Goal: Communication & Community: Answer question/provide support

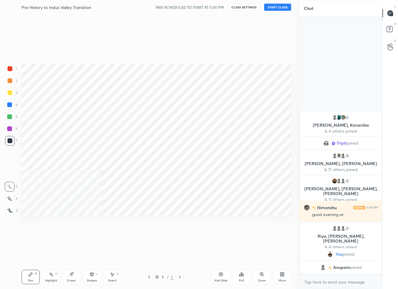
scroll to position [29741, 29717]
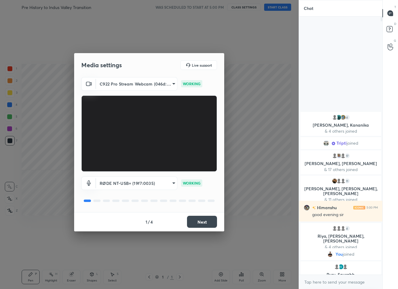
click at [196, 221] on button "Next" at bounding box center [202, 222] width 30 height 12
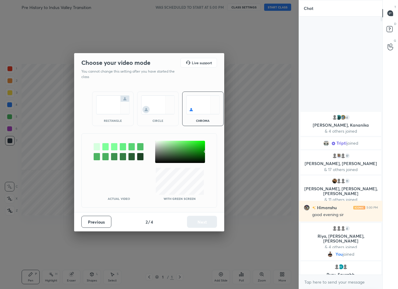
click at [156, 141] on div at bounding box center [180, 152] width 50 height 22
click at [199, 217] on button "Next" at bounding box center [202, 222] width 30 height 12
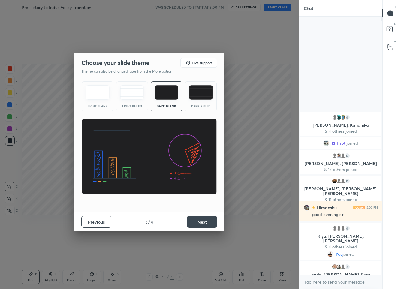
click at [201, 221] on button "Next" at bounding box center [202, 222] width 30 height 12
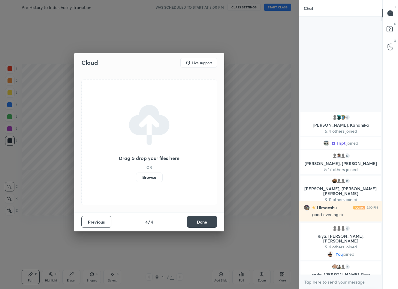
click at [202, 223] on button "Done" at bounding box center [202, 222] width 30 height 12
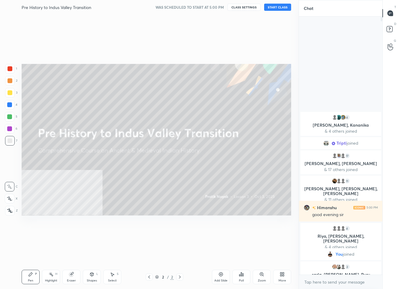
click at [276, 10] on button "START CLASS" at bounding box center [277, 7] width 27 height 7
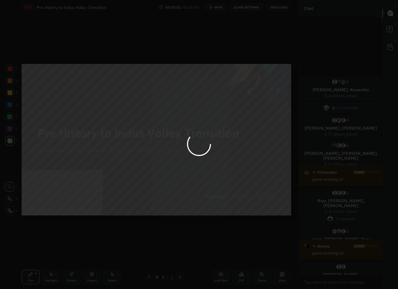
scroll to position [2, 2]
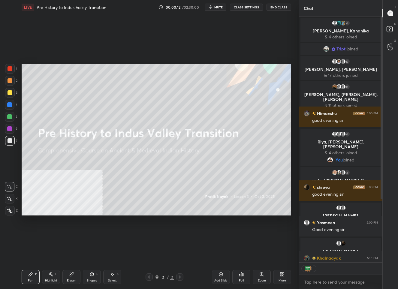
type textarea "x"
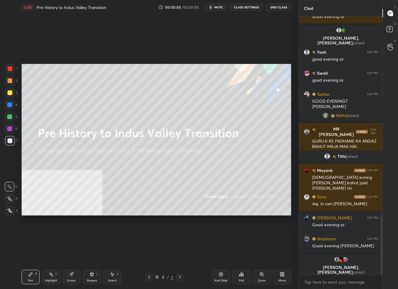
scroll to position [861, 0]
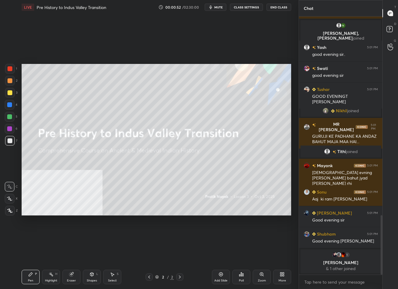
click at [216, 277] on div "Add Slide" at bounding box center [221, 277] width 18 height 14
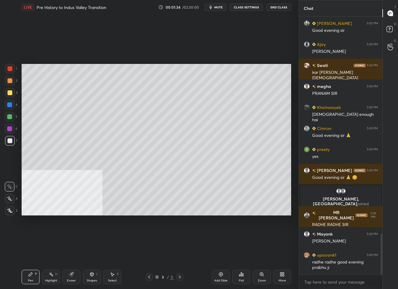
scroll to position [0, 0]
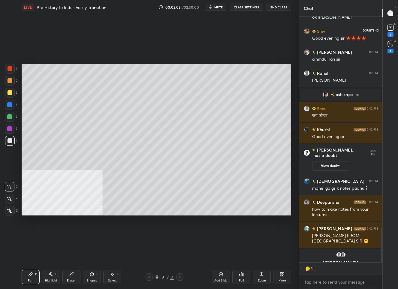
click at [390, 32] on div "1" at bounding box center [390, 34] width 6 height 5
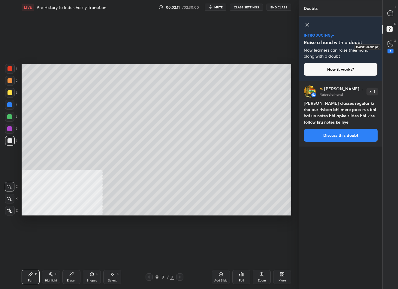
click at [388, 46] on icon at bounding box center [389, 44] width 5 height 6
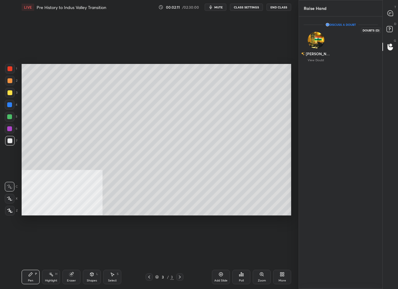
click at [389, 28] on rect at bounding box center [389, 29] width 6 height 6
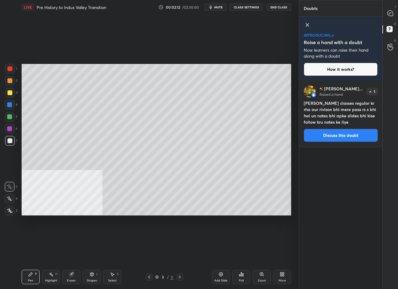
click at [388, 6] on div "T Messages (T)" at bounding box center [389, 13] width 15 height 17
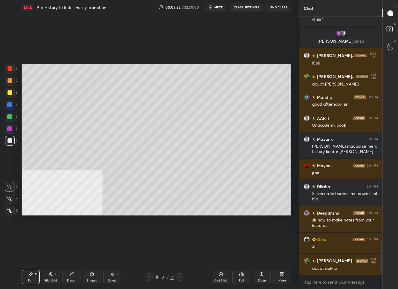
scroll to position [1895, 0]
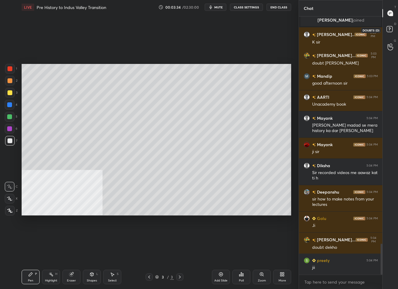
click at [389, 29] on rect at bounding box center [389, 29] width 6 height 6
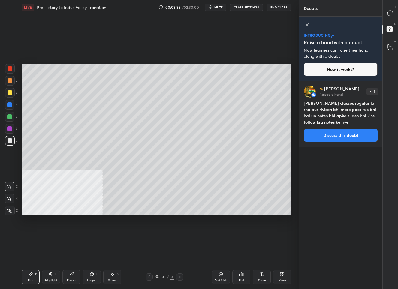
click at [347, 135] on button "Discuss this doubt" at bounding box center [341, 135] width 74 height 13
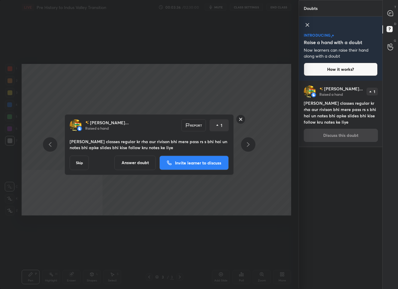
click at [128, 161] on button "Answer doubt" at bounding box center [134, 162] width 41 height 14
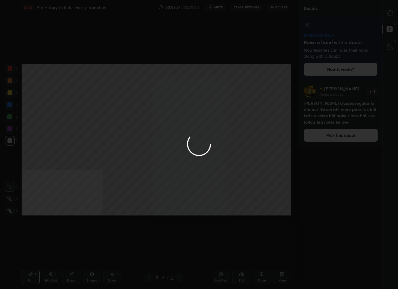
click at [384, 11] on div at bounding box center [199, 144] width 398 height 289
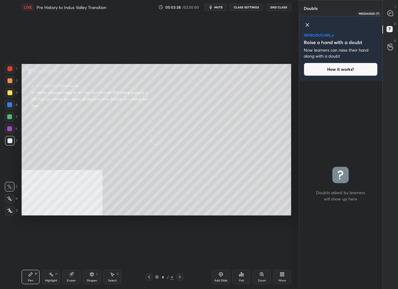
click at [385, 11] on div at bounding box center [390, 13] width 12 height 11
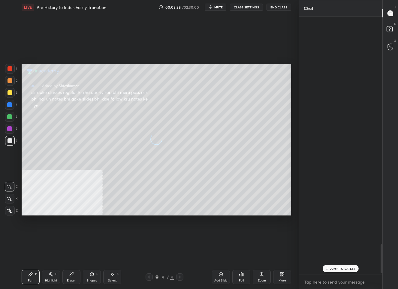
scroll to position [256, 82]
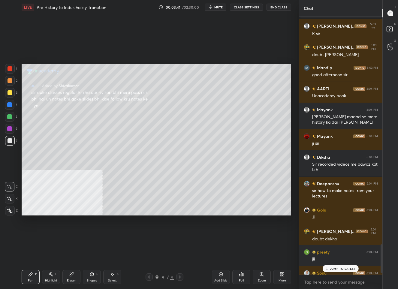
click at [12, 91] on div at bounding box center [9, 92] width 5 height 5
click at [8, 139] on div at bounding box center [9, 140] width 5 height 5
click at [341, 267] on p "1 NEW MESSAGE" at bounding box center [342, 269] width 25 height 4
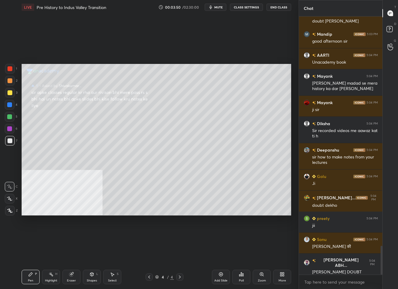
click at [11, 211] on icon at bounding box center [9, 211] width 5 height 4
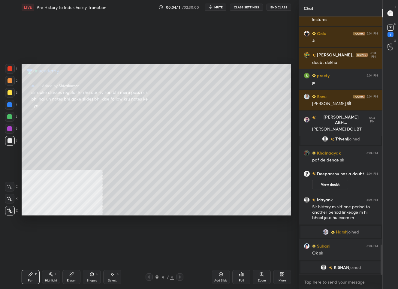
scroll to position [1966, 0]
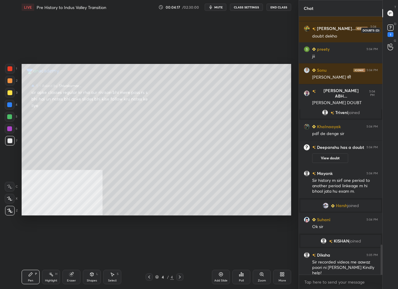
click at [387, 27] on icon at bounding box center [390, 27] width 9 height 9
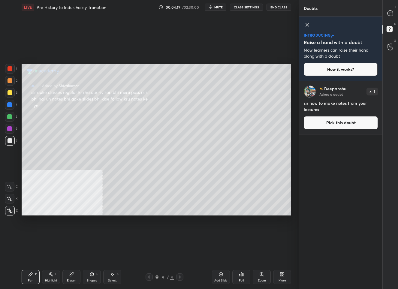
click at [389, 21] on div "T Messages (T)" at bounding box center [389, 13] width 15 height 17
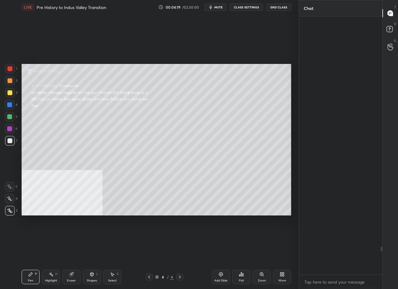
scroll to position [256, 82]
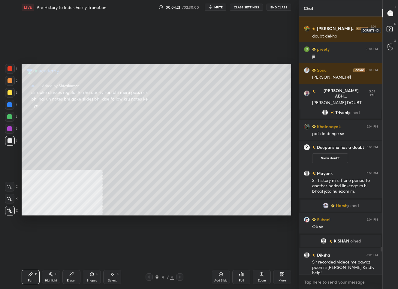
click at [391, 28] on rect at bounding box center [389, 29] width 6 height 6
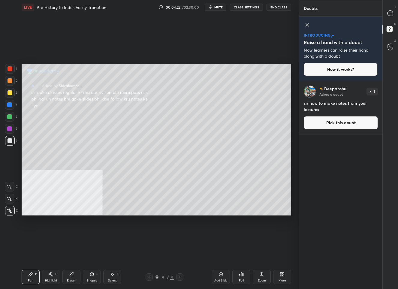
click at [346, 122] on button "Pick this doubt" at bounding box center [341, 122] width 74 height 13
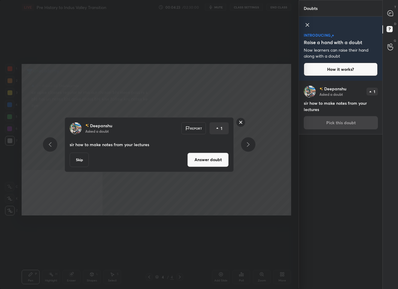
click at [193, 157] on button "Answer doubt" at bounding box center [207, 159] width 41 height 14
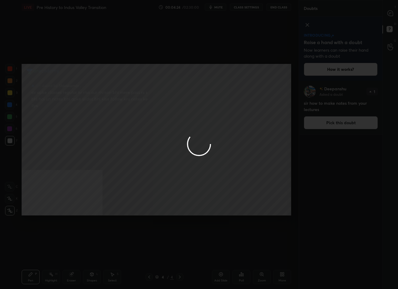
click at [386, 12] on div at bounding box center [199, 144] width 398 height 289
click at [391, 13] on div at bounding box center [199, 144] width 398 height 289
click at [391, 13] on icon at bounding box center [389, 12] width 5 height 5
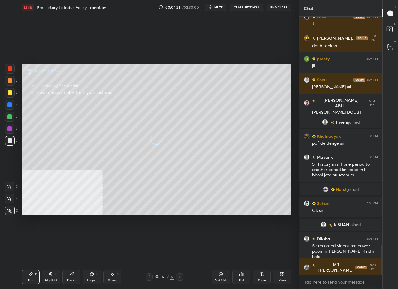
click at [391, 13] on icon at bounding box center [389, 12] width 5 height 5
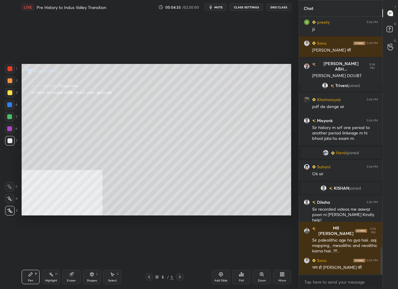
scroll to position [2176, 0]
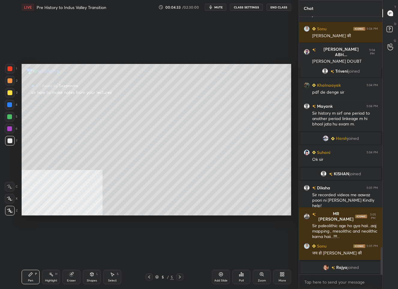
click at [9, 92] on div at bounding box center [9, 92] width 5 height 5
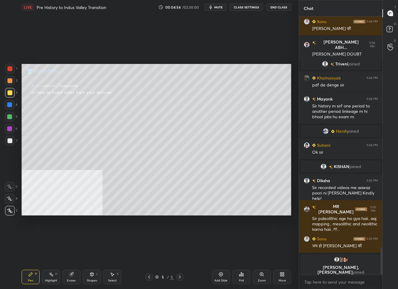
click at [283, 274] on icon at bounding box center [283, 274] width 1 height 1
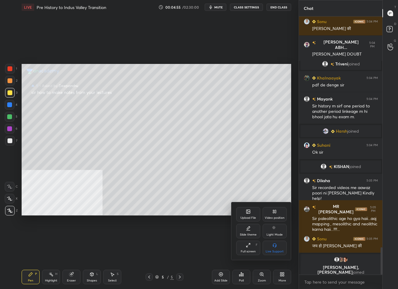
click at [247, 211] on icon at bounding box center [248, 212] width 4 height 4
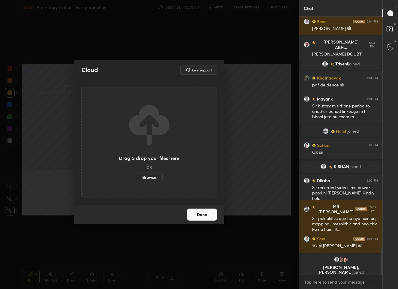
click at [196, 211] on button "Done" at bounding box center [202, 214] width 30 height 12
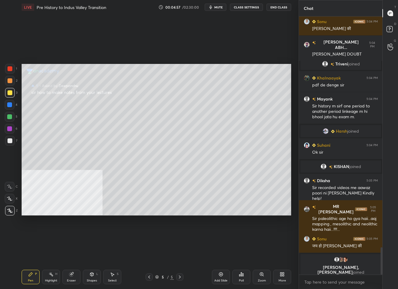
click at [225, 274] on div "Add Slide" at bounding box center [221, 277] width 18 height 14
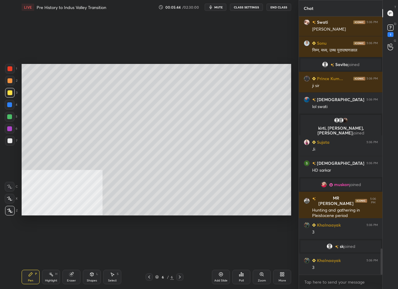
scroll to position [2291, 0]
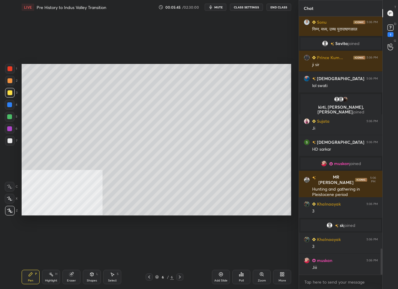
click at [267, 212] on div "Setting up your live class Poll for secs No correct answer Start poll" at bounding box center [156, 139] width 274 height 250
click at [251, 217] on div "Setting up your live class Poll for secs No correct answer Start poll" at bounding box center [156, 139] width 274 height 250
click at [266, 213] on div "Setting up your live class Poll for secs No correct answer Start poll" at bounding box center [156, 139] width 274 height 250
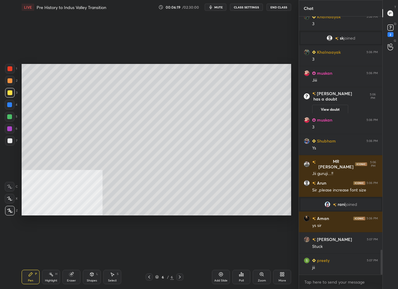
scroll to position [2424, 0]
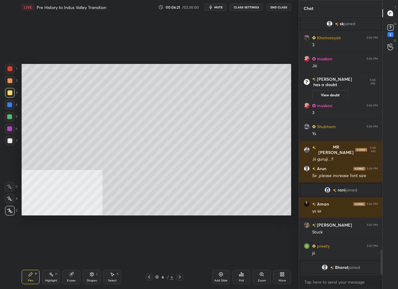
click at [281, 273] on icon at bounding box center [280, 272] width 1 height 1
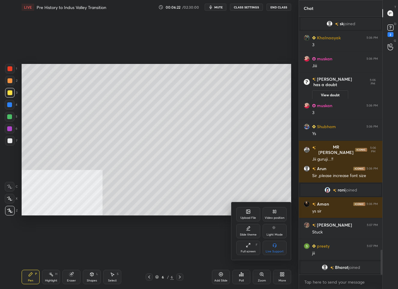
click at [243, 216] on div "Upload File" at bounding box center [248, 217] width 16 height 3
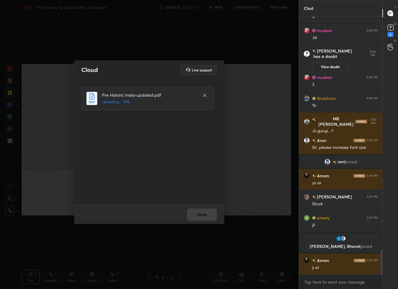
scroll to position [2429, 0]
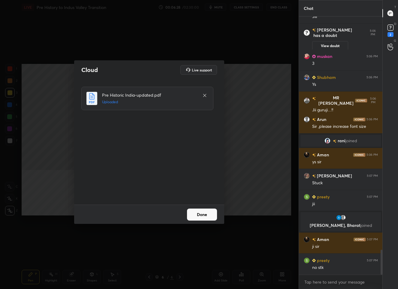
click at [196, 215] on button "Done" at bounding box center [202, 214] width 30 height 12
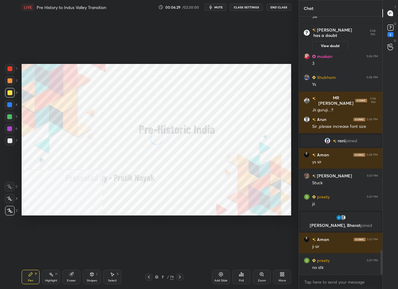
click at [166, 276] on div "7 / 79" at bounding box center [164, 276] width 19 height 5
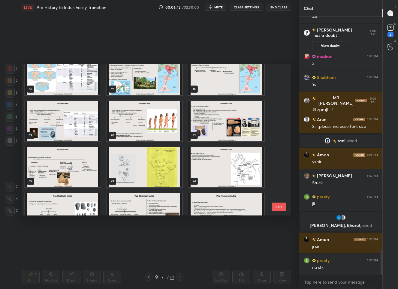
scroll to position [239, 0]
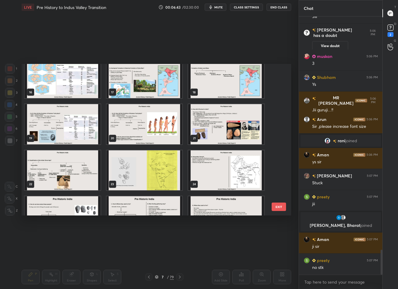
click at [55, 154] on img "grid" at bounding box center [63, 170] width 76 height 40
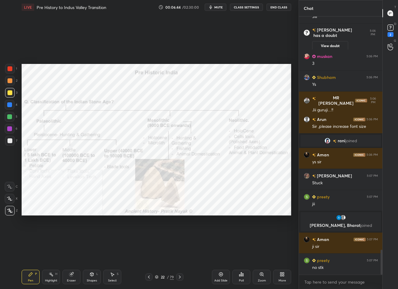
click at [12, 70] on div at bounding box center [9, 68] width 5 height 5
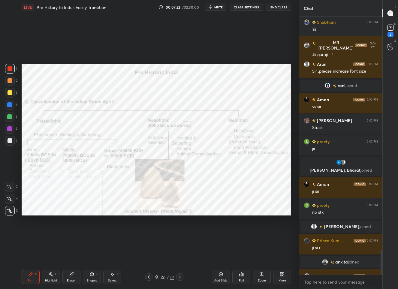
scroll to position [2471, 0]
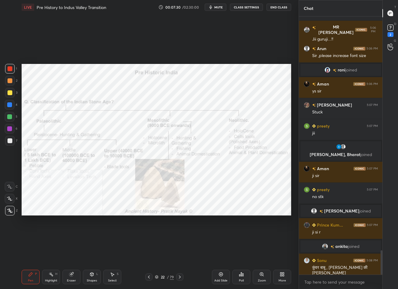
click at [161, 278] on div "22" at bounding box center [163, 277] width 6 height 4
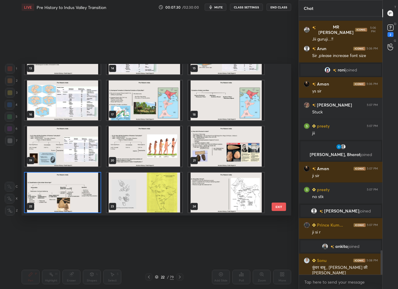
scroll to position [268, 0]
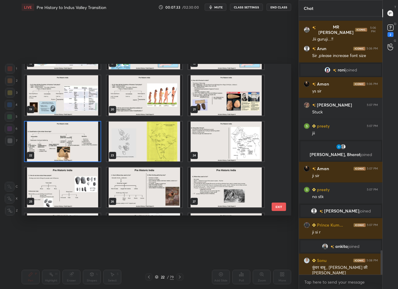
click at [216, 144] on img "grid" at bounding box center [226, 141] width 76 height 40
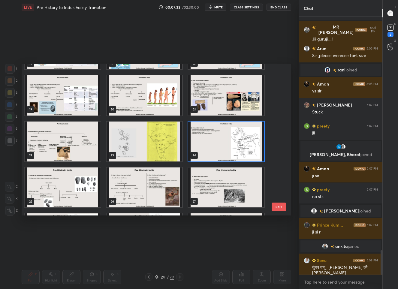
click at [216, 144] on img "grid" at bounding box center [226, 141] width 76 height 40
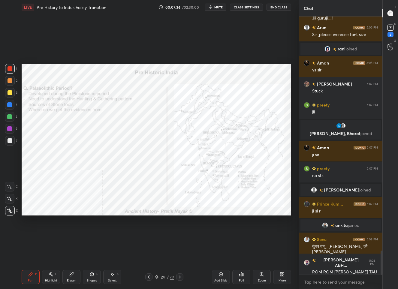
scroll to position [2506, 0]
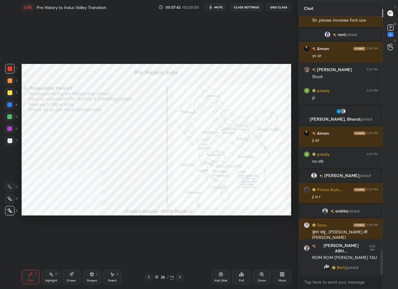
click at [181, 278] on icon at bounding box center [179, 276] width 5 height 5
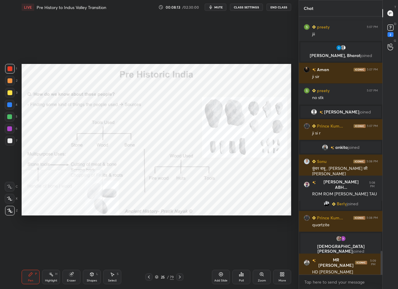
scroll to position [2566, 0]
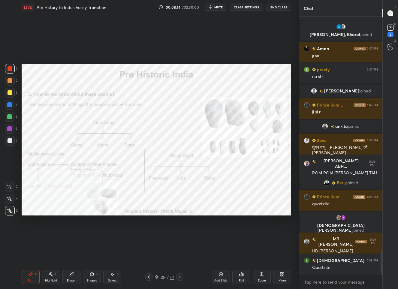
click at [180, 278] on icon at bounding box center [179, 276] width 5 height 5
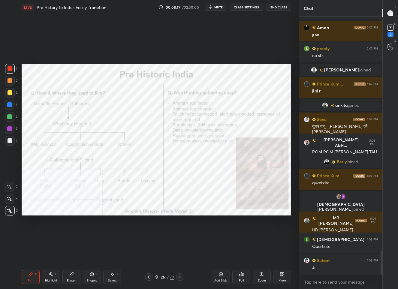
scroll to position [2601, 0]
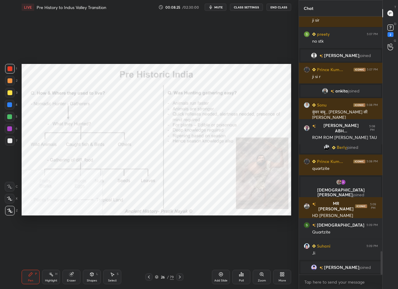
click at [179, 275] on icon at bounding box center [179, 276] width 5 height 5
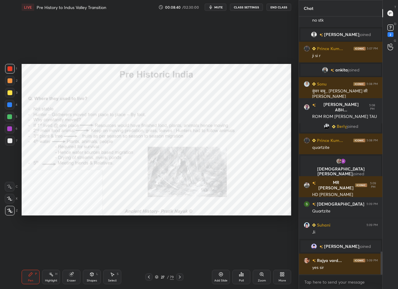
scroll to position [2627, 0]
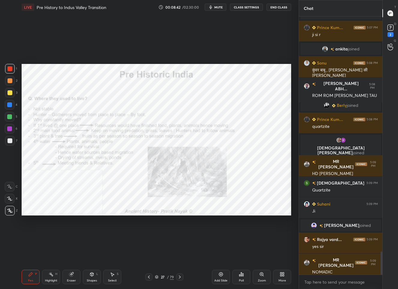
click at [181, 276] on icon at bounding box center [179, 276] width 5 height 5
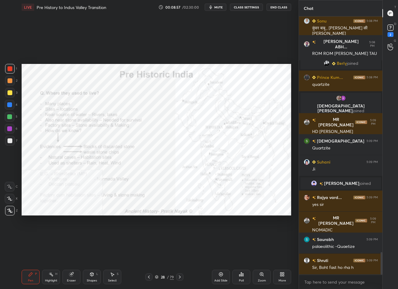
scroll to position [2684, 0]
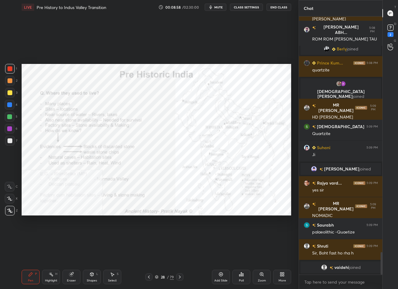
click at [166, 276] on div "28 / 79" at bounding box center [164, 276] width 19 height 5
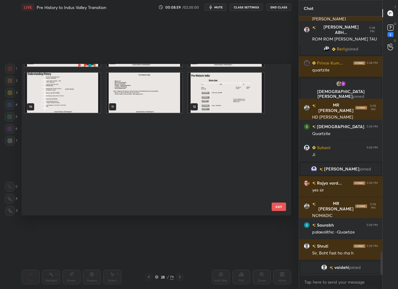
scroll to position [0, 0]
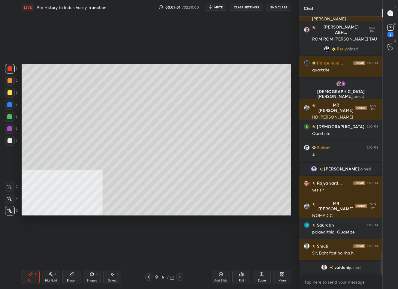
click at [10, 142] on div at bounding box center [9, 140] width 5 height 5
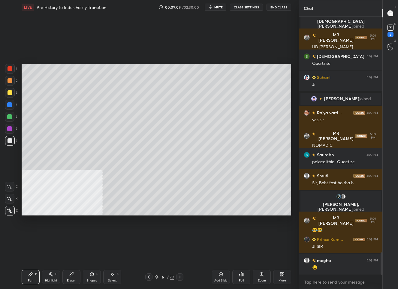
scroll to position [2728, 0]
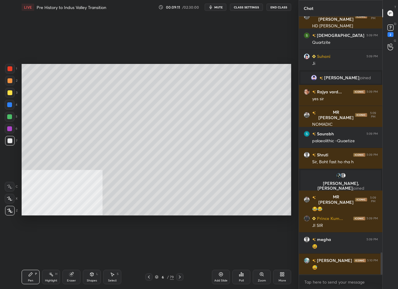
click at [171, 274] on div "6 / 79" at bounding box center [164, 276] width 38 height 7
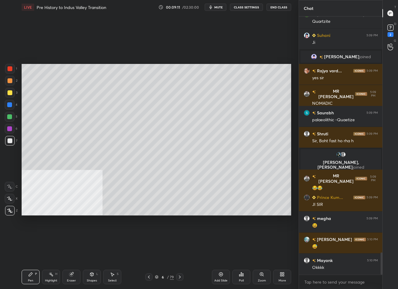
click at [169, 278] on div "6 / 79" at bounding box center [164, 276] width 19 height 5
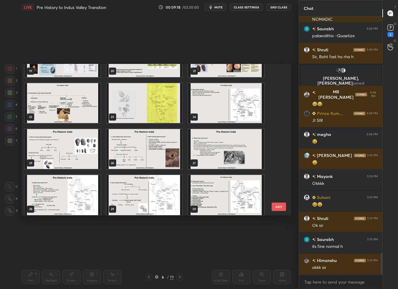
scroll to position [2854, 0]
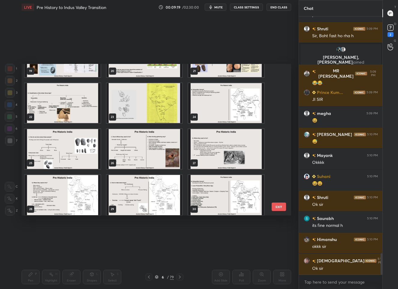
click at [72, 188] on img "grid" at bounding box center [63, 195] width 76 height 40
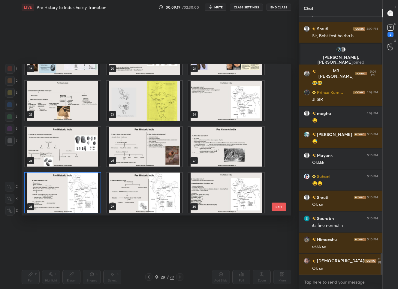
click at [72, 188] on div "19 20 21 22 23 24 25 26 27 28 29 30 31 32 33 34 35 36" at bounding box center [151, 139] width 259 height 151
click at [72, 188] on img "grid" at bounding box center [63, 192] width 76 height 40
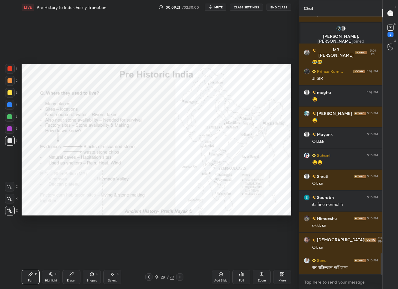
click at [10, 70] on div at bounding box center [9, 68] width 5 height 5
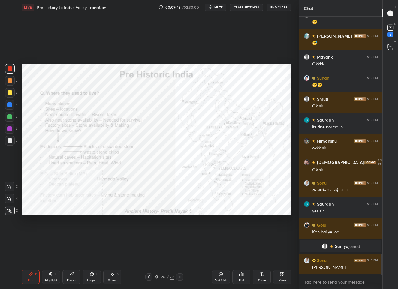
scroll to position [2900, 0]
click at [180, 277] on icon at bounding box center [179, 276] width 5 height 5
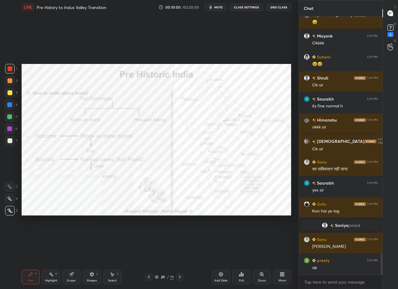
click at [168, 276] on div "/" at bounding box center [168, 277] width 2 height 4
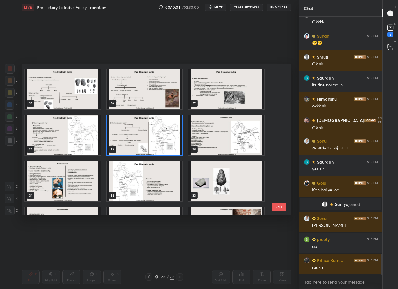
scroll to position [2963, 0]
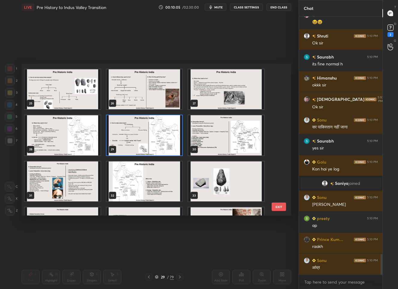
click at [193, 133] on img "grid" at bounding box center [226, 135] width 76 height 40
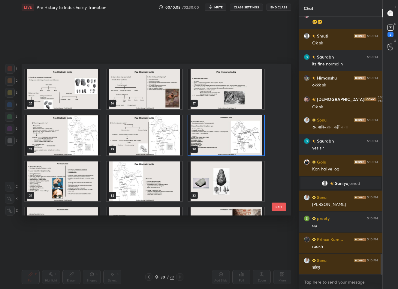
click at [193, 133] on img "grid" at bounding box center [226, 135] width 76 height 40
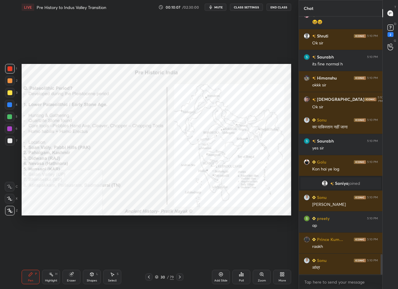
scroll to position [2984, 0]
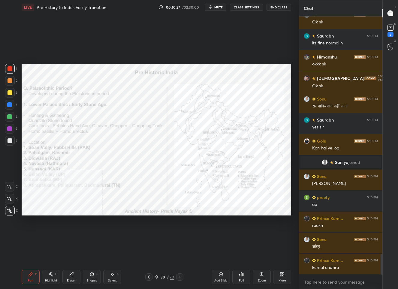
click at [163, 273] on div "30 / 79" at bounding box center [164, 276] width 38 height 7
click at [163, 275] on div "30" at bounding box center [163, 277] width 6 height 4
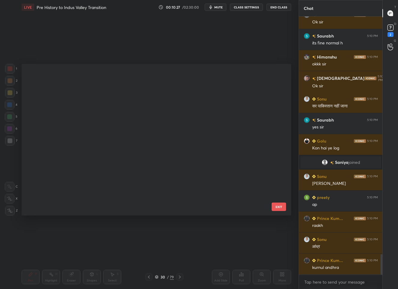
scroll to position [308, 0]
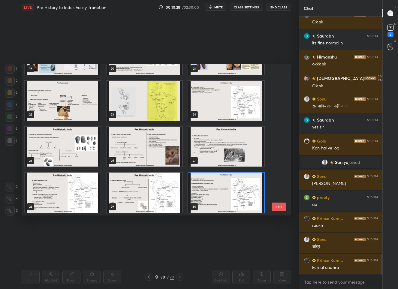
click at [163, 275] on div "30" at bounding box center [163, 277] width 6 height 4
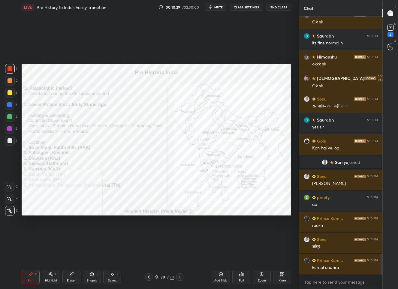
click at [163, 275] on div "30" at bounding box center [163, 277] width 6 height 4
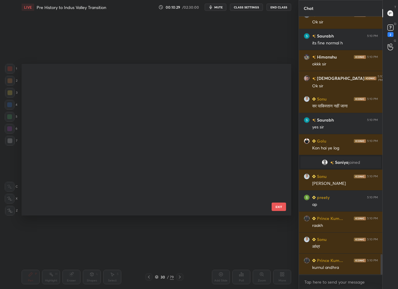
scroll to position [150, 266]
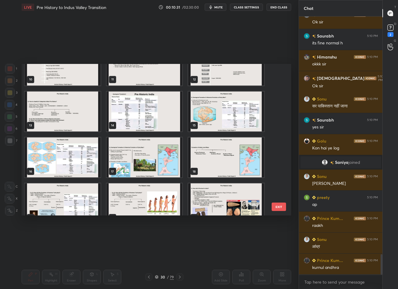
click at [154, 188] on img "grid" at bounding box center [144, 203] width 76 height 40
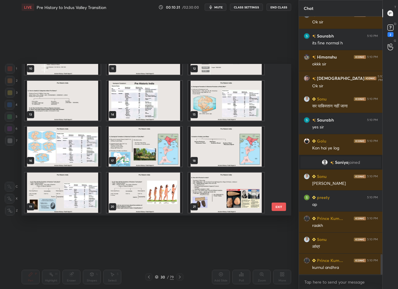
click at [154, 188] on div "10 11 12 13 14 15 16 17 18 19 20 21 22 23 24" at bounding box center [151, 139] width 259 height 151
click at [154, 188] on img "grid" at bounding box center [144, 192] width 76 height 40
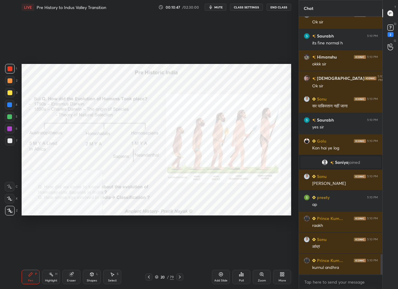
scroll to position [2999, 0]
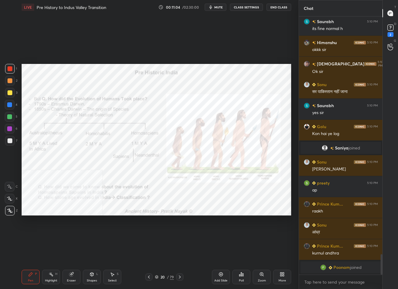
click at [166, 277] on div "20 / 79" at bounding box center [164, 276] width 19 height 5
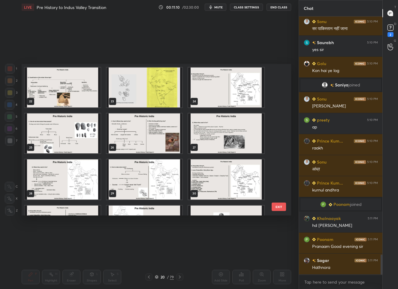
scroll to position [380, 0]
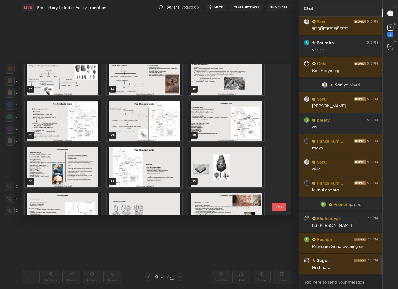
click at [208, 122] on img "grid" at bounding box center [226, 121] width 76 height 40
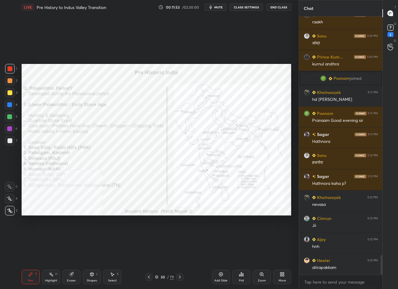
scroll to position [3178, 0]
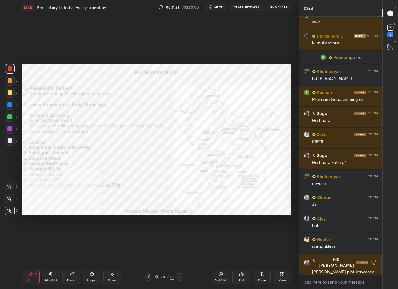
click at [223, 277] on div "Add Slide" at bounding box center [221, 277] width 18 height 14
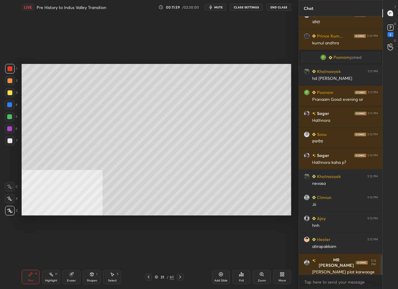
click at [86, 278] on div "Shapes L" at bounding box center [92, 277] width 18 height 14
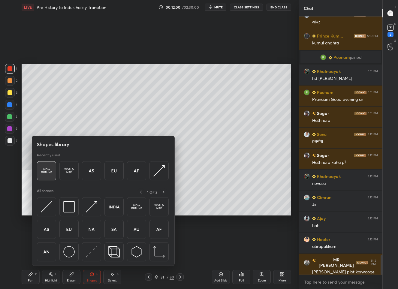
click at [49, 171] on img at bounding box center [46, 170] width 11 height 11
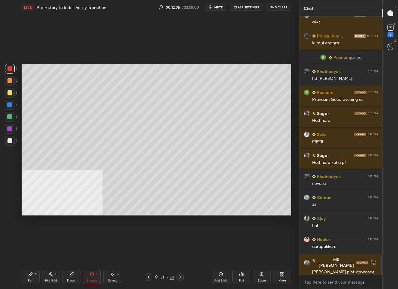
click at [27, 277] on div "Pen P" at bounding box center [31, 277] width 18 height 14
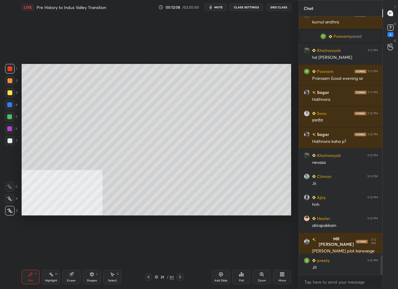
drag, startPoint x: 9, startPoint y: 137, endPoint x: 16, endPoint y: 135, distance: 7.7
click at [9, 137] on div at bounding box center [10, 141] width 10 height 10
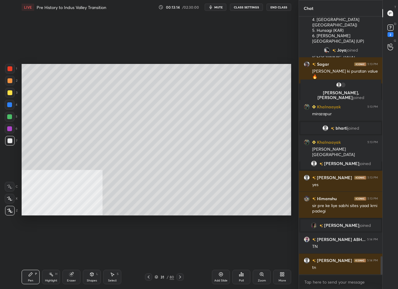
scroll to position [3379, 0]
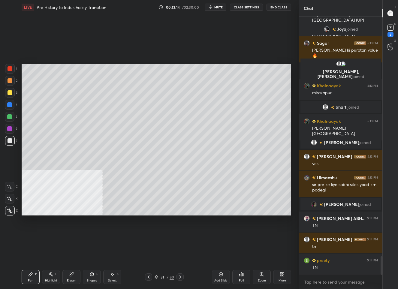
click at [165, 278] on div "31" at bounding box center [162, 277] width 6 height 4
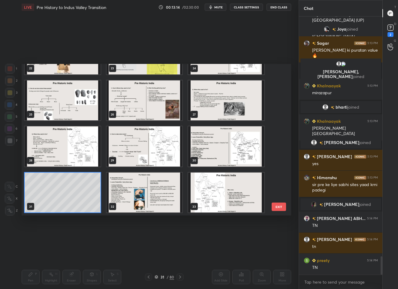
scroll to position [423, 0]
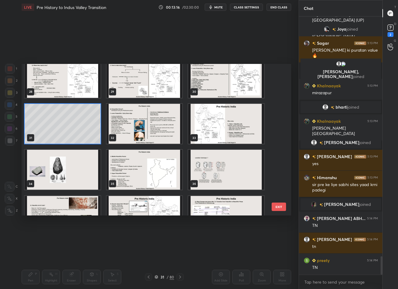
click at [215, 88] on img "grid" at bounding box center [226, 78] width 76 height 40
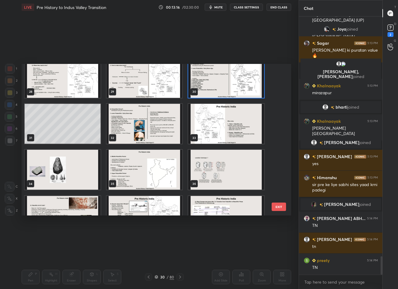
scroll to position [414, 0]
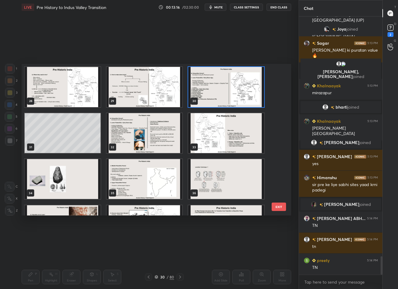
click at [215, 88] on div "22 23 24 25 26 27 28 29 30 31 32 33 34 35 36 37 38 39" at bounding box center [151, 139] width 259 height 151
click at [215, 88] on img "grid" at bounding box center [226, 87] width 76 height 40
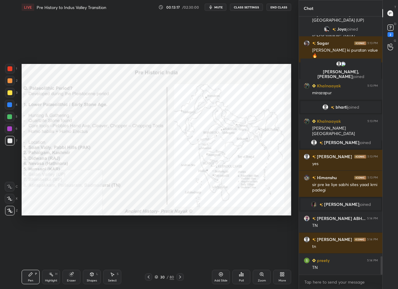
click at [215, 88] on img "grid" at bounding box center [226, 87] width 76 height 40
click at [157, 277] on icon at bounding box center [156, 277] width 4 height 4
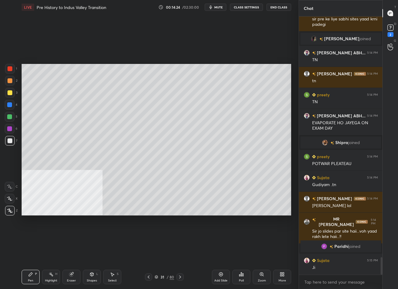
scroll to position [3535, 0]
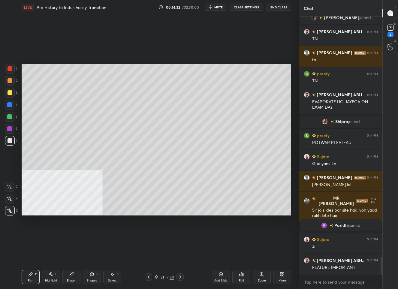
click at [162, 279] on div "31" at bounding box center [162, 277] width 6 height 4
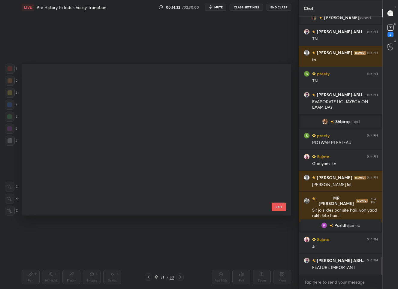
scroll to position [354, 0]
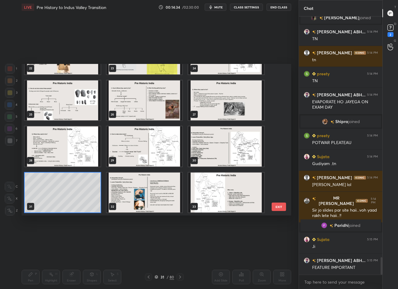
click at [209, 144] on img "grid" at bounding box center [226, 146] width 76 height 40
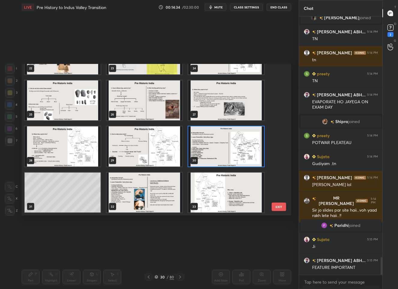
click at [209, 144] on img "grid" at bounding box center [226, 146] width 76 height 40
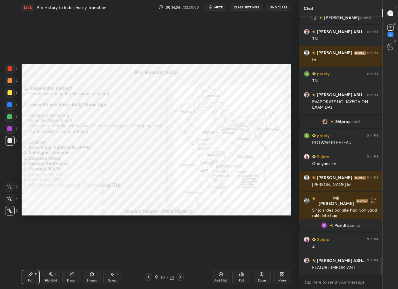
click at [209, 144] on img "grid" at bounding box center [226, 146] width 76 height 40
click at [9, 64] on div at bounding box center [10, 69] width 10 height 10
click at [167, 278] on div "/" at bounding box center [167, 277] width 2 height 4
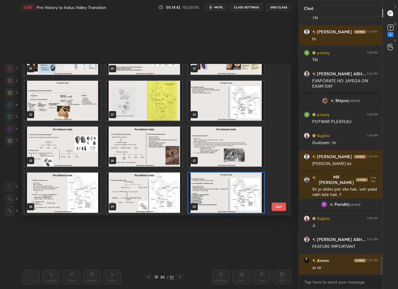
scroll to position [365, 0]
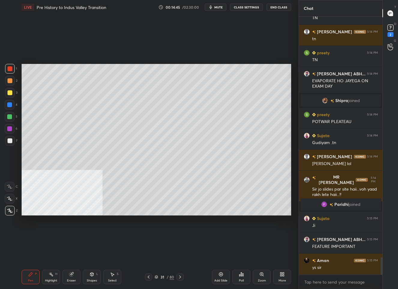
click at [9, 140] on div at bounding box center [9, 140] width 5 height 5
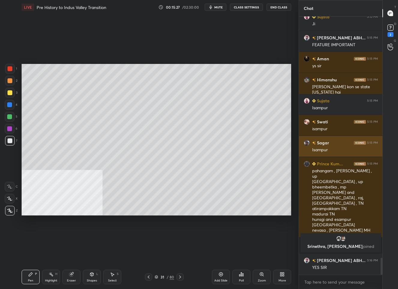
scroll to position [3671, 0]
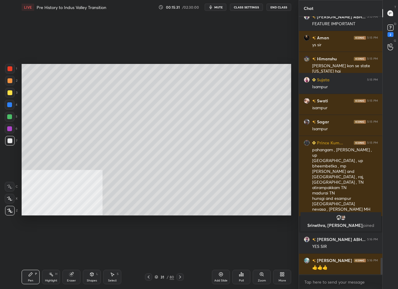
click at [166, 276] on div "31 / 80" at bounding box center [163, 276] width 19 height 5
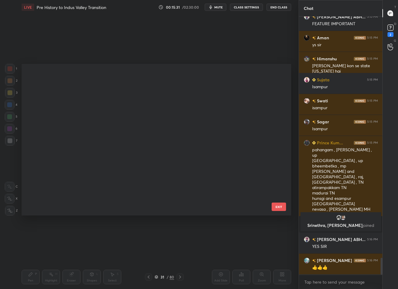
scroll to position [354, 0]
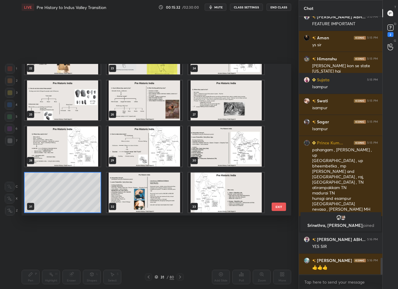
click at [206, 152] on img "grid" at bounding box center [226, 146] width 76 height 40
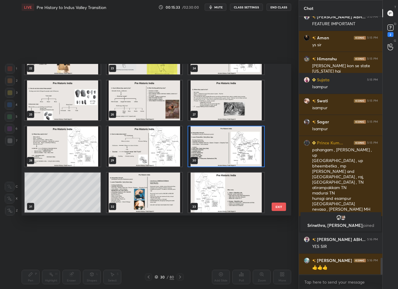
click at [206, 152] on img "grid" at bounding box center [226, 146] width 76 height 40
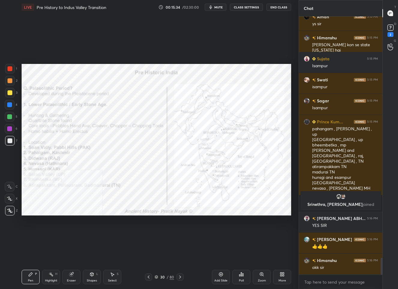
scroll to position [3706, 0]
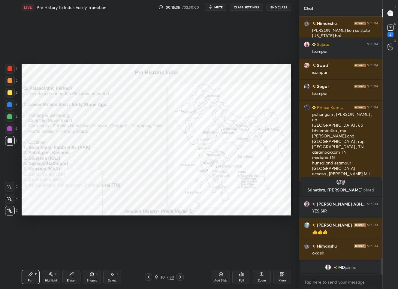
click at [171, 277] on div "80" at bounding box center [171, 276] width 4 height 5
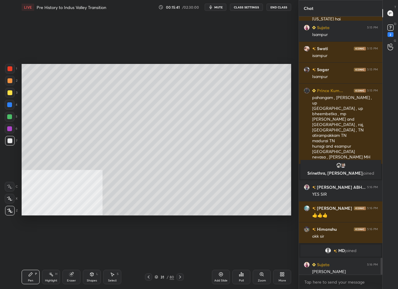
scroll to position [3711, 0]
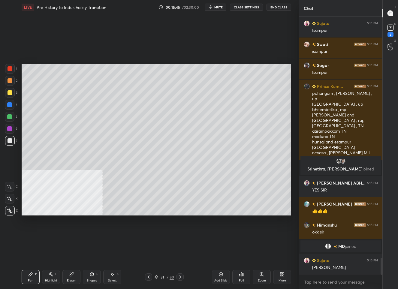
click at [163, 275] on div "31" at bounding box center [162, 277] width 6 height 4
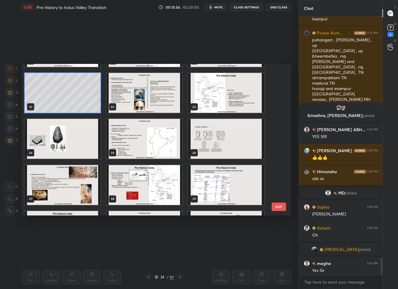
scroll to position [3749, 0]
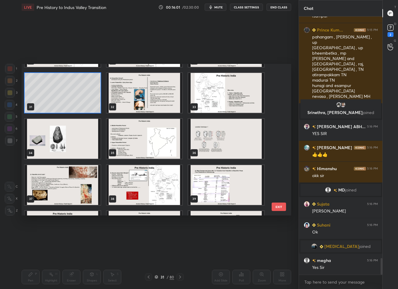
click at [143, 99] on img "grid" at bounding box center [144, 93] width 76 height 40
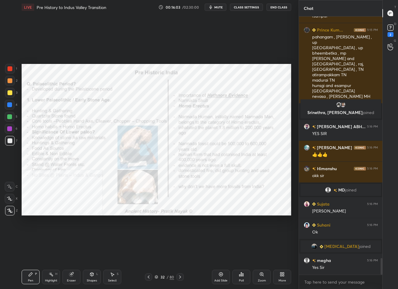
scroll to position [3770, 0]
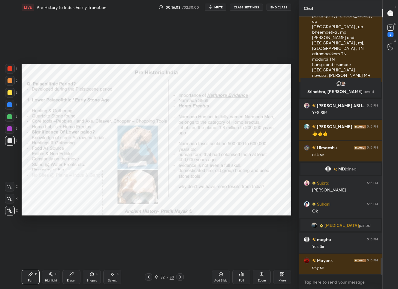
click at [11, 68] on div at bounding box center [9, 68] width 5 height 5
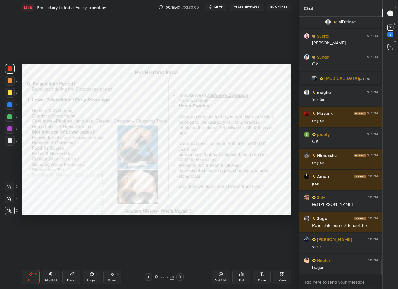
scroll to position [3938, 0]
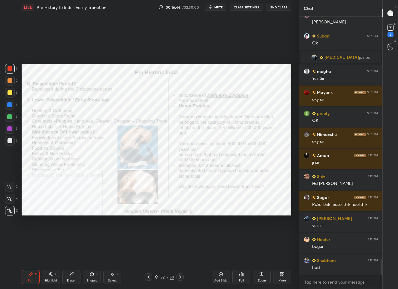
click at [159, 277] on div "32" at bounding box center [162, 277] width 6 height 4
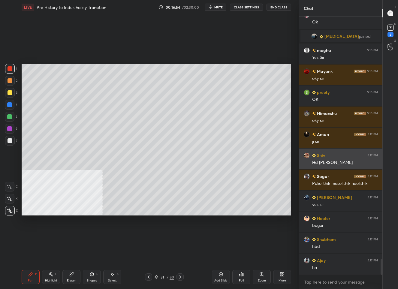
scroll to position [3980, 0]
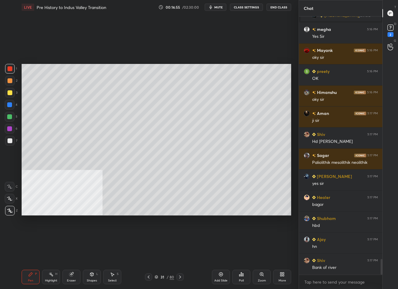
click at [168, 276] on div "/" at bounding box center [167, 277] width 2 height 4
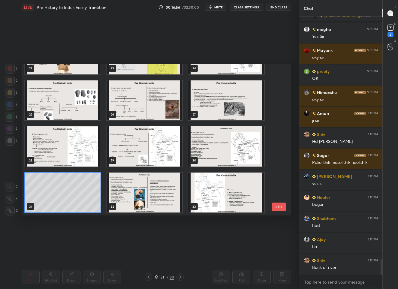
scroll to position [423, 0]
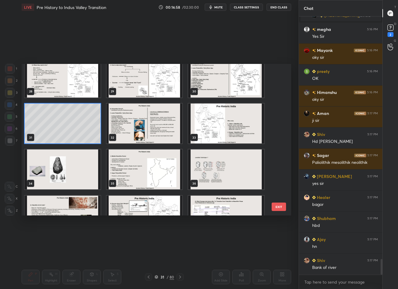
click at [208, 127] on img "grid" at bounding box center [226, 123] width 76 height 40
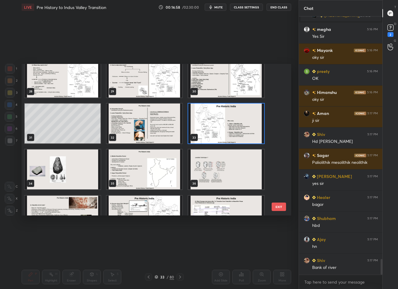
click at [208, 127] on img "grid" at bounding box center [226, 123] width 76 height 40
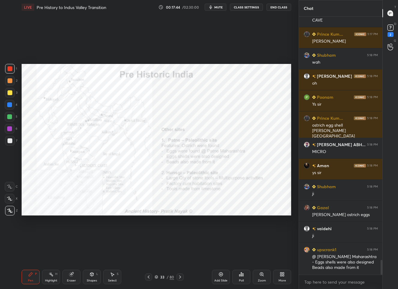
scroll to position [4269, 0]
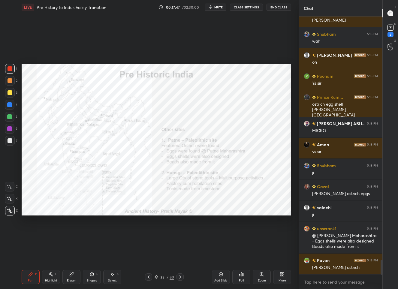
click at [166, 277] on div "33 / 80" at bounding box center [163, 276] width 19 height 5
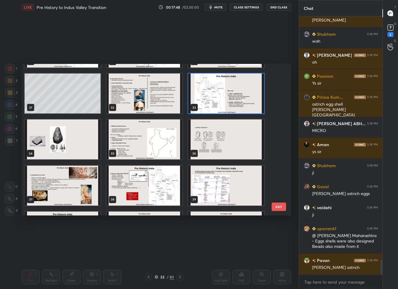
scroll to position [4290, 0]
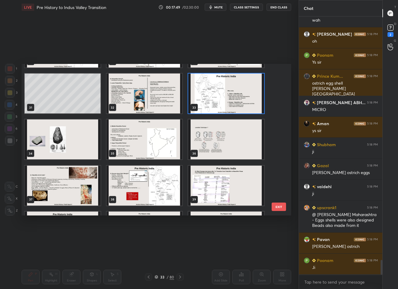
click at [133, 139] on img "grid" at bounding box center [144, 139] width 76 height 40
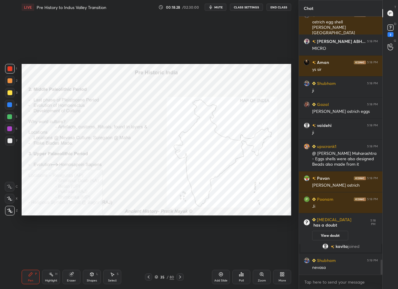
scroll to position [4171, 0]
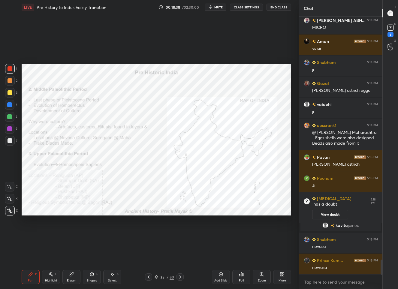
click at [166, 278] on div "35 / 80" at bounding box center [163, 276] width 19 height 5
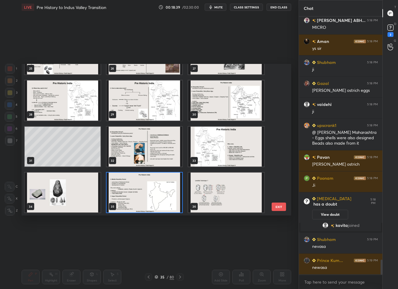
scroll to position [4192, 0]
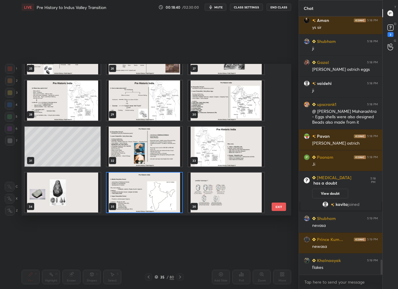
click at [59, 194] on img "grid" at bounding box center [63, 192] width 76 height 40
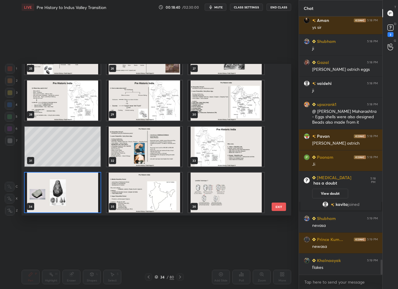
click at [59, 194] on img "grid" at bounding box center [63, 192] width 76 height 40
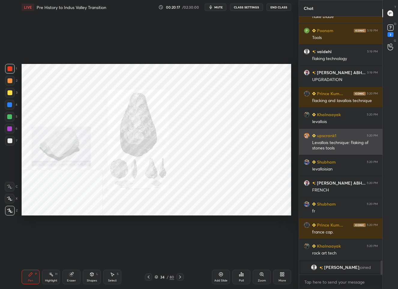
scroll to position [4395, 0]
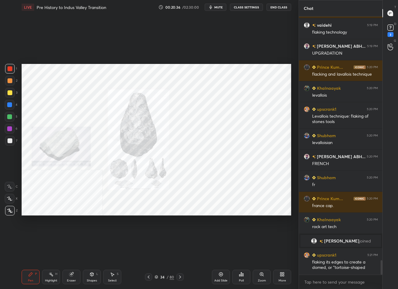
click at [164, 277] on div "34" at bounding box center [162, 277] width 6 height 4
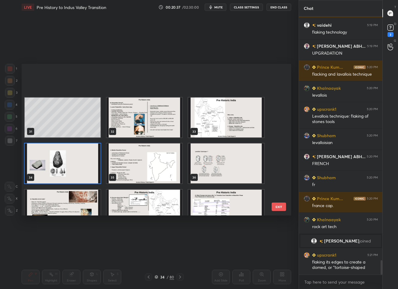
scroll to position [463, 0]
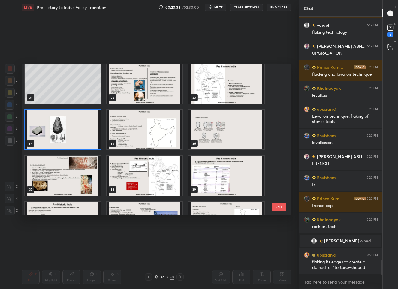
click at [145, 138] on img "grid" at bounding box center [144, 129] width 76 height 40
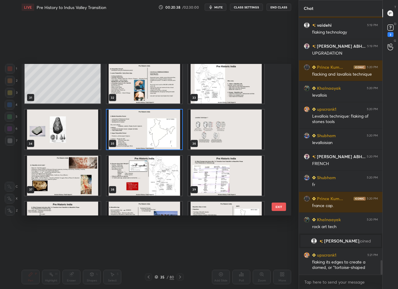
click at [145, 138] on img "grid" at bounding box center [144, 129] width 76 height 40
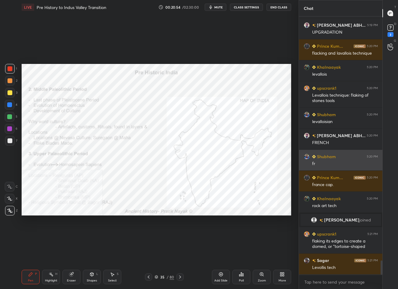
scroll to position [4437, 0]
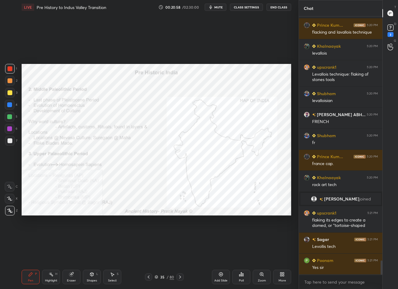
click at [283, 276] on icon at bounding box center [282, 274] width 5 height 5
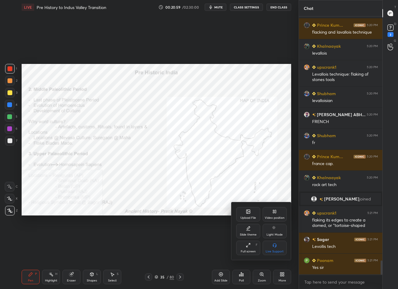
click at [278, 214] on div "Video position" at bounding box center [274, 214] width 24 height 14
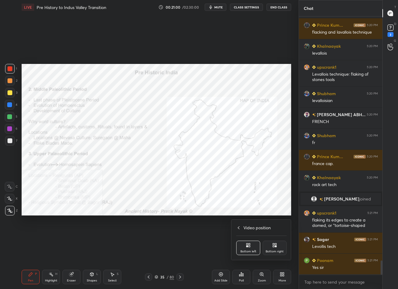
click at [277, 249] on div "Bottom right" at bounding box center [274, 248] width 24 height 14
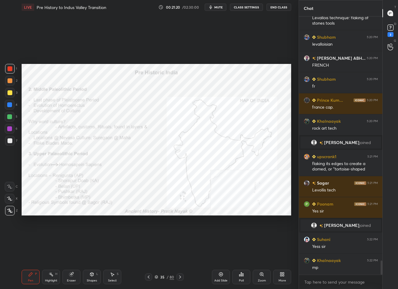
scroll to position [4480, 0]
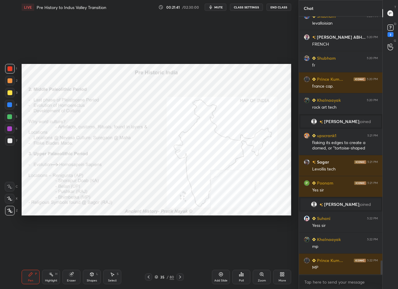
click at [221, 275] on div "Add Slide" at bounding box center [221, 277] width 18 height 14
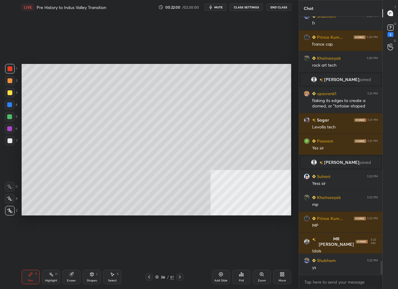
scroll to position [4542, 0]
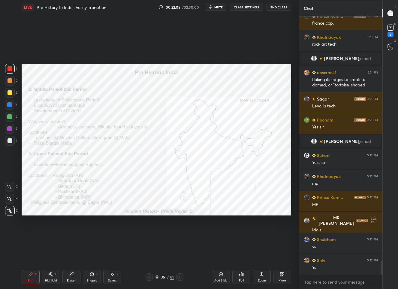
click at [169, 275] on div "35 / 81" at bounding box center [164, 276] width 19 height 5
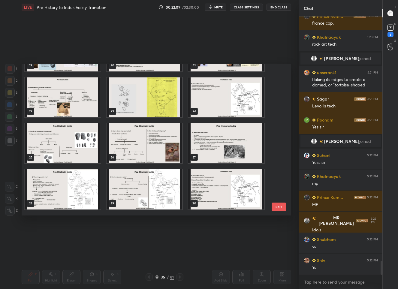
scroll to position [295, 0]
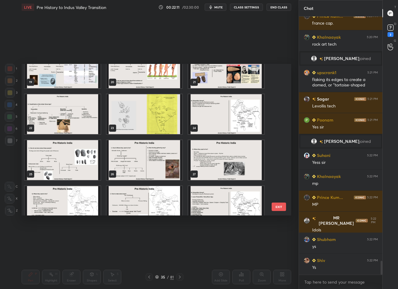
click at [58, 115] on img "grid" at bounding box center [63, 114] width 76 height 40
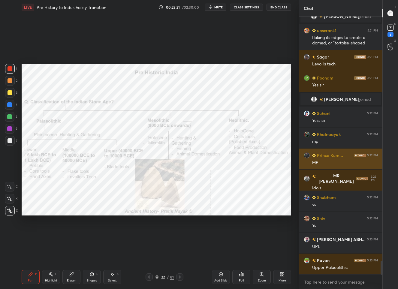
scroll to position [4605, 0]
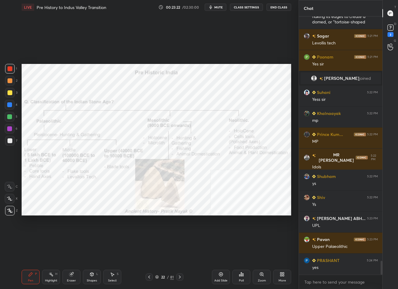
click at [165, 277] on div "22" at bounding box center [163, 277] width 6 height 4
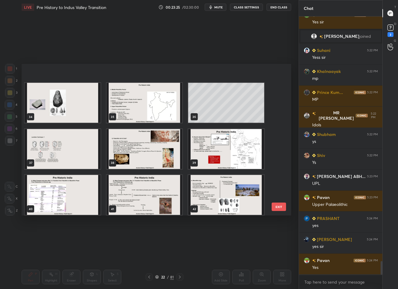
scroll to position [507, 0]
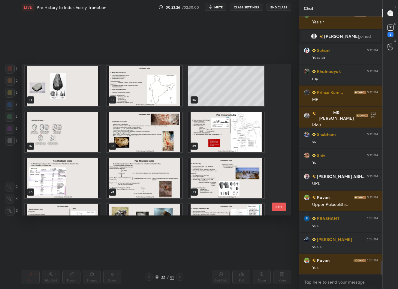
click at [60, 135] on img "grid" at bounding box center [63, 132] width 76 height 40
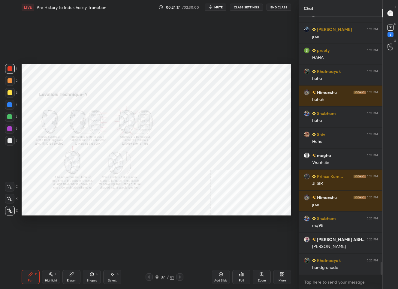
scroll to position [4962, 0]
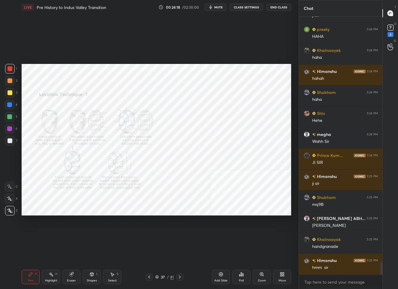
click at [161, 276] on div "37" at bounding box center [163, 277] width 6 height 4
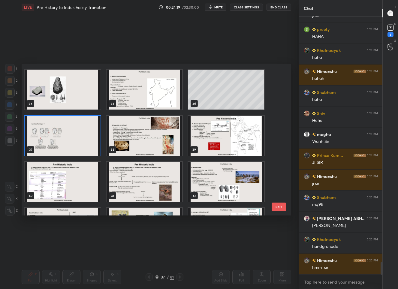
scroll to position [4983, 0]
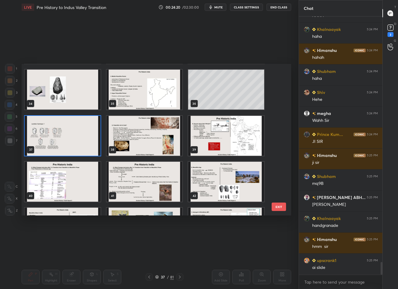
click at [136, 131] on img "grid" at bounding box center [144, 135] width 76 height 40
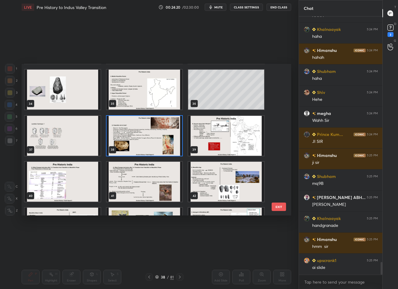
click at [136, 131] on img "grid" at bounding box center [144, 135] width 76 height 40
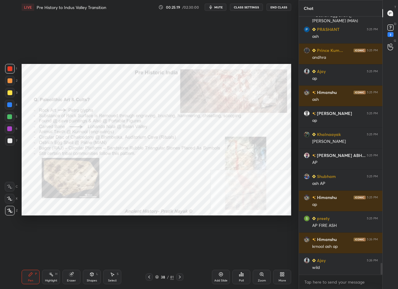
scroll to position [5403, 0]
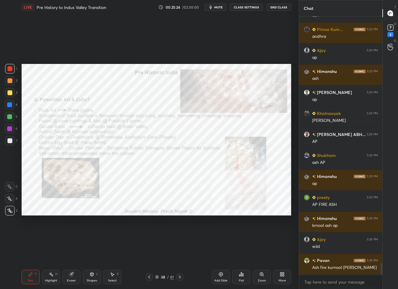
click at [220, 277] on div "Add Slide" at bounding box center [221, 277] width 18 height 14
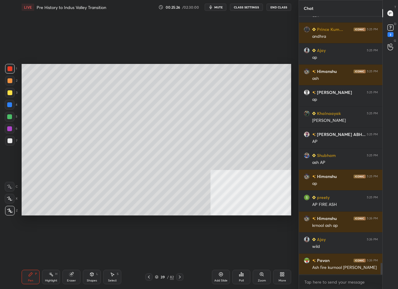
click at [6, 90] on div at bounding box center [10, 93] width 10 height 10
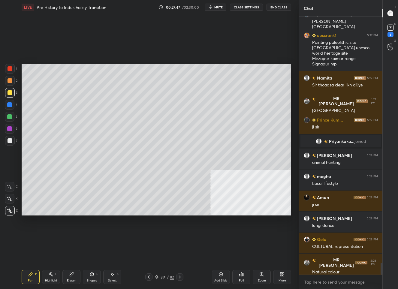
scroll to position [5479, 0]
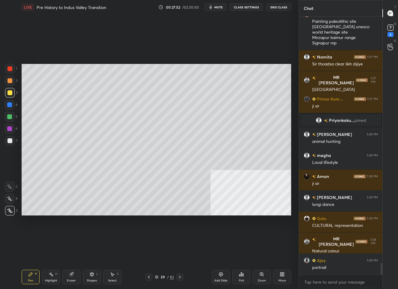
click at [162, 276] on div "39" at bounding box center [163, 277] width 6 height 4
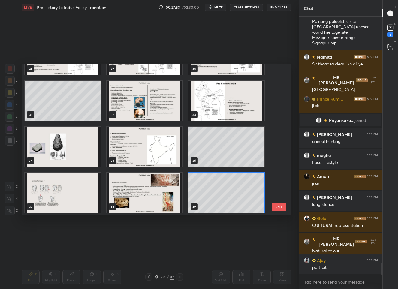
scroll to position [450, 0]
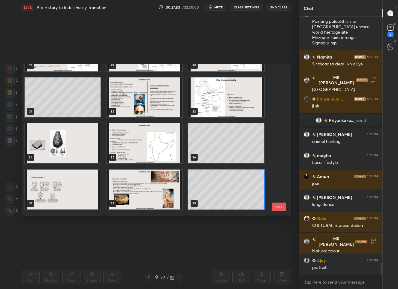
click at [156, 179] on img "grid" at bounding box center [144, 189] width 76 height 40
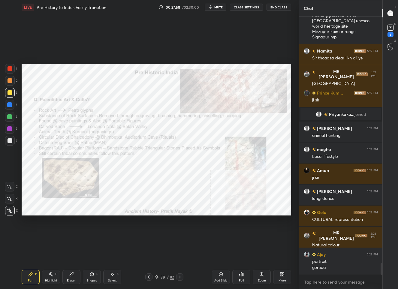
scroll to position [5506, 0]
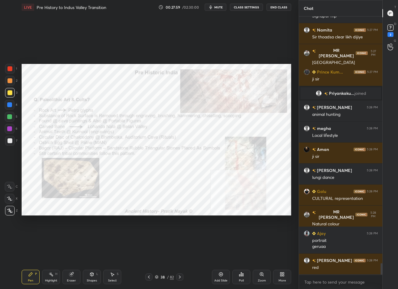
click at [8, 71] on div at bounding box center [10, 69] width 10 height 10
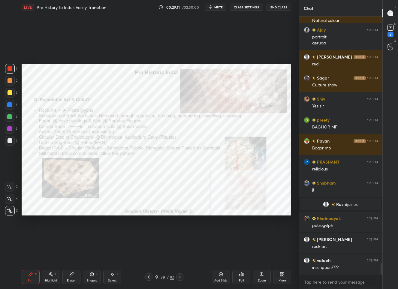
scroll to position [5671, 0]
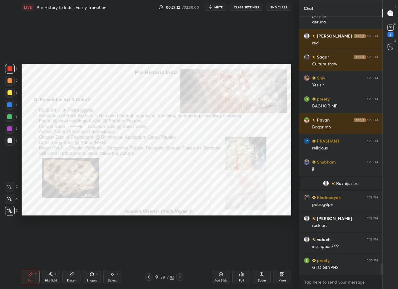
drag, startPoint x: 219, startPoint y: 279, endPoint x: 218, endPoint y: 261, distance: 18.6
click at [219, 279] on div "Add Slide" at bounding box center [220, 280] width 13 height 3
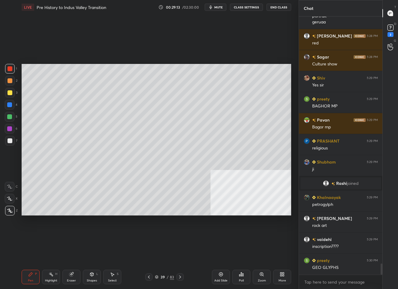
drag, startPoint x: 9, startPoint y: 93, endPoint x: 19, endPoint y: 95, distance: 10.1
click at [10, 93] on div at bounding box center [9, 92] width 5 height 5
click at [7, 139] on div at bounding box center [10, 141] width 10 height 10
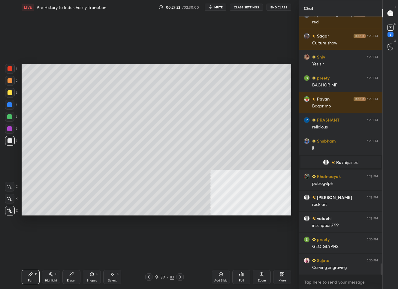
click at [11, 103] on div at bounding box center [9, 104] width 5 height 5
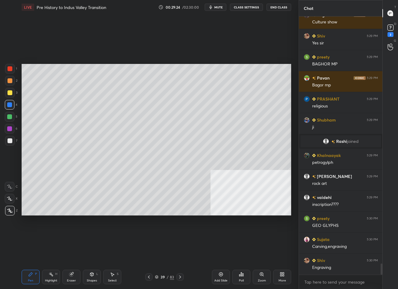
click at [11, 91] on div at bounding box center [9, 92] width 5 height 5
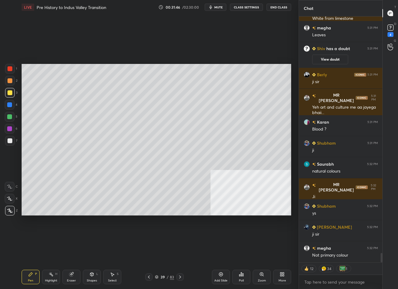
scroll to position [6211, 0]
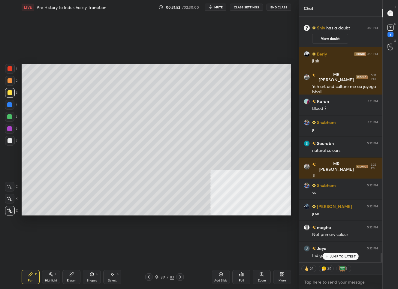
click at [329, 254] on div "JUMP TO LATEST" at bounding box center [340, 256] width 36 height 7
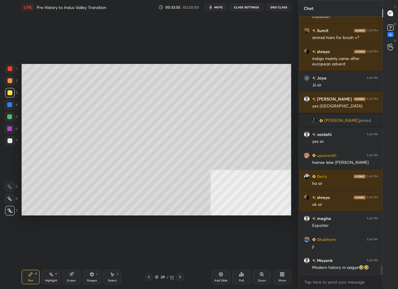
scroll to position [6705, 0]
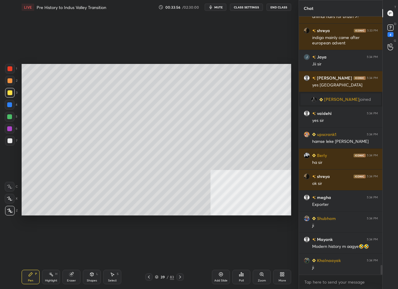
click at [161, 277] on div "39" at bounding box center [163, 277] width 6 height 4
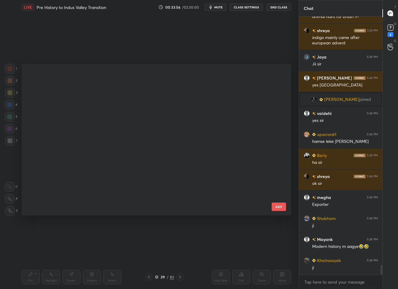
scroll to position [150, 266]
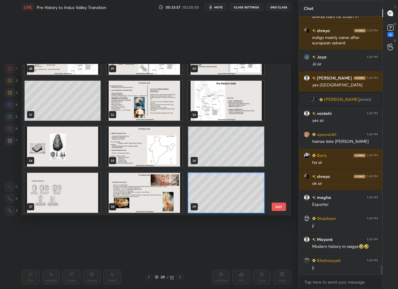
click at [131, 191] on img "grid" at bounding box center [144, 192] width 76 height 40
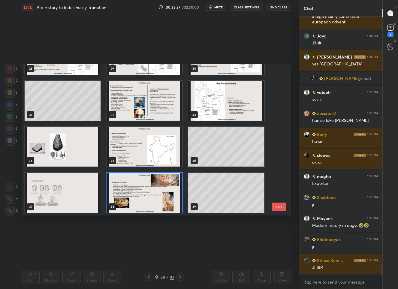
click at [131, 191] on img "grid" at bounding box center [144, 192] width 76 height 40
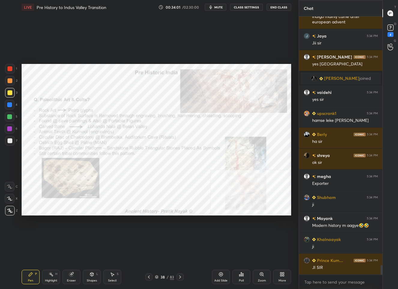
click at [8, 68] on div at bounding box center [9, 68] width 5 height 5
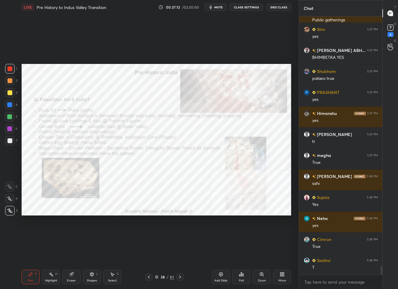
scroll to position [7377, 0]
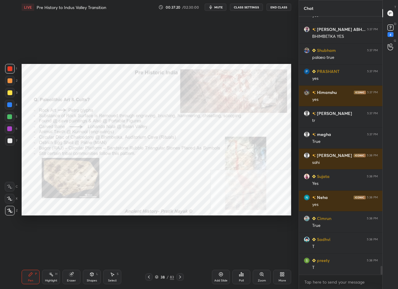
click at [220, 277] on div "Add Slide" at bounding box center [221, 277] width 18 height 14
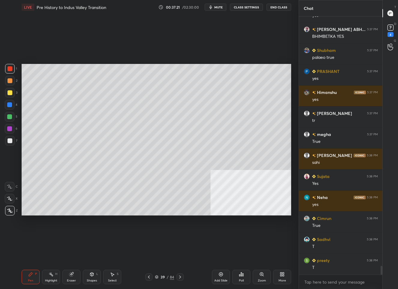
drag, startPoint x: 11, startPoint y: 92, endPoint x: 20, endPoint y: 94, distance: 8.9
click at [12, 92] on div at bounding box center [9, 92] width 5 height 5
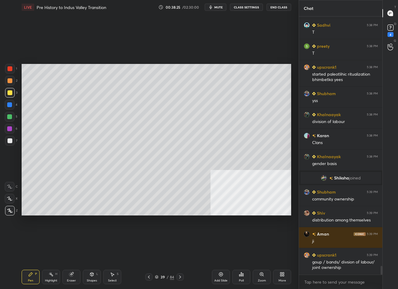
scroll to position [7373, 0]
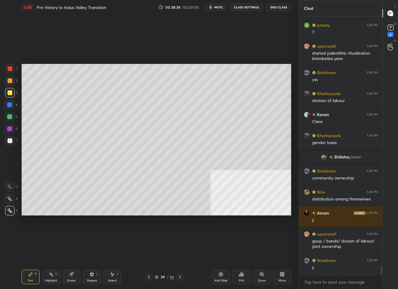
click at [162, 275] on div "39" at bounding box center [163, 277] width 6 height 4
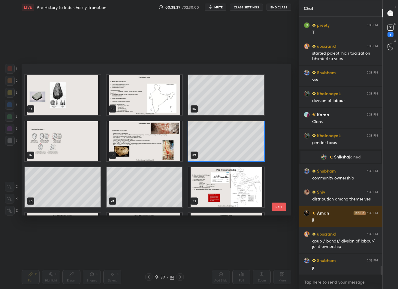
scroll to position [515, 0]
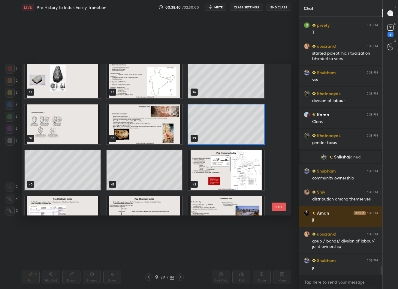
click at [201, 173] on img "grid" at bounding box center [226, 170] width 76 height 40
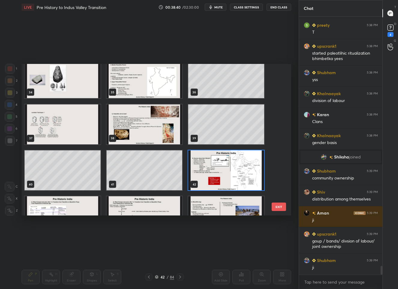
click at [201, 173] on img "grid" at bounding box center [226, 170] width 76 height 40
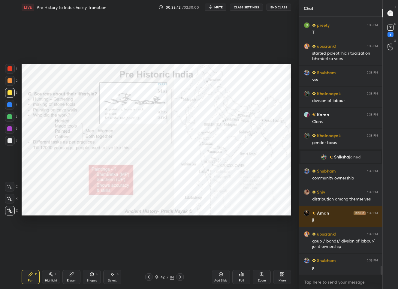
click at [8, 68] on div at bounding box center [9, 68] width 5 height 5
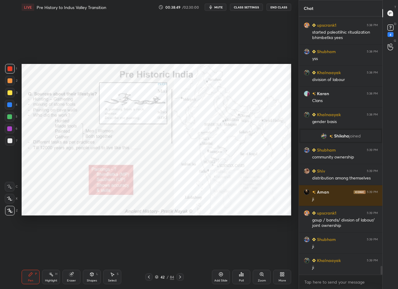
click at [163, 275] on div "42" at bounding box center [163, 277] width 6 height 4
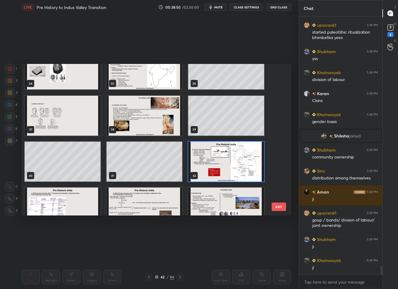
scroll to position [540, 0]
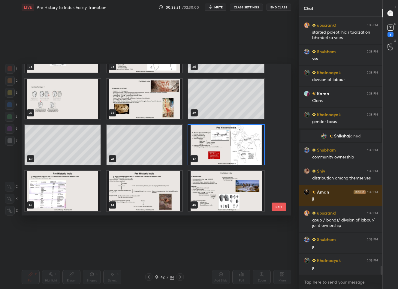
click at [68, 185] on img "grid" at bounding box center [63, 191] width 76 height 40
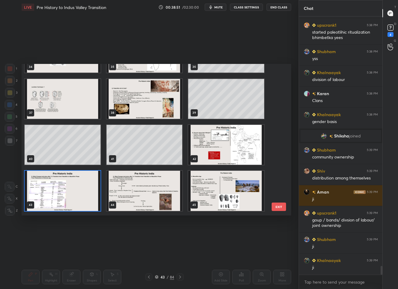
click at [68, 185] on img "grid" at bounding box center [63, 191] width 76 height 40
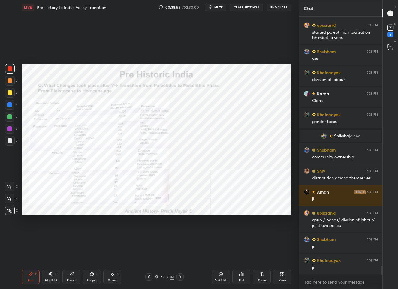
click at [161, 276] on div "43" at bounding box center [163, 277] width 6 height 4
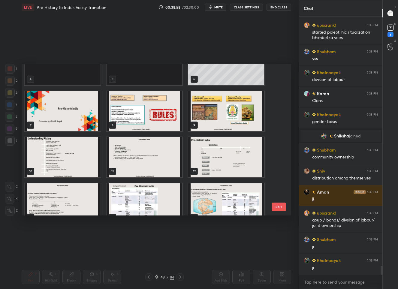
scroll to position [118, 0]
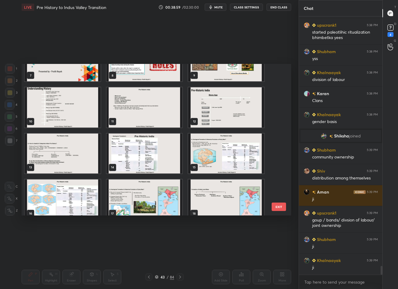
click at [88, 150] on img "grid" at bounding box center [63, 153] width 76 height 40
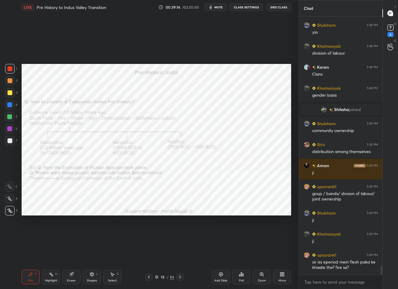
scroll to position [7441, 0]
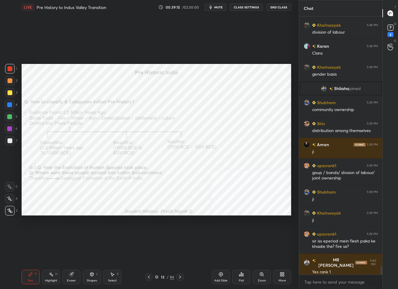
click at [163, 277] on div "13" at bounding box center [163, 277] width 6 height 4
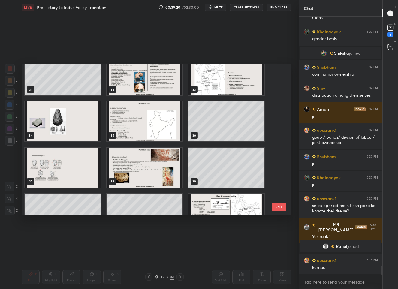
scroll to position [7444, 0]
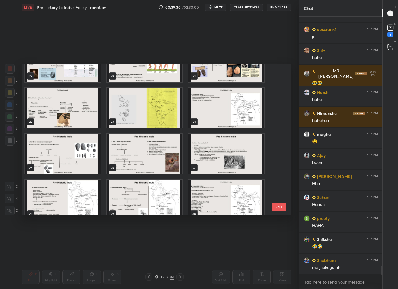
click at [51, 117] on img "grid" at bounding box center [63, 108] width 76 height 40
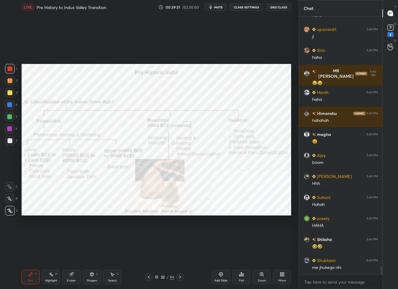
click at [51, 117] on img "grid" at bounding box center [63, 108] width 76 height 40
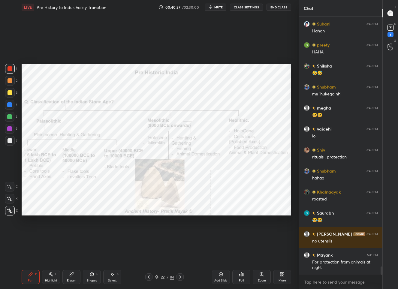
click at [161, 275] on div "22" at bounding box center [163, 277] width 6 height 4
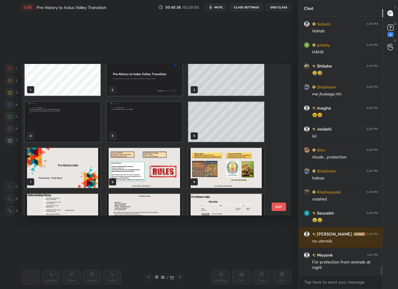
scroll to position [0, 0]
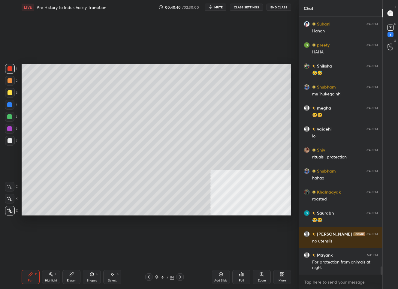
click at [223, 271] on div "Add Slide" at bounding box center [221, 277] width 18 height 14
click at [10, 91] on div at bounding box center [9, 92] width 5 height 5
click at [160, 278] on div "7" at bounding box center [163, 277] width 6 height 4
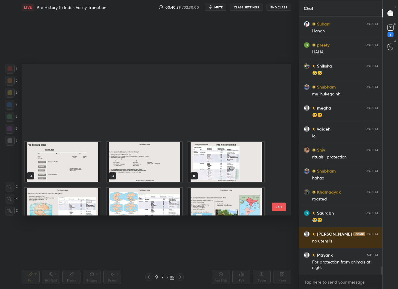
scroll to position [227, 0]
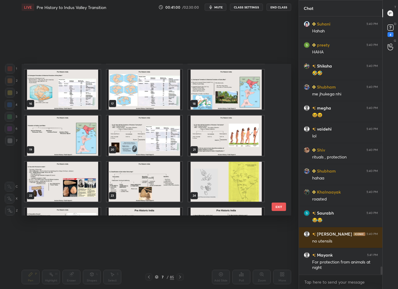
click at [235, 134] on img "grid" at bounding box center [226, 135] width 76 height 40
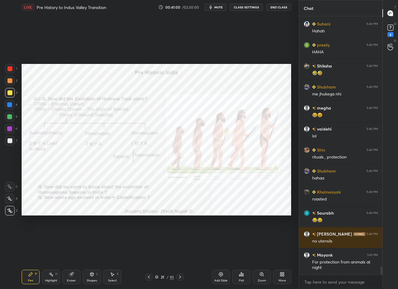
scroll to position [7884, 0]
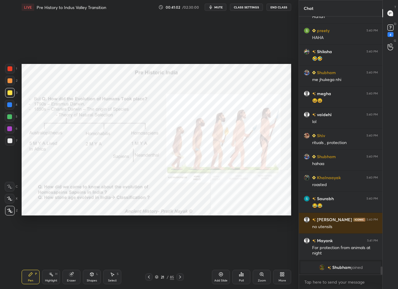
click at [13, 68] on div at bounding box center [10, 69] width 10 height 10
click at [165, 275] on div "21" at bounding box center [163, 277] width 6 height 4
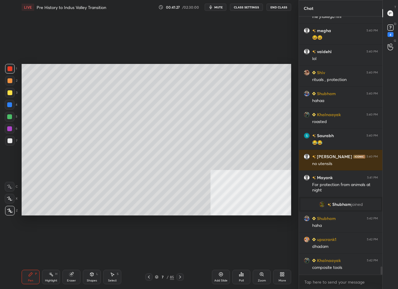
scroll to position [7820, 0]
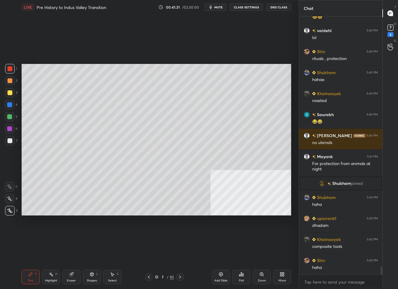
drag, startPoint x: 8, startPoint y: 142, endPoint x: 10, endPoint y: 139, distance: 4.1
click at [8, 141] on div at bounding box center [9, 140] width 5 height 5
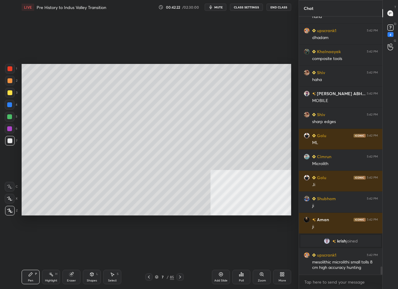
scroll to position [7963, 0]
click at [163, 280] on div "7 / 85" at bounding box center [164, 276] width 38 height 7
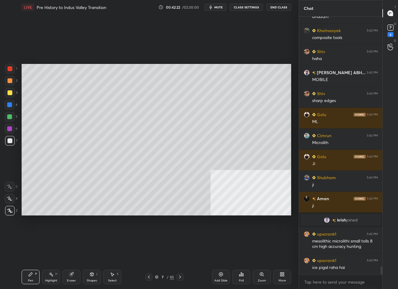
click at [164, 277] on div "7" at bounding box center [163, 277] width 6 height 4
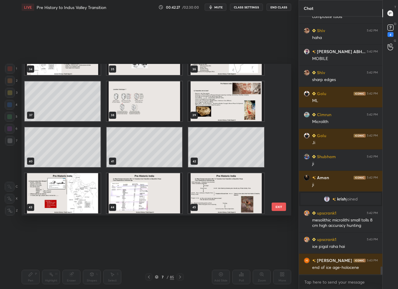
scroll to position [600, 0]
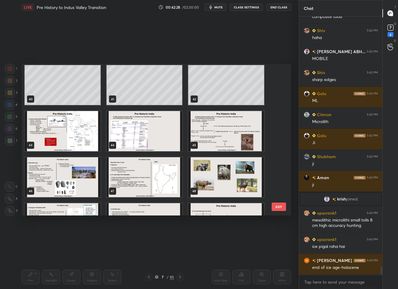
click at [128, 140] on img "grid" at bounding box center [144, 131] width 76 height 40
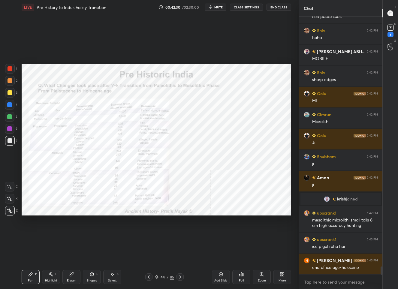
click at [11, 68] on div at bounding box center [9, 68] width 5 height 5
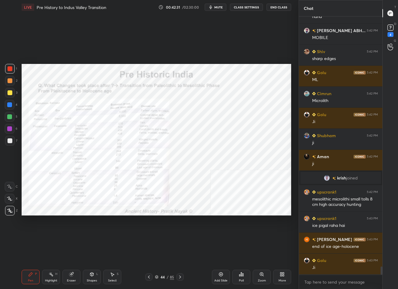
click at [259, 275] on icon at bounding box center [261, 274] width 5 height 5
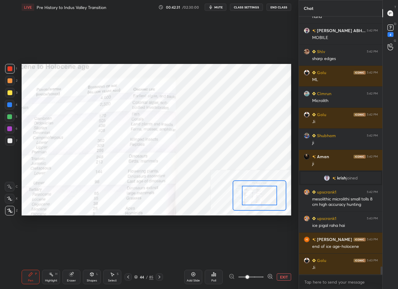
click at [259, 275] on span at bounding box center [250, 276] width 25 height 9
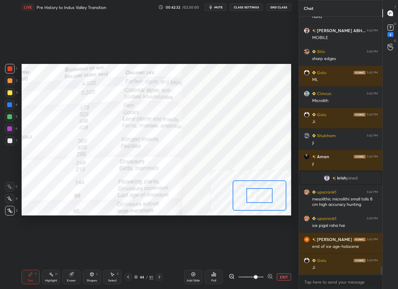
click at [269, 275] on icon at bounding box center [270, 276] width 6 height 6
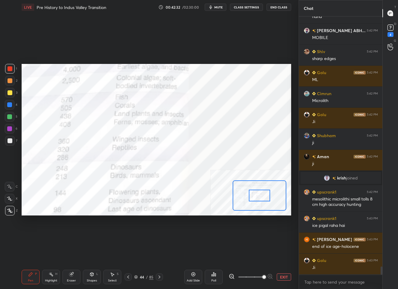
click at [266, 275] on span at bounding box center [264, 277] width 4 height 4
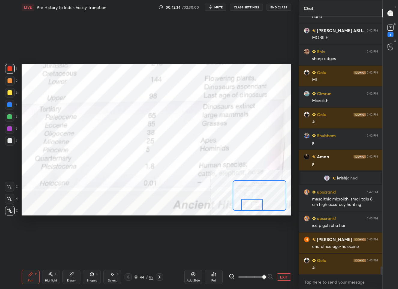
drag, startPoint x: 255, startPoint y: 200, endPoint x: 249, endPoint y: 210, distance: 11.6
click at [249, 210] on div at bounding box center [251, 205] width 21 height 12
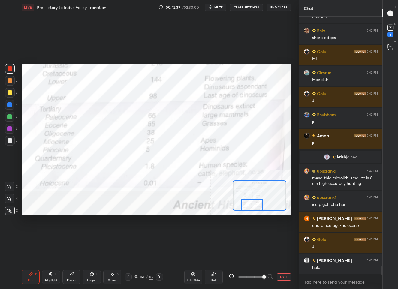
scroll to position [8047, 0]
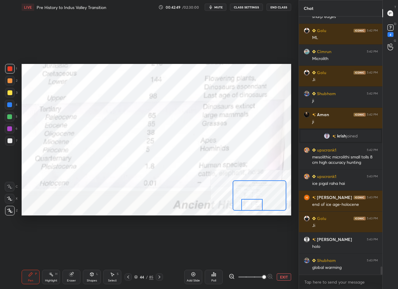
click at [285, 277] on button "EXIT" at bounding box center [284, 276] width 14 height 7
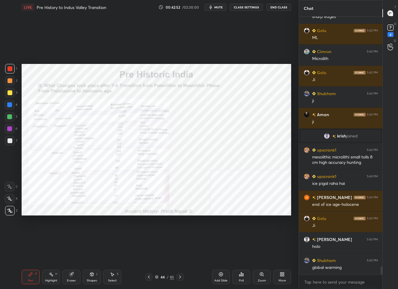
click at [162, 278] on div "44" at bounding box center [163, 277] width 6 height 4
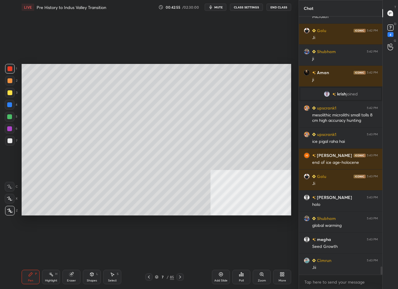
scroll to position [8110, 0]
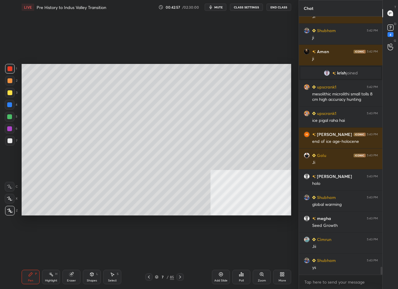
click at [10, 93] on div at bounding box center [9, 92] width 5 height 5
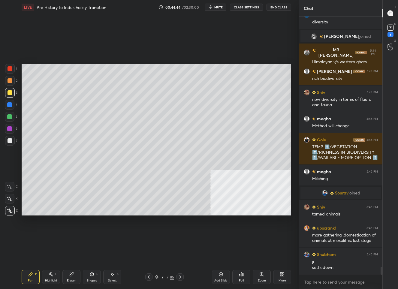
scroll to position [8336, 0]
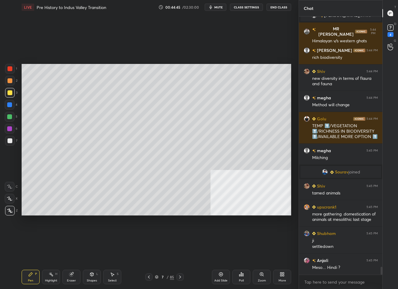
click at [280, 276] on icon at bounding box center [280, 274] width 1 height 1
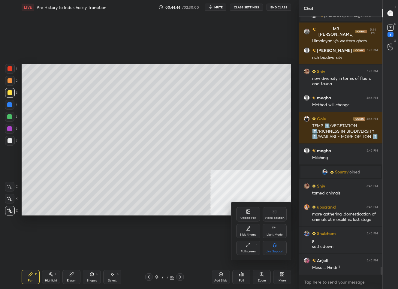
click at [276, 213] on icon at bounding box center [274, 211] width 5 height 5
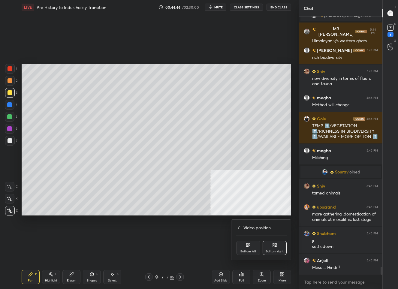
drag, startPoint x: 246, startPoint y: 245, endPoint x: 248, endPoint y: 238, distance: 6.9
click at [246, 243] on icon at bounding box center [246, 243] width 1 height 1
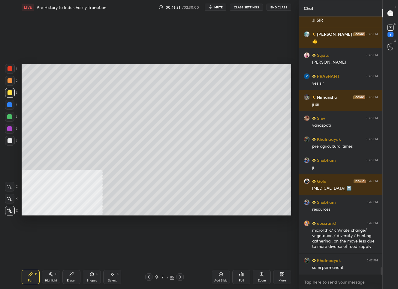
scroll to position [8919, 0]
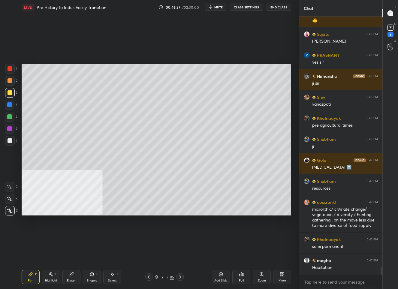
click at [221, 276] on div "Add Slide" at bounding box center [221, 277] width 18 height 14
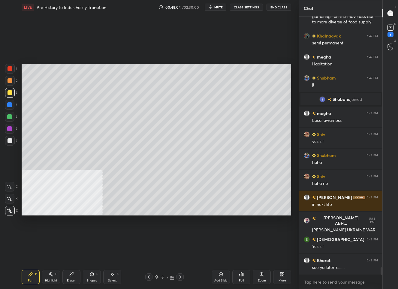
scroll to position [8950, 0]
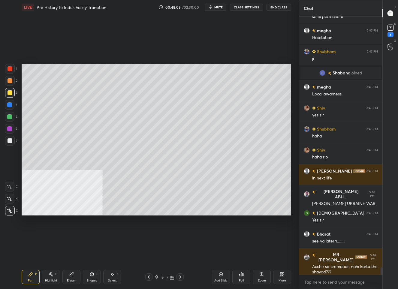
click at [151, 278] on icon at bounding box center [148, 276] width 5 height 5
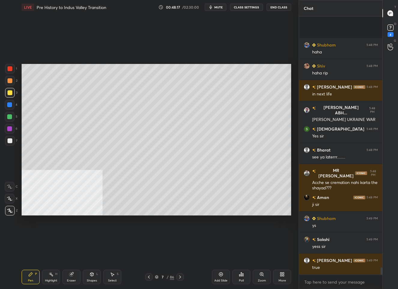
scroll to position [9087, 0]
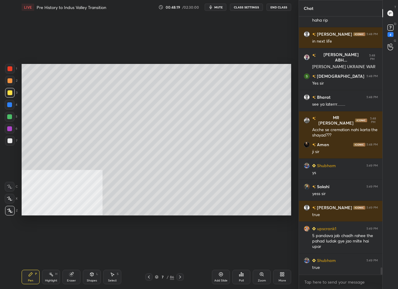
click at [181, 276] on icon at bounding box center [180, 276] width 5 height 5
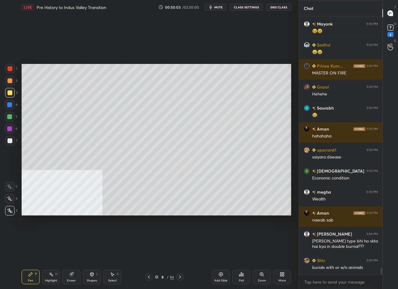
scroll to position [9587, 0]
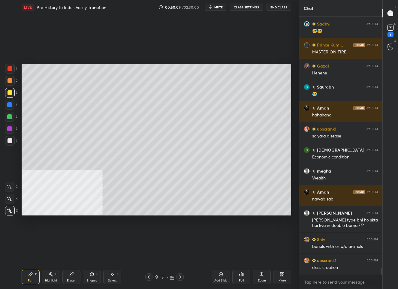
click at [147, 277] on icon at bounding box center [148, 276] width 5 height 5
click at [181, 277] on icon at bounding box center [180, 276] width 5 height 5
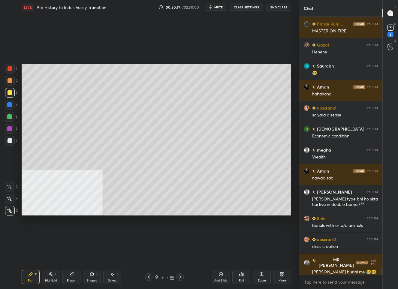
click at [148, 276] on icon at bounding box center [148, 276] width 5 height 5
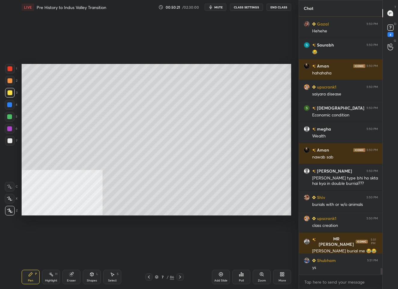
click at [148, 276] on icon at bounding box center [148, 276] width 5 height 5
click at [181, 279] on icon at bounding box center [180, 276] width 5 height 5
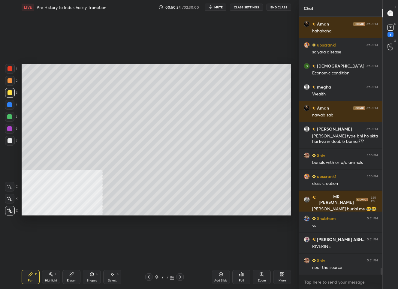
scroll to position [9692, 0]
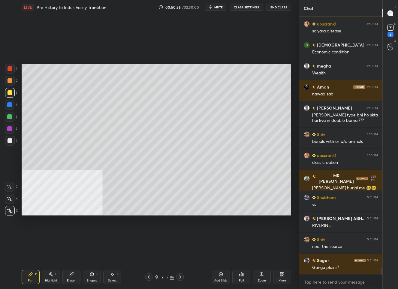
click at [180, 277] on icon at bounding box center [180, 276] width 5 height 5
click at [181, 275] on icon at bounding box center [180, 276] width 5 height 5
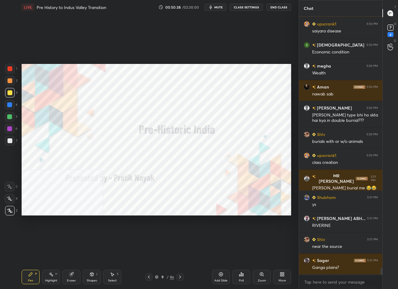
click at [149, 276] on icon at bounding box center [148, 276] width 5 height 5
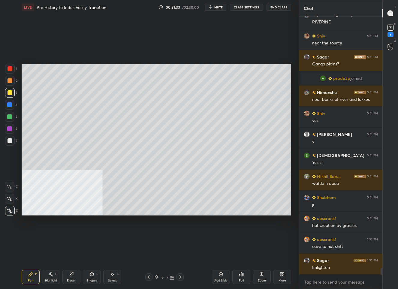
scroll to position [9697, 0]
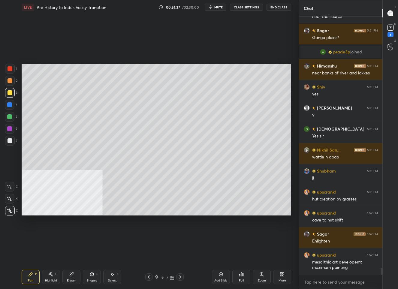
click at [220, 276] on icon at bounding box center [221, 274] width 4 height 4
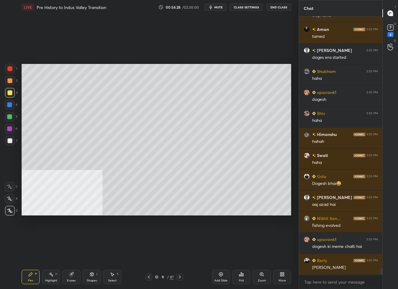
scroll to position [10575, 0]
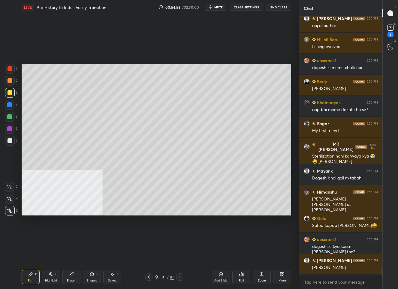
click at [165, 279] on div "9 / 87" at bounding box center [164, 276] width 19 height 5
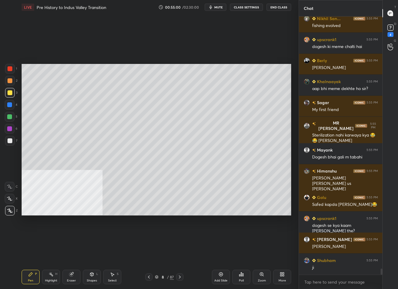
scroll to position [10775, 0]
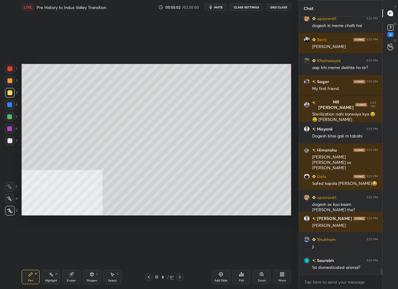
click at [147, 277] on icon at bounding box center [148, 276] width 5 height 5
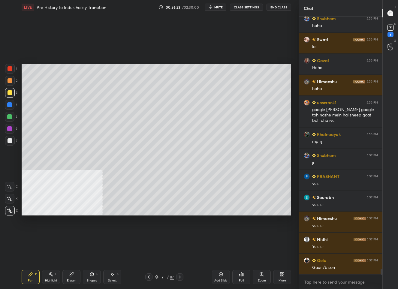
scroll to position [11265, 0]
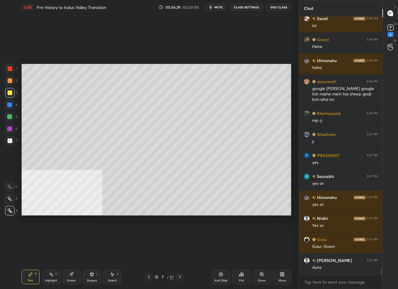
click at [213, 276] on div "Add Slide" at bounding box center [221, 277] width 18 height 14
drag, startPoint x: 92, startPoint y: 276, endPoint x: 92, endPoint y: 271, distance: 5.4
click at [92, 276] on div "Shapes L" at bounding box center [92, 277] width 18 height 14
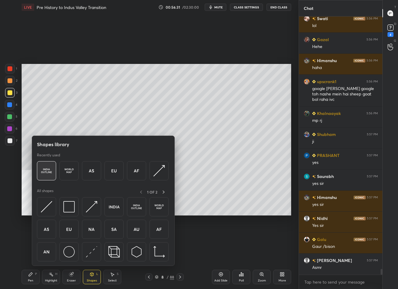
click at [46, 170] on img at bounding box center [46, 170] width 11 height 11
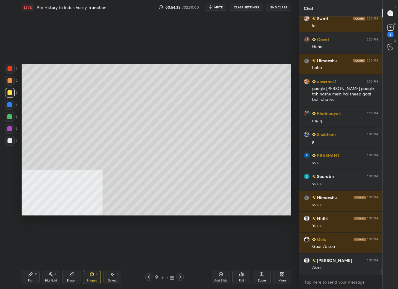
drag, startPoint x: 28, startPoint y: 277, endPoint x: 33, endPoint y: 270, distance: 8.9
click at [29, 276] on div "Pen P" at bounding box center [31, 277] width 18 height 14
click at [11, 140] on div at bounding box center [9, 140] width 5 height 5
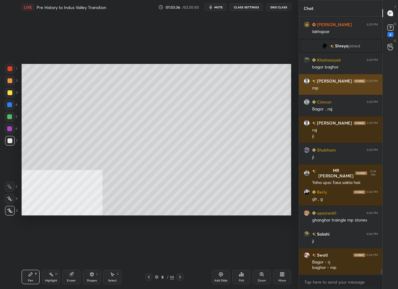
scroll to position [12225, 0]
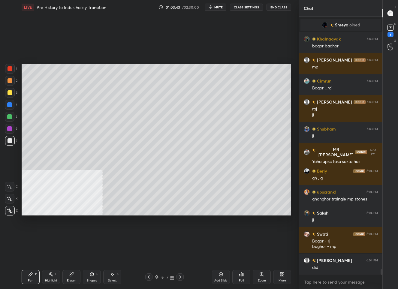
click at [219, 276] on icon at bounding box center [220, 274] width 5 height 5
click at [86, 276] on div "Shapes L" at bounding box center [92, 277] width 18 height 14
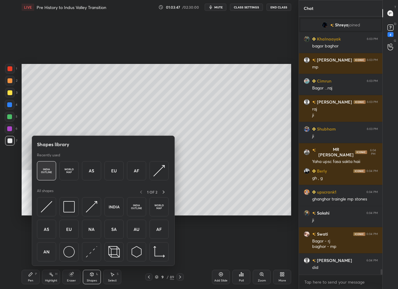
click at [46, 174] on img at bounding box center [46, 170] width 11 height 11
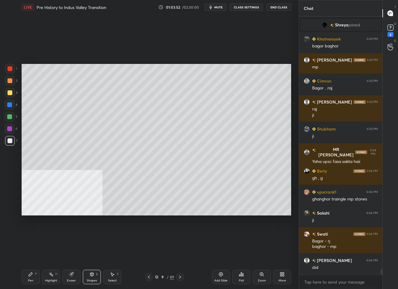
click at [9, 91] on div at bounding box center [9, 92] width 5 height 5
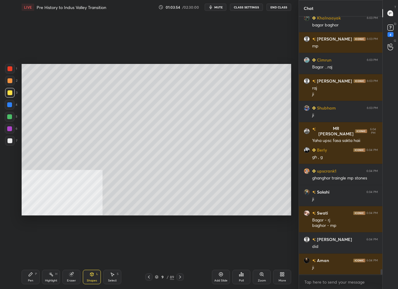
drag, startPoint x: 36, startPoint y: 271, endPoint x: 47, endPoint y: 264, distance: 12.7
click at [37, 271] on div "Pen P" at bounding box center [31, 277] width 18 height 14
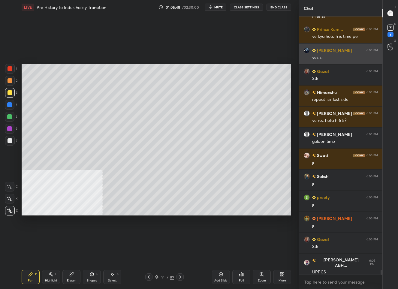
scroll to position [13412, 0]
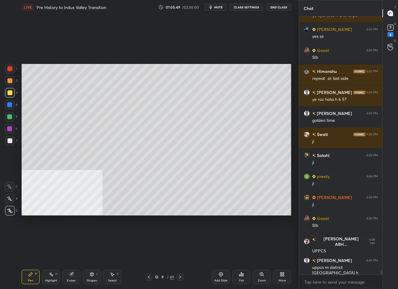
click at [149, 277] on icon at bounding box center [148, 276] width 5 height 5
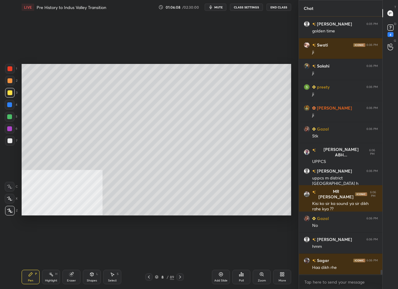
scroll to position [13522, 0]
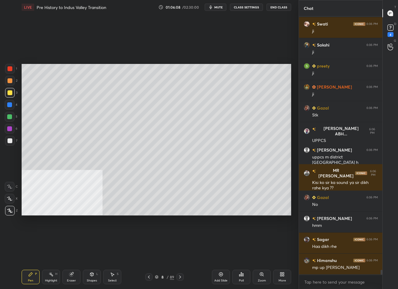
click at [178, 278] on icon at bounding box center [180, 276] width 5 height 5
click at [217, 280] on div "Add Slide" at bounding box center [220, 280] width 13 height 3
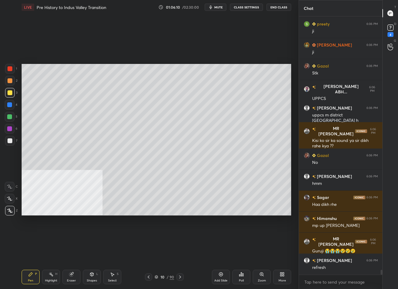
click at [97, 279] on div "Shapes L" at bounding box center [92, 277] width 18 height 14
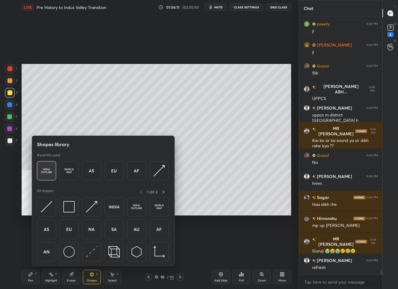
click at [46, 172] on img at bounding box center [46, 170] width 11 height 11
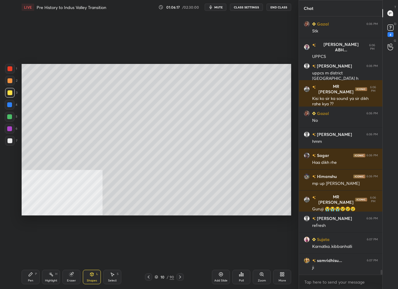
scroll to position [13627, 0]
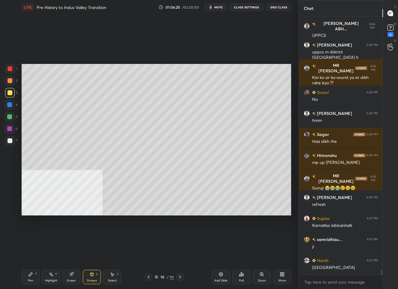
click at [9, 141] on div at bounding box center [9, 140] width 5 height 5
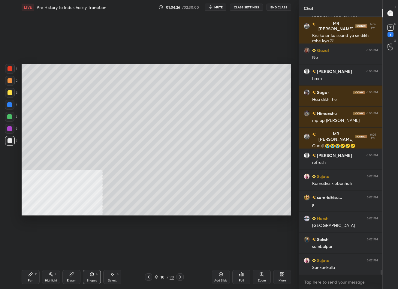
scroll to position [13690, 0]
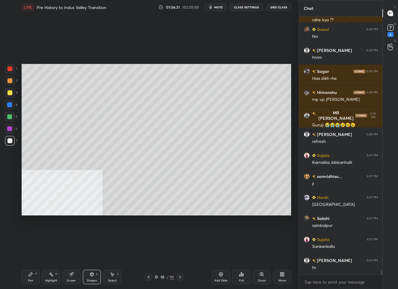
drag, startPoint x: 34, startPoint y: 276, endPoint x: 37, endPoint y: 270, distance: 6.5
click at [34, 276] on div "Pen P" at bounding box center [31, 277] width 18 height 14
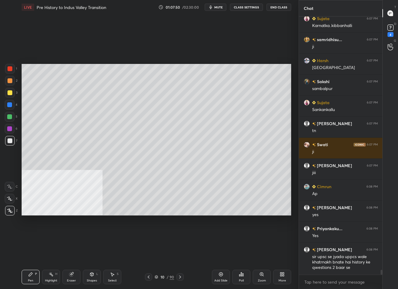
scroll to position [13848, 0]
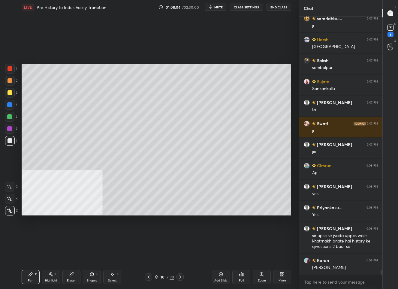
click at [146, 277] on icon at bounding box center [148, 276] width 5 height 5
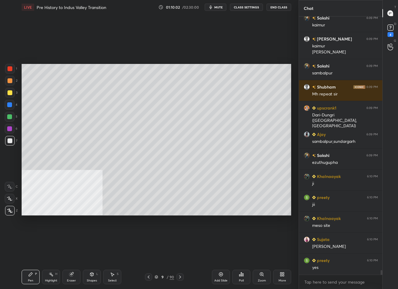
scroll to position [14133, 0]
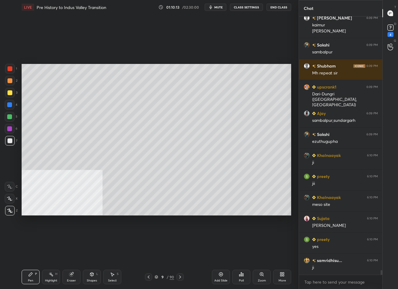
click at [286, 278] on div "More" at bounding box center [282, 277] width 18 height 14
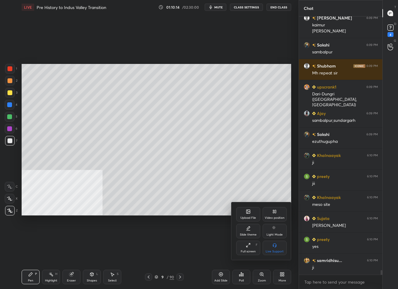
click at [247, 217] on div "Upload File" at bounding box center [248, 217] width 16 height 3
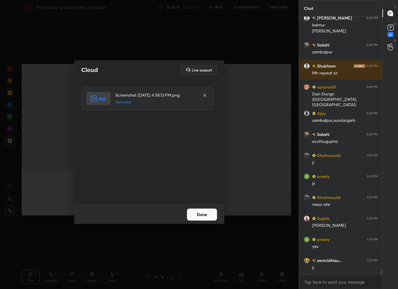
click at [202, 213] on button "Done" at bounding box center [202, 214] width 30 height 12
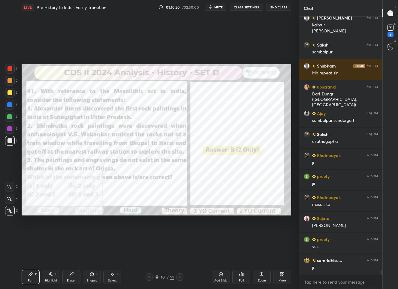
click at [10, 71] on div at bounding box center [10, 69] width 10 height 10
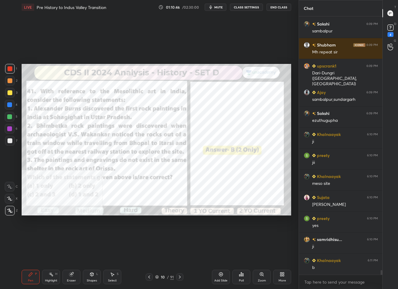
click at [150, 277] on icon at bounding box center [149, 276] width 5 height 5
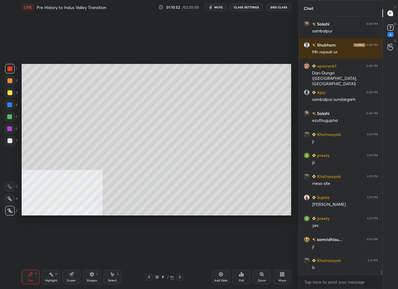
click at [178, 278] on icon at bounding box center [179, 276] width 5 height 5
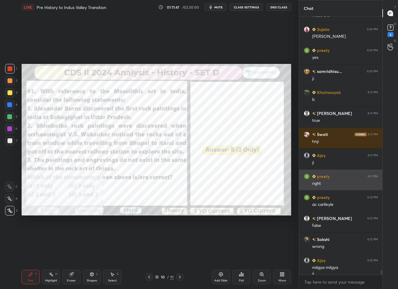
scroll to position [14327, 0]
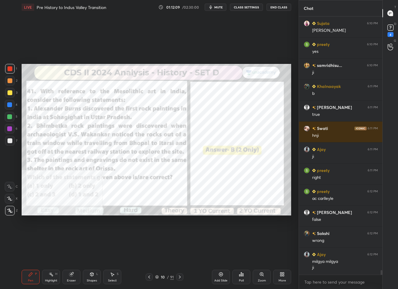
click at [165, 278] on div "10" at bounding box center [163, 277] width 6 height 4
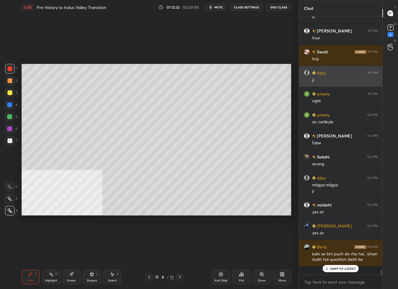
scroll to position [256, 82]
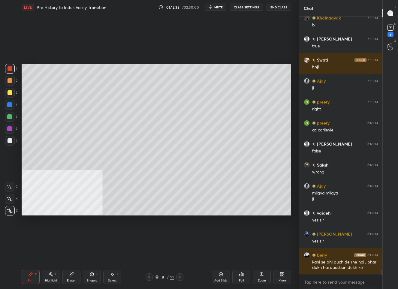
click at [9, 93] on div at bounding box center [9, 92] width 5 height 5
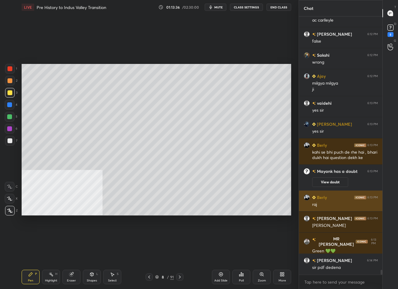
scroll to position [13788, 0]
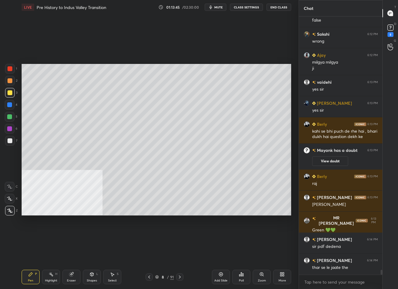
click at [162, 275] on div "8" at bounding box center [163, 277] width 6 height 4
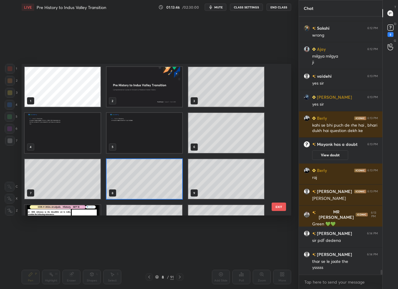
scroll to position [42, 0]
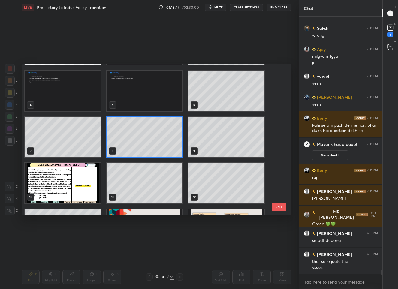
click at [67, 175] on img "grid" at bounding box center [63, 183] width 76 height 40
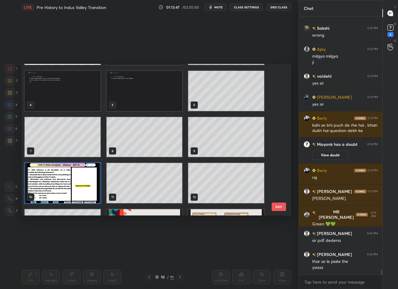
click at [67, 175] on img "grid" at bounding box center [63, 183] width 76 height 40
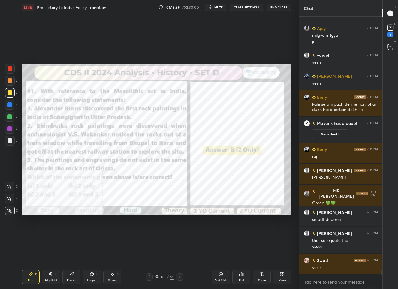
click at [282, 277] on div "More" at bounding box center [282, 277] width 18 height 14
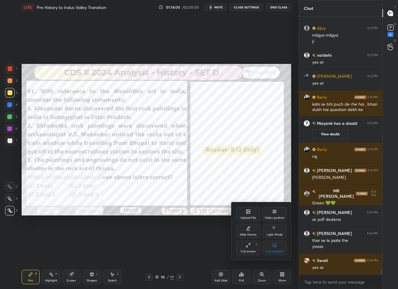
click at [250, 211] on div "Upload File" at bounding box center [248, 214] width 24 height 14
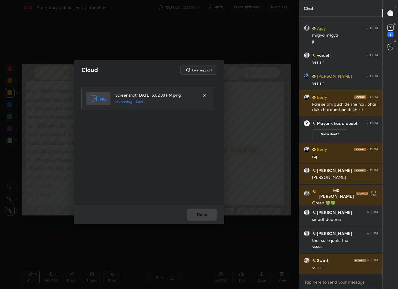
scroll to position [13836, 0]
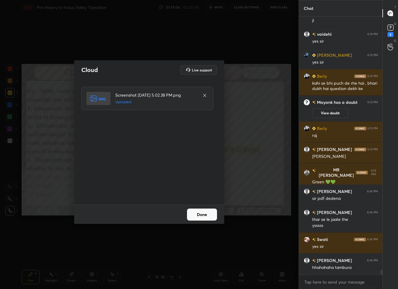
click at [197, 214] on button "Done" at bounding box center [202, 214] width 30 height 12
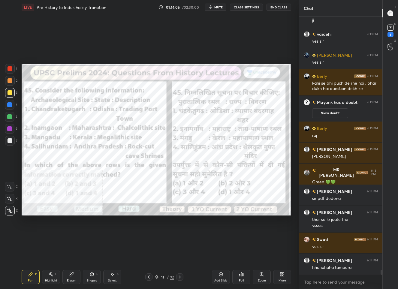
click at [9, 67] on div at bounding box center [9, 68] width 5 height 5
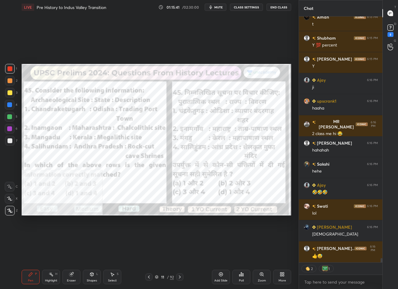
scroll to position [14561, 0]
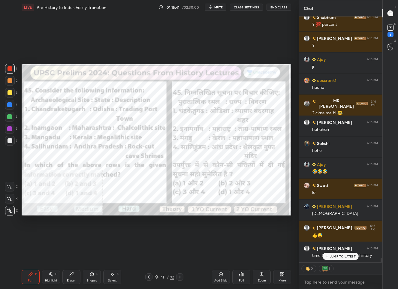
click at [163, 276] on div "11" at bounding box center [163, 277] width 6 height 4
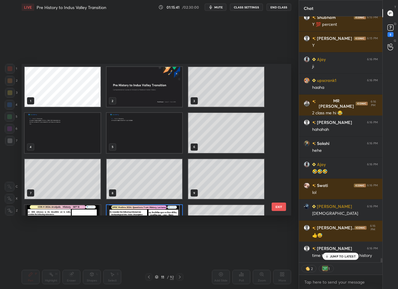
scroll to position [150, 266]
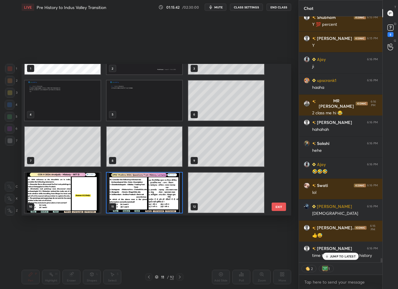
click at [74, 184] on img "grid" at bounding box center [63, 192] width 76 height 40
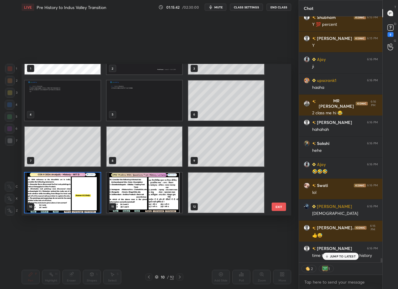
click at [74, 184] on img "grid" at bounding box center [63, 192] width 76 height 40
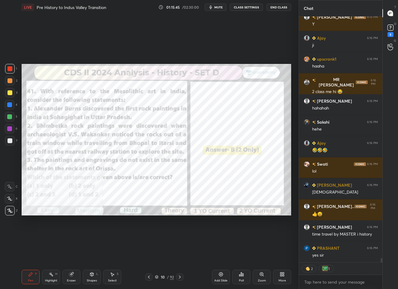
scroll to position [14603, 0]
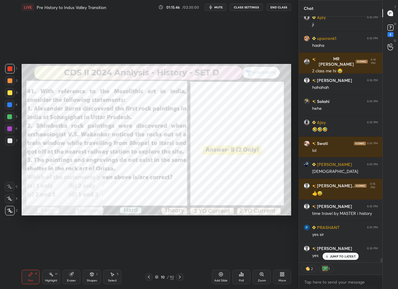
click at [164, 278] on div "10" at bounding box center [163, 277] width 6 height 4
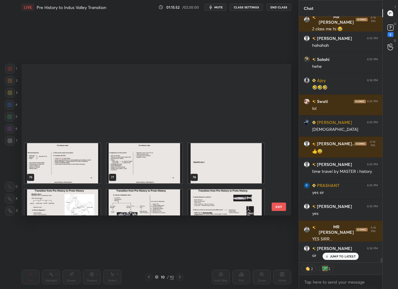
scroll to position [1274, 0]
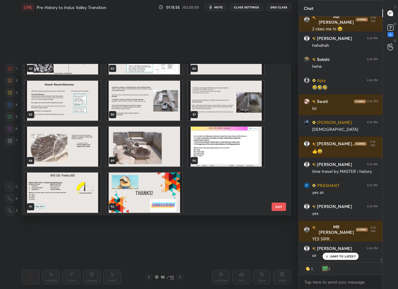
click at [61, 184] on img "grid" at bounding box center [63, 192] width 76 height 40
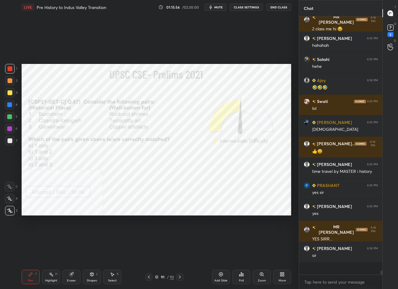
scroll to position [256, 82]
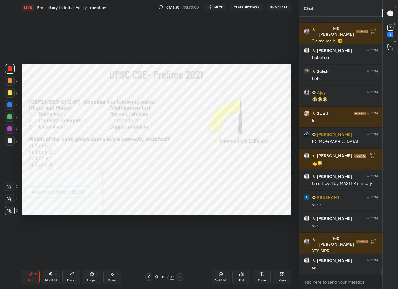
click at [162, 278] on div "91" at bounding box center [163, 277] width 6 height 4
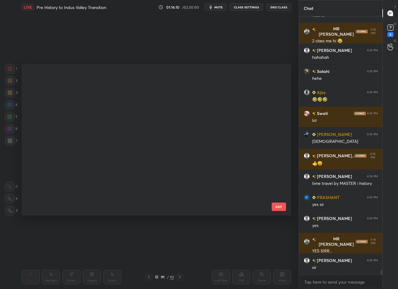
scroll to position [150, 266]
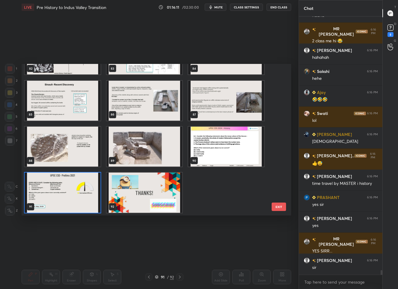
click at [207, 157] on img "grid" at bounding box center [226, 147] width 76 height 40
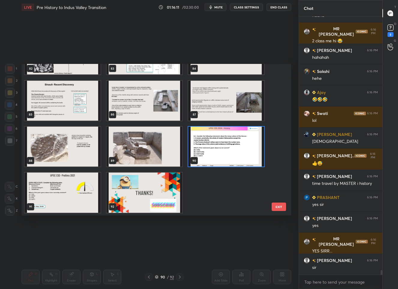
click at [207, 157] on img "grid" at bounding box center [226, 147] width 76 height 40
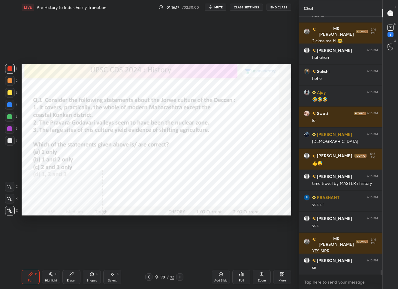
click at [164, 278] on div "90" at bounding box center [163, 277] width 6 height 4
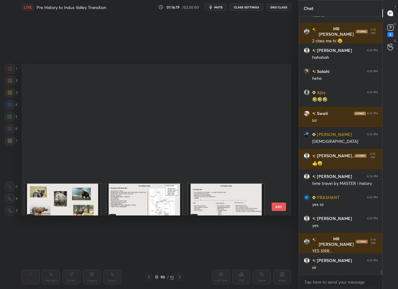
scroll to position [678, 0]
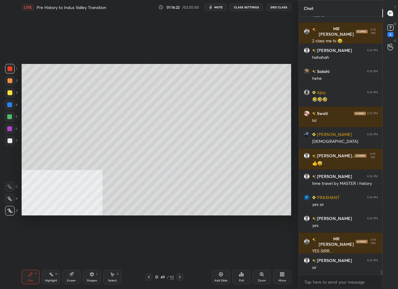
click at [166, 277] on div "49 / 92" at bounding box center [164, 276] width 19 height 5
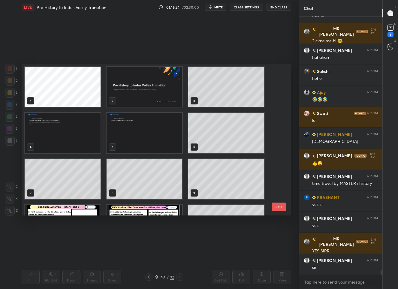
scroll to position [53, 0]
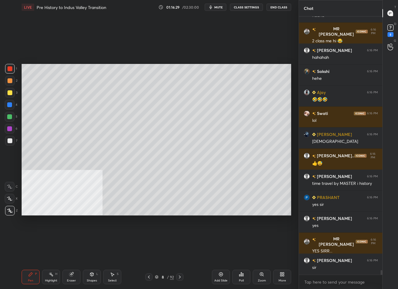
click at [180, 277] on icon at bounding box center [179, 276] width 5 height 5
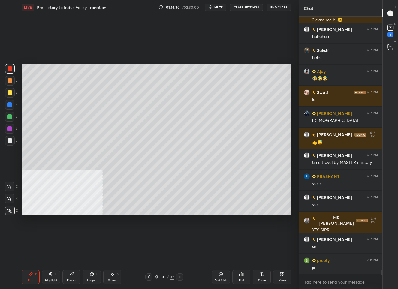
click at [180, 277] on icon at bounding box center [179, 276] width 5 height 5
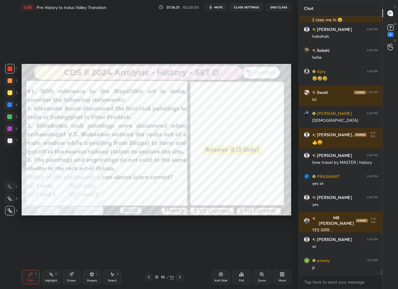
click at [148, 276] on icon at bounding box center [148, 276] width 5 height 5
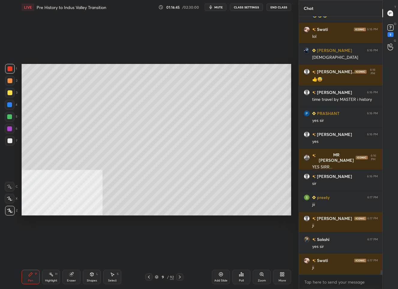
scroll to position [14738, 0]
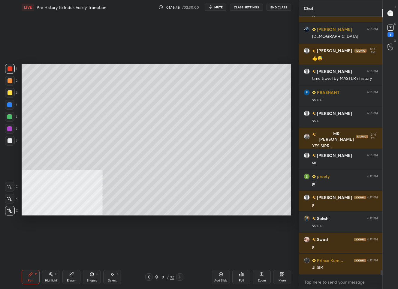
click at [147, 275] on icon at bounding box center [148, 276] width 5 height 5
click at [12, 142] on div at bounding box center [10, 141] width 10 height 10
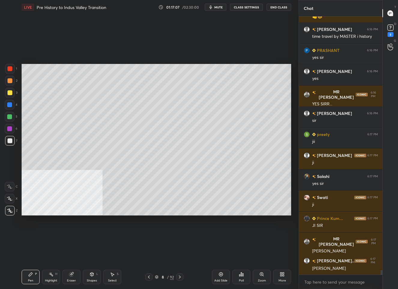
scroll to position [14795, 0]
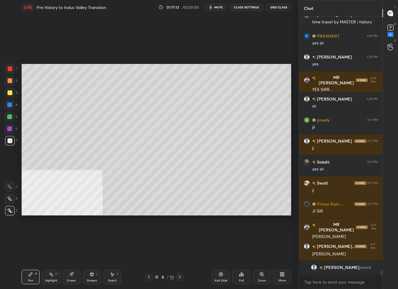
click at [160, 275] on div "8" at bounding box center [163, 277] width 6 height 4
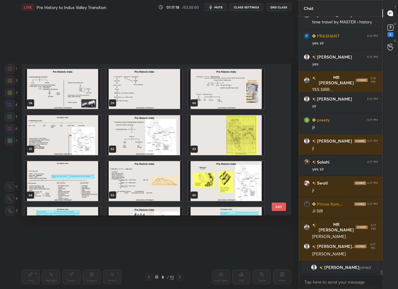
scroll to position [767, 0]
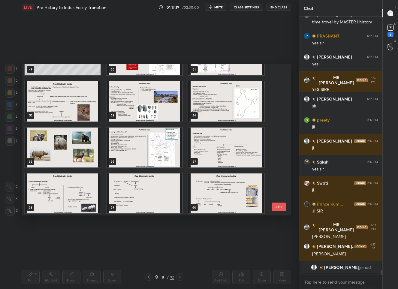
click at [138, 146] on img "grid" at bounding box center [144, 147] width 76 height 40
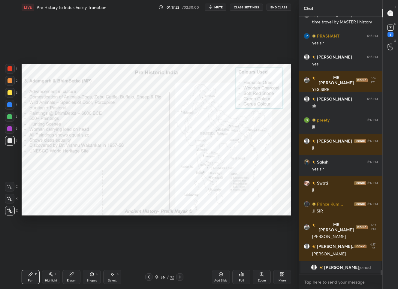
click at [7, 66] on div at bounding box center [10, 69] width 10 height 10
click at [167, 278] on div "/" at bounding box center [168, 277] width 2 height 4
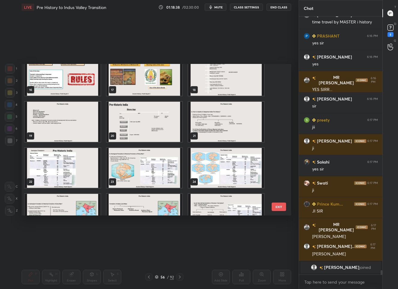
scroll to position [224, 0]
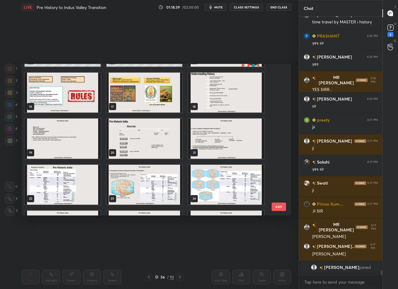
click at [220, 147] on img "grid" at bounding box center [226, 138] width 76 height 40
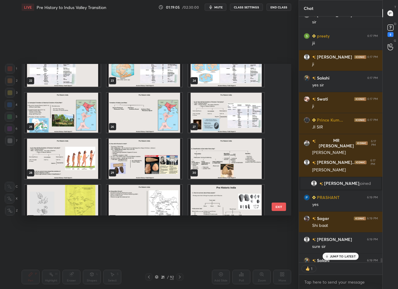
scroll to position [14584, 0]
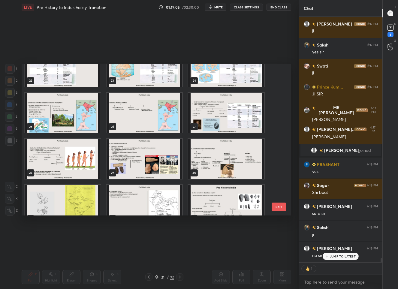
click at [212, 167] on img "grid" at bounding box center [226, 159] width 76 height 40
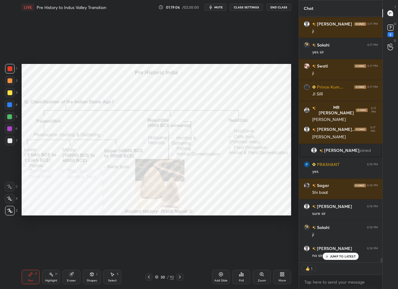
click at [335, 256] on p "JUMP TO LATEST" at bounding box center [343, 256] width 26 height 4
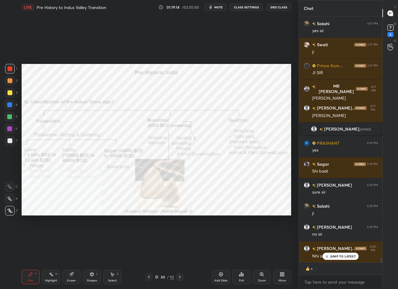
scroll to position [14626, 0]
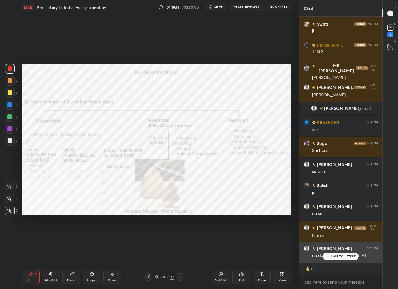
drag, startPoint x: 333, startPoint y: 256, endPoint x: 331, endPoint y: 250, distance: 7.4
click at [333, 257] on p "JUMP TO LATEST" at bounding box center [343, 256] width 26 height 4
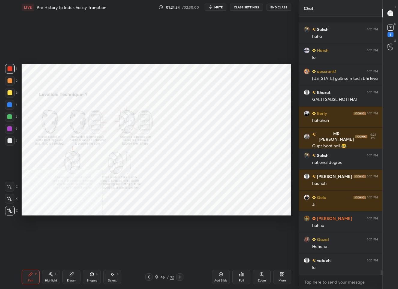
scroll to position [15783, 0]
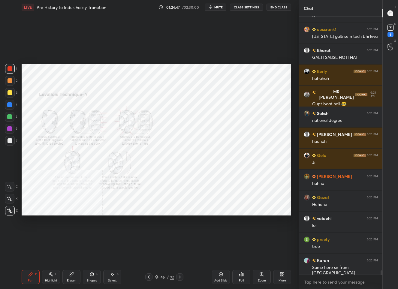
click at [160, 278] on div "45" at bounding box center [163, 277] width 6 height 4
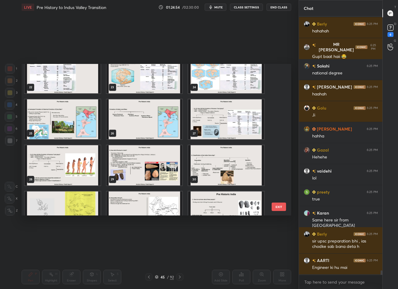
scroll to position [353, 0]
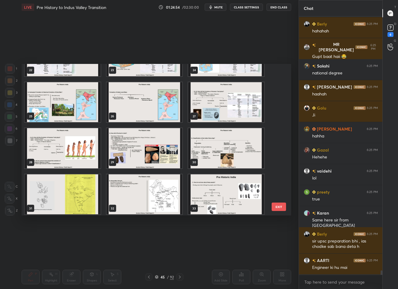
click at [199, 152] on img "grid" at bounding box center [226, 148] width 76 height 40
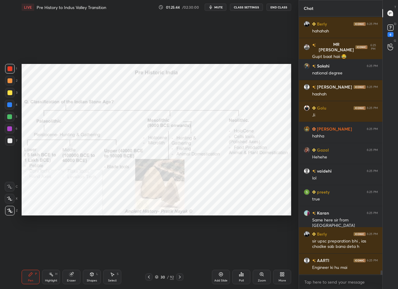
scroll to position [15852, 0]
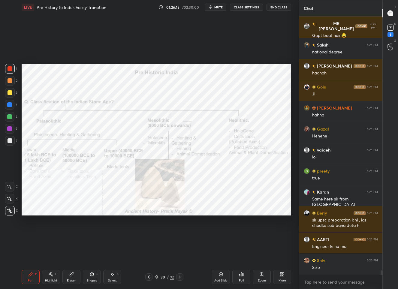
click at [164, 278] on div "30" at bounding box center [163, 277] width 6 height 4
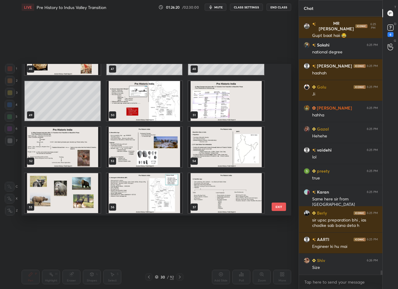
scroll to position [752, 0]
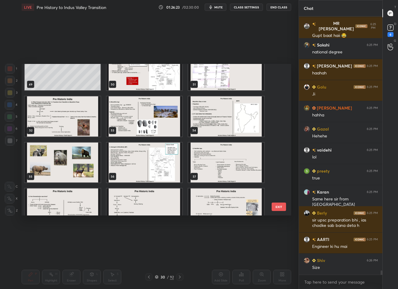
click at [119, 167] on img "grid" at bounding box center [144, 162] width 76 height 40
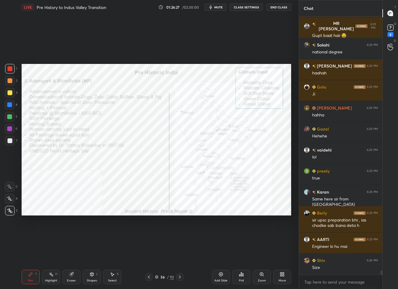
click at [219, 279] on div "Add Slide" at bounding box center [220, 280] width 13 height 3
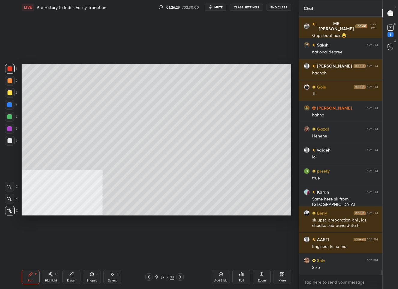
click at [10, 94] on div at bounding box center [9, 92] width 5 height 5
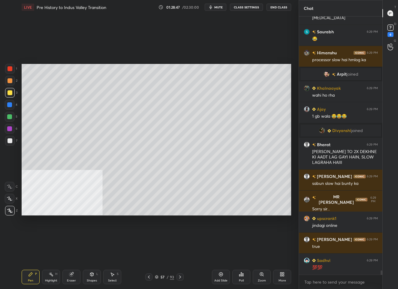
scroll to position [16074, 0]
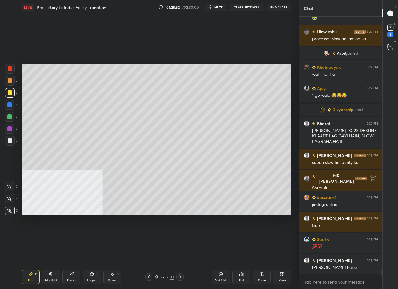
drag, startPoint x: 11, startPoint y: 141, endPoint x: 16, endPoint y: 131, distance: 11.3
click at [11, 140] on div at bounding box center [9, 140] width 5 height 5
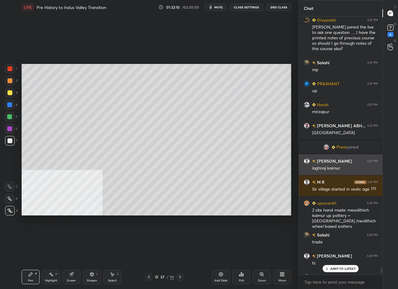
scroll to position [16381, 0]
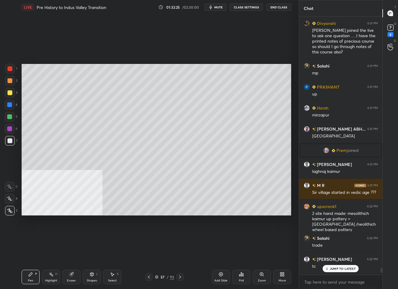
click at [336, 268] on p "JUMP TO LATEST" at bounding box center [343, 269] width 26 height 4
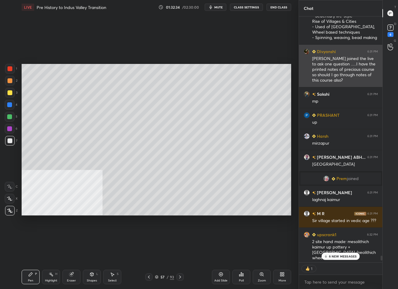
scroll to position [2, 2]
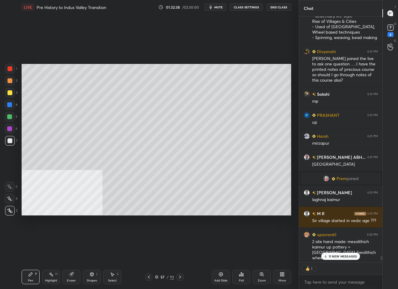
click at [332, 255] on p "11 NEW MESSAGES" at bounding box center [342, 256] width 28 height 4
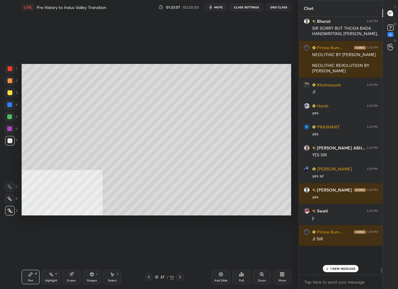
scroll to position [16705, 0]
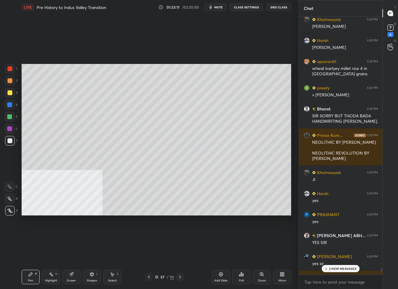
click at [332, 268] on p "2 NEW MESSAGES" at bounding box center [343, 269] width 28 height 4
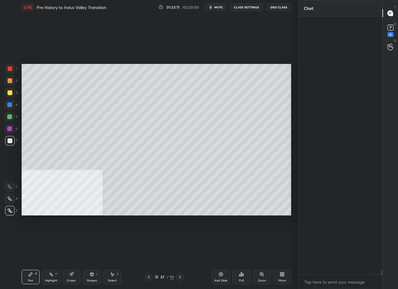
scroll to position [17027, 0]
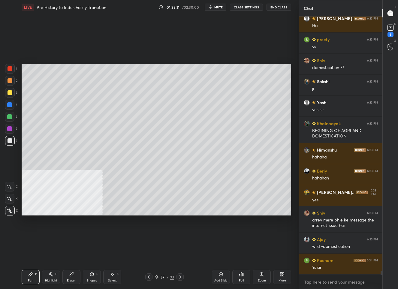
click at [220, 278] on div "Add Slide" at bounding box center [221, 277] width 18 height 14
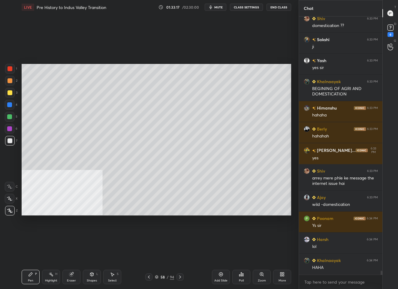
scroll to position [17111, 0]
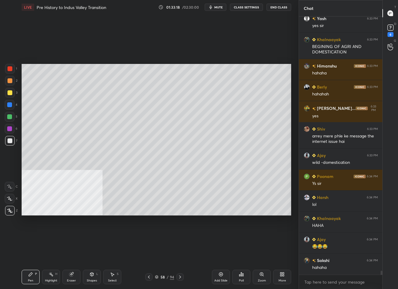
drag, startPoint x: 220, startPoint y: 277, endPoint x: 221, endPoint y: 270, distance: 7.3
click at [220, 276] on div "Add Slide" at bounding box center [221, 277] width 18 height 14
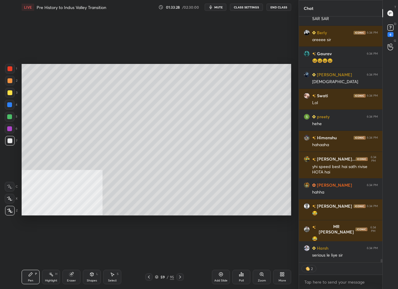
scroll to position [17443, 0]
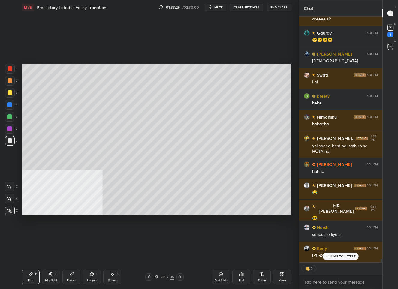
drag, startPoint x: 221, startPoint y: 281, endPoint x: 220, endPoint y: 265, distance: 16.2
click at [221, 279] on div "Add Slide" at bounding box center [220, 280] width 13 height 3
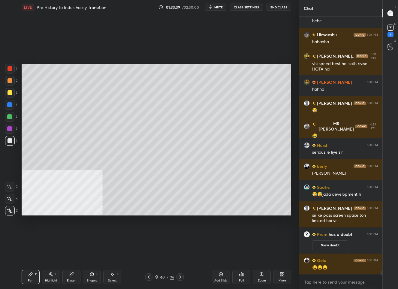
scroll to position [256, 82]
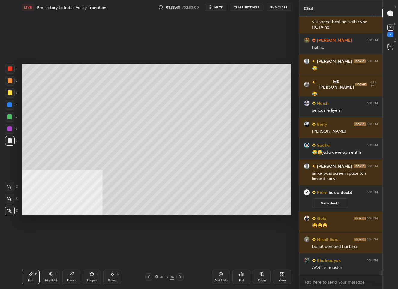
click at [220, 277] on div "Add Slide" at bounding box center [221, 277] width 18 height 14
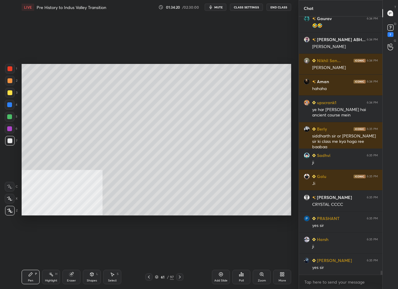
scroll to position [17415, 0]
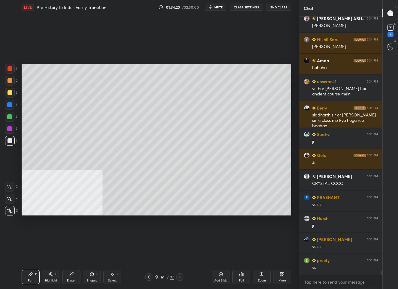
click at [164, 277] on div "61" at bounding box center [163, 277] width 6 height 4
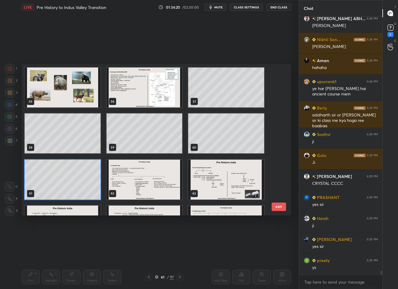
scroll to position [842, 0]
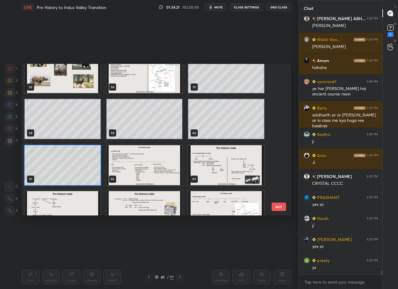
click at [153, 157] on img "grid" at bounding box center [144, 165] width 76 height 40
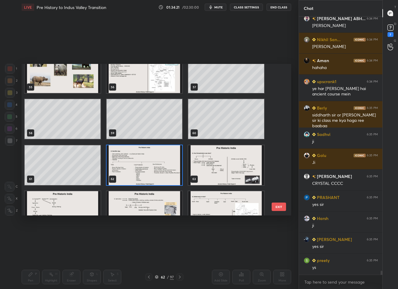
click at [153, 157] on img "grid" at bounding box center [144, 165] width 76 height 40
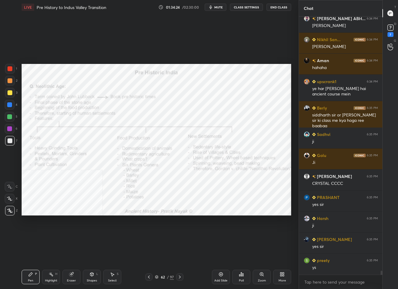
drag, startPoint x: 11, startPoint y: 67, endPoint x: 15, endPoint y: 68, distance: 4.1
click at [11, 67] on div at bounding box center [9, 68] width 5 height 5
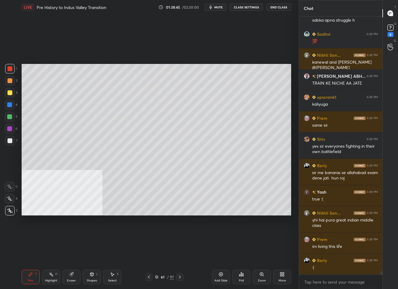
scroll to position [18514, 0]
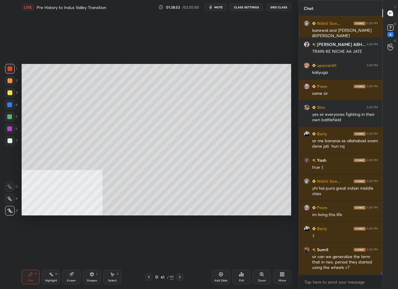
click at [149, 277] on icon at bounding box center [148, 276] width 5 height 5
click at [150, 277] on icon at bounding box center [148, 276] width 5 height 5
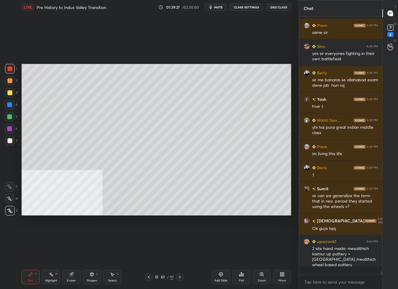
scroll to position [256, 82]
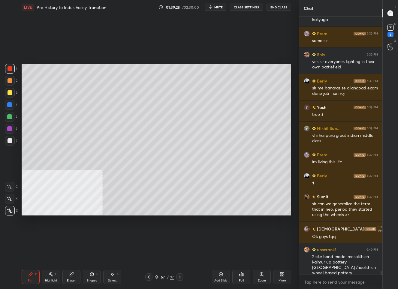
drag, startPoint x: 12, startPoint y: 141, endPoint x: 13, endPoint y: 138, distance: 3.4
click at [12, 141] on div at bounding box center [9, 140] width 5 height 5
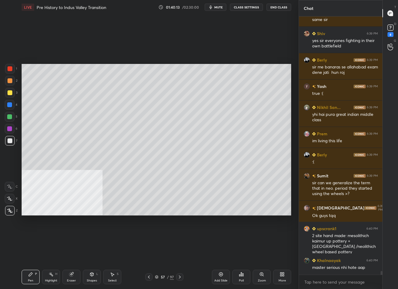
scroll to position [18625, 0]
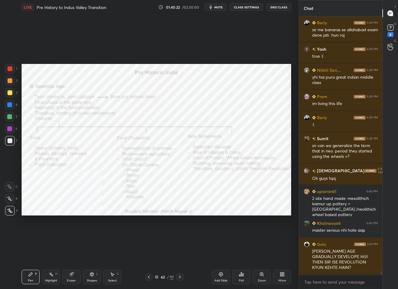
click at [11, 69] on div at bounding box center [10, 69] width 10 height 10
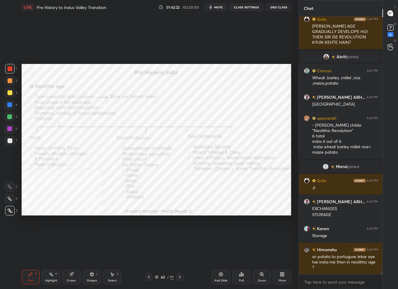
scroll to position [18645, 0]
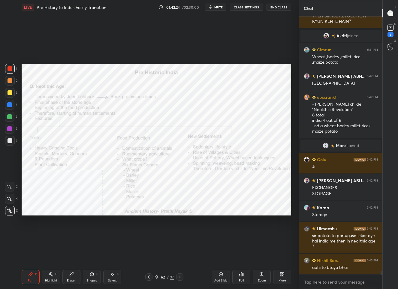
click at [218, 11] on div "LIVE Pre History to Indus Valley Transition 01:42:24 / 02:30:00 mute CLASS SETT…" at bounding box center [156, 7] width 269 height 14
click at [219, 8] on span "mute" at bounding box center [218, 7] width 8 height 4
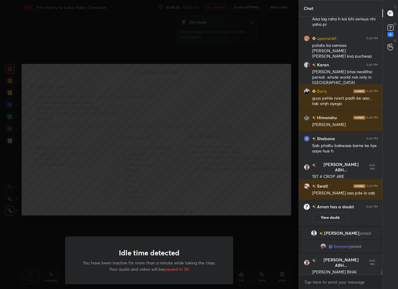
scroll to position [18904, 0]
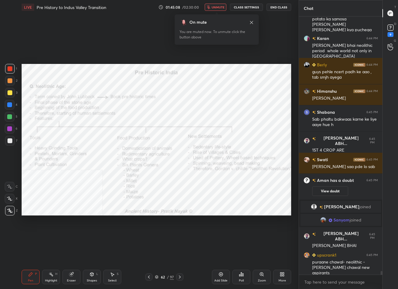
click at [211, 4] on button "unmute" at bounding box center [216, 7] width 22 height 7
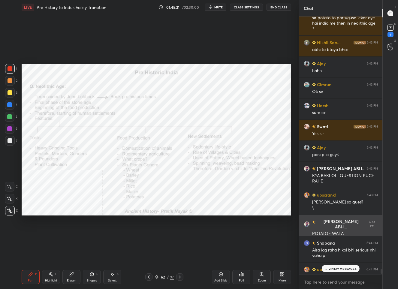
scroll to position [18701, 0]
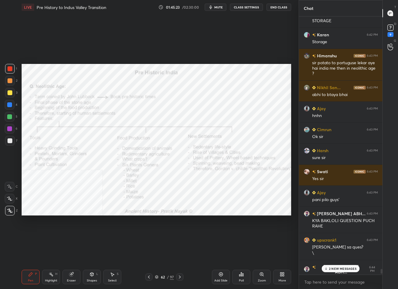
click at [345, 269] on p "2 NEW MESSAGES" at bounding box center [343, 269] width 28 height 4
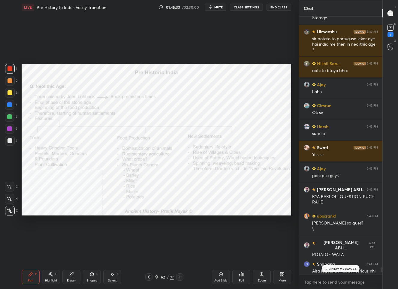
scroll to position [2, 2]
click at [333, 255] on p "5 NEW MESSAGES" at bounding box center [343, 256] width 28 height 4
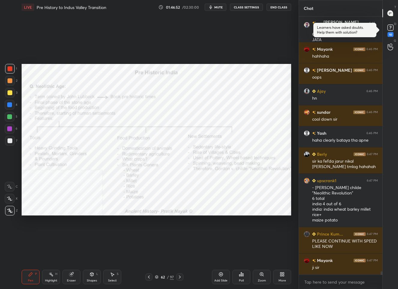
scroll to position [19708, 0]
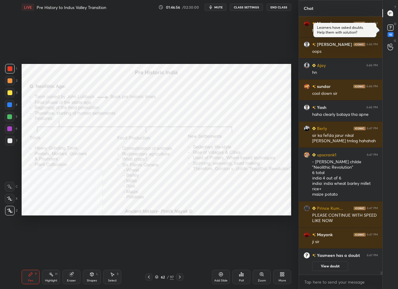
click at [387, 26] on rect at bounding box center [390, 28] width 6 height 6
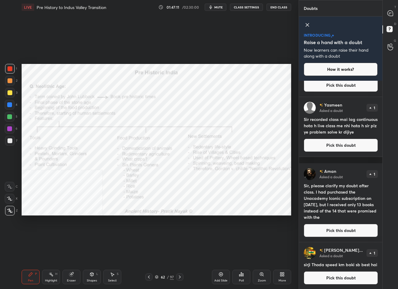
scroll to position [379, 0]
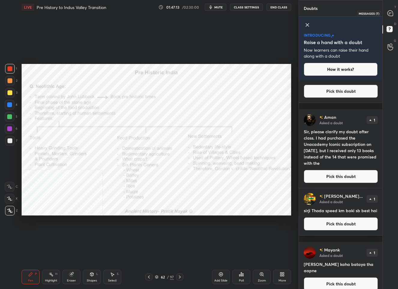
click at [391, 16] on icon at bounding box center [390, 13] width 6 height 6
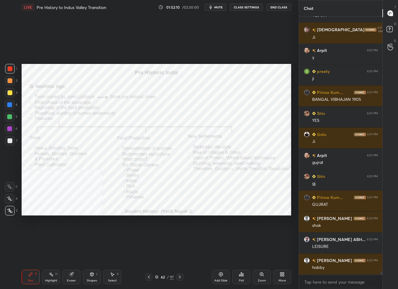
scroll to position [256, 82]
click at [221, 278] on div "Add Slide" at bounding box center [221, 277] width 18 height 14
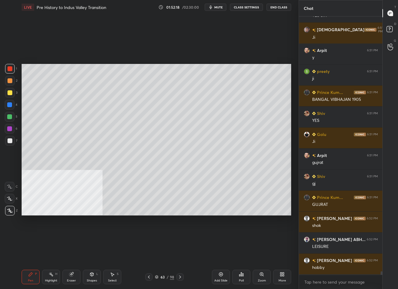
click at [12, 93] on div at bounding box center [10, 93] width 10 height 10
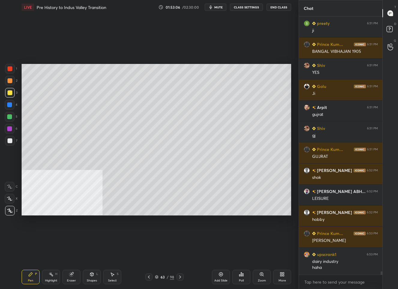
scroll to position [20313, 0]
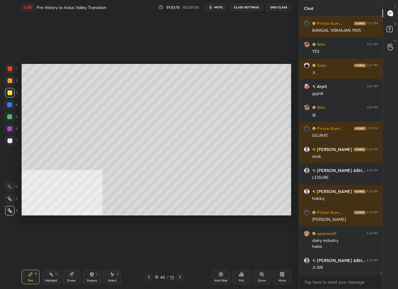
click at [226, 66] on div "Setting up your live class Poll for secs No correct answer Start poll" at bounding box center [156, 139] width 274 height 250
click at [227, 65] on div "Setting up your live class Poll for secs No correct answer Start poll" at bounding box center [156, 139] width 274 height 250
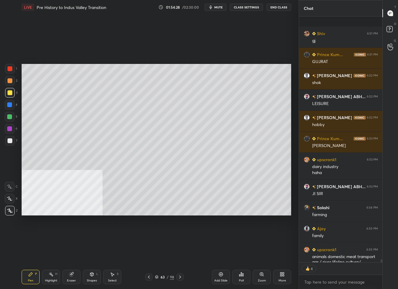
scroll to position [20419, 0]
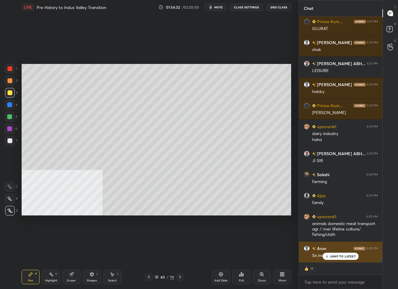
drag, startPoint x: 338, startPoint y: 256, endPoint x: 340, endPoint y: 252, distance: 4.2
click at [338, 255] on p "JUMP TO LATEST" at bounding box center [343, 256] width 26 height 4
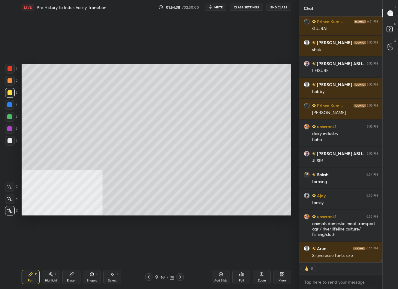
drag, startPoint x: 160, startPoint y: 276, endPoint x: 160, endPoint y: 270, distance: 5.7
click at [160, 274] on div "63 / 98" at bounding box center [164, 276] width 19 height 5
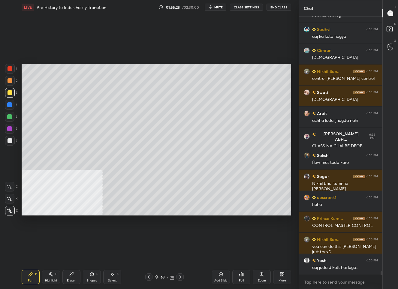
scroll to position [20854, 0]
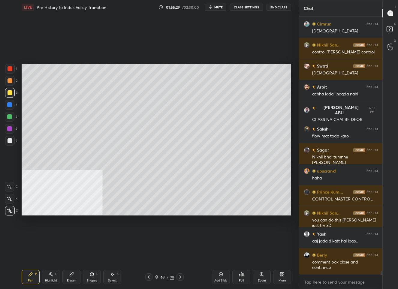
drag, startPoint x: 220, startPoint y: 280, endPoint x: 219, endPoint y: 272, distance: 8.5
click at [220, 279] on div "Add Slide" at bounding box center [220, 280] width 13 height 3
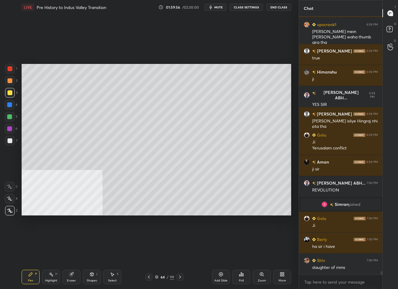
scroll to position [20812, 0]
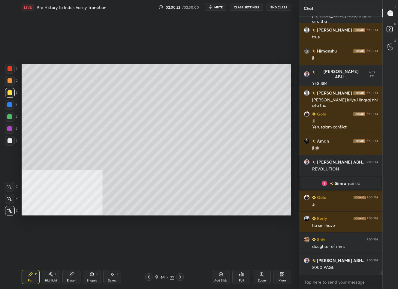
click at [159, 274] on div "64 / 99" at bounding box center [164, 276] width 19 height 5
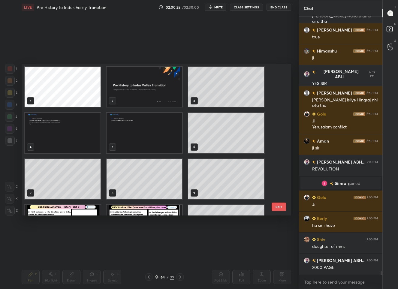
scroll to position [104, 0]
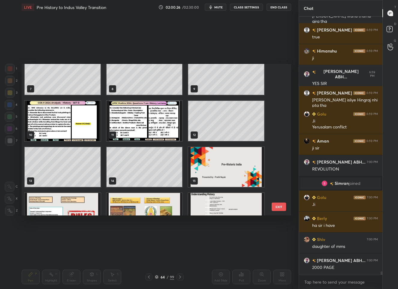
click at [61, 130] on img "grid" at bounding box center [63, 121] width 76 height 40
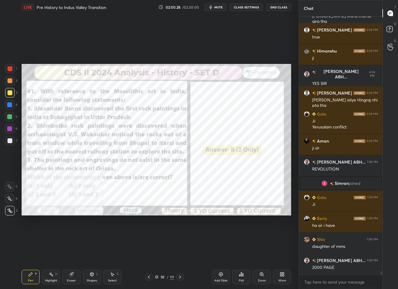
scroll to position [20843, 0]
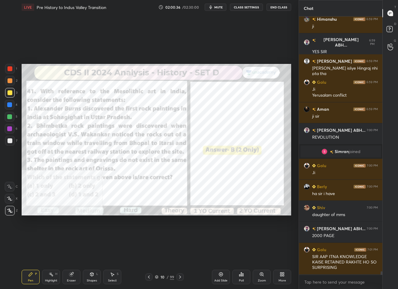
click at [179, 276] on icon at bounding box center [180, 276] width 5 height 5
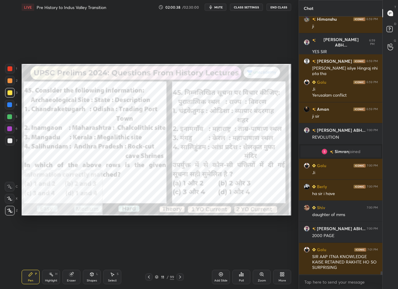
click at [69, 275] on icon at bounding box center [71, 274] width 5 height 5
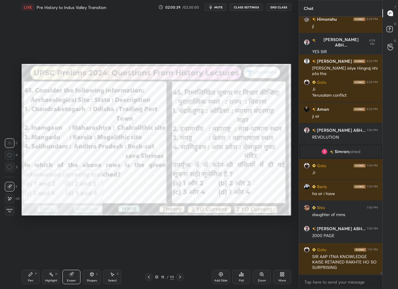
click at [5, 208] on span "Erase all" at bounding box center [9, 210] width 9 height 4
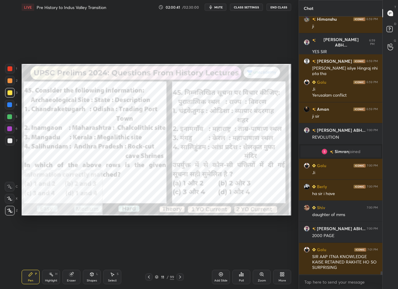
click at [7, 71] on div at bounding box center [10, 69] width 10 height 10
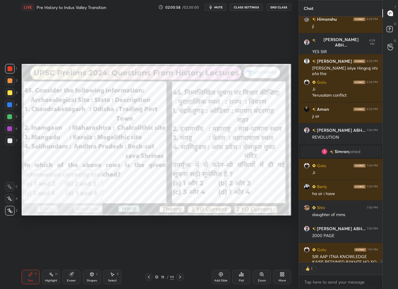
scroll to position [20856, 0]
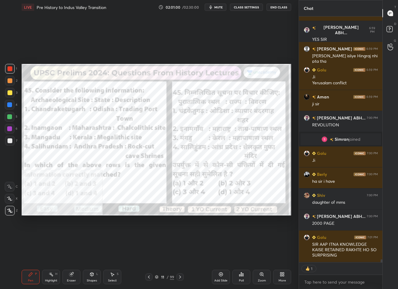
click at [162, 280] on div "11 / 99" at bounding box center [164, 276] width 38 height 7
click at [163, 278] on div "11" at bounding box center [163, 277] width 6 height 4
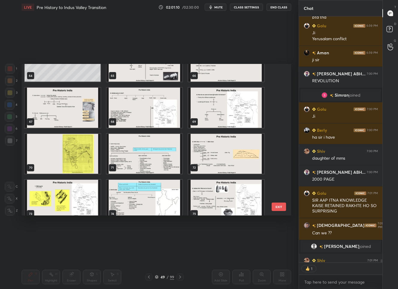
scroll to position [20874, 0]
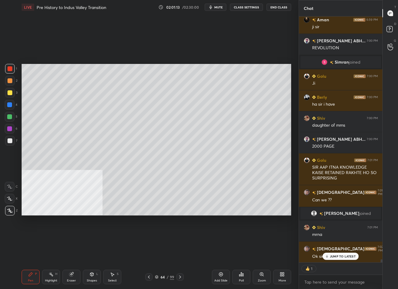
click at [8, 143] on div at bounding box center [9, 140] width 5 height 5
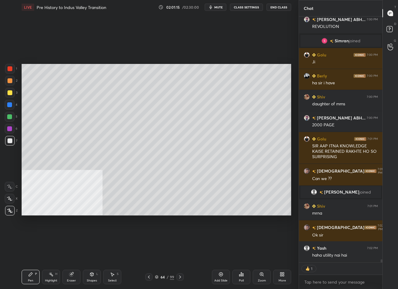
click at [13, 91] on div at bounding box center [10, 93] width 10 height 10
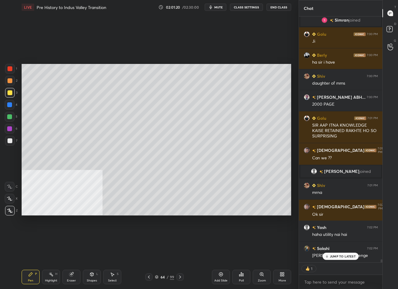
click at [337, 256] on p "JUMP TO LATEST" at bounding box center [343, 256] width 26 height 4
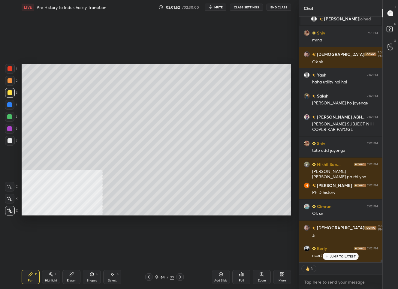
click at [327, 256] on icon at bounding box center [327, 256] width 0 height 2
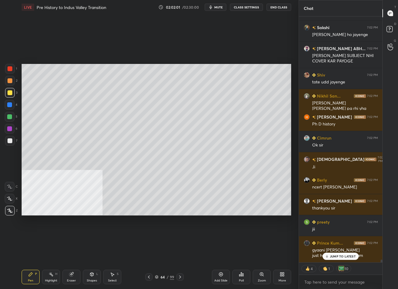
click at [334, 256] on p "JUMP TO LATEST" at bounding box center [343, 256] width 26 height 4
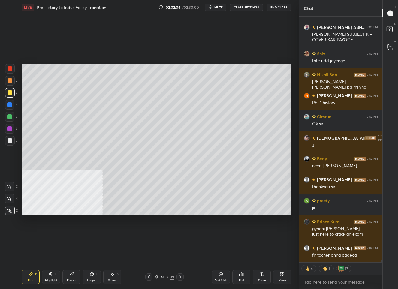
click at [7, 140] on div at bounding box center [10, 141] width 10 height 10
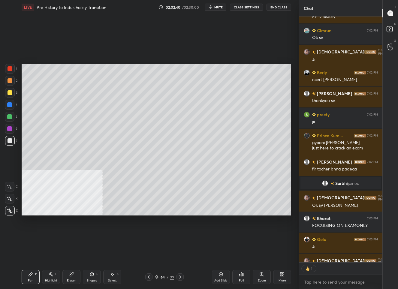
scroll to position [256, 82]
click at [221, 275] on div "Add Slide" at bounding box center [221, 277] width 18 height 14
drag, startPoint x: 146, startPoint y: 277, endPoint x: 148, endPoint y: 274, distance: 3.6
click at [146, 277] on icon at bounding box center [147, 276] width 5 height 5
click at [148, 276] on icon at bounding box center [148, 276] width 2 height 3
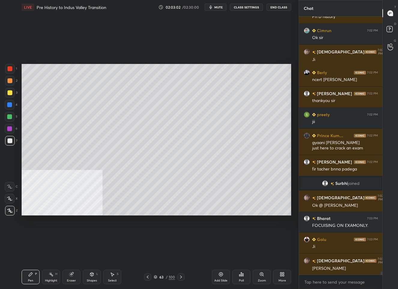
click at [148, 276] on icon at bounding box center [147, 276] width 5 height 5
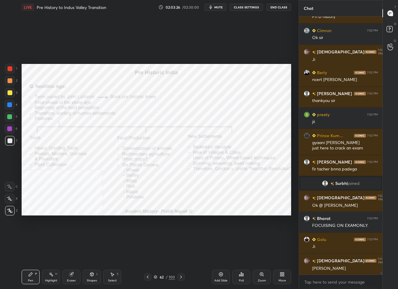
click at [164, 278] on div "62" at bounding box center [161, 277] width 6 height 4
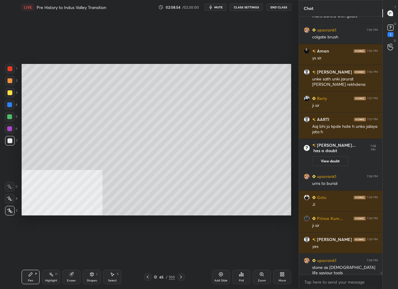
scroll to position [21420, 0]
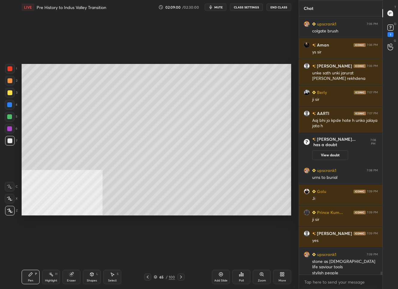
click at [221, 277] on div "Add Slide" at bounding box center [221, 277] width 18 height 14
click at [93, 276] on div "Shapes L" at bounding box center [92, 277] width 18 height 14
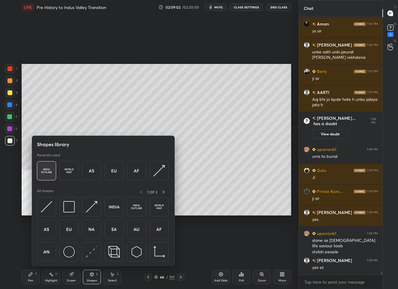
click at [45, 172] on img at bounding box center [46, 170] width 11 height 11
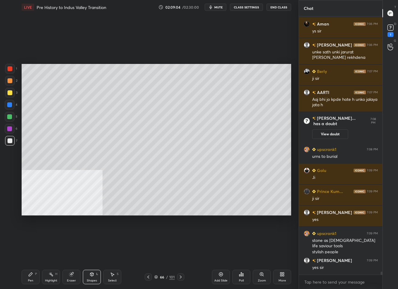
click at [273, 190] on div "Setting up your live class Poll for secs No correct answer Start poll" at bounding box center [156, 139] width 274 height 250
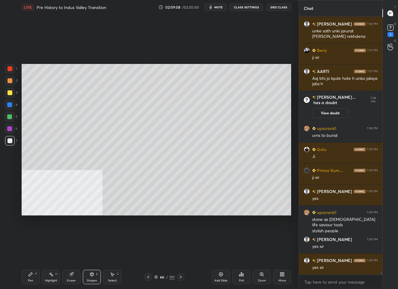
click at [28, 275] on div "Pen P" at bounding box center [31, 277] width 18 height 14
click at [11, 89] on div at bounding box center [10, 93] width 10 height 10
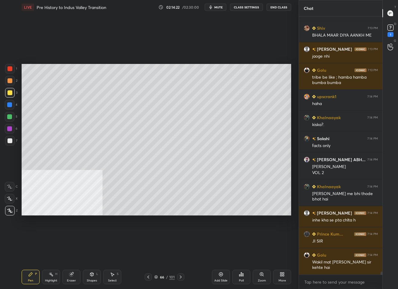
scroll to position [22554, 0]
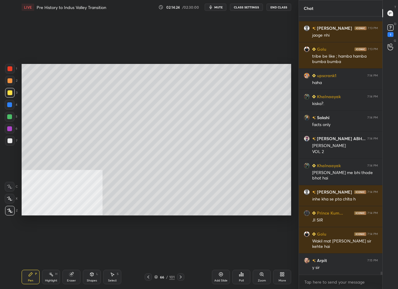
click at [163, 274] on div "66 / 101" at bounding box center [165, 276] width 40 height 7
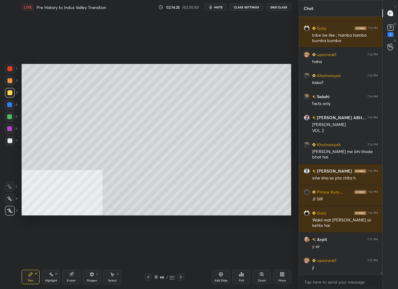
click at [159, 277] on div "66" at bounding box center [162, 277] width 6 height 4
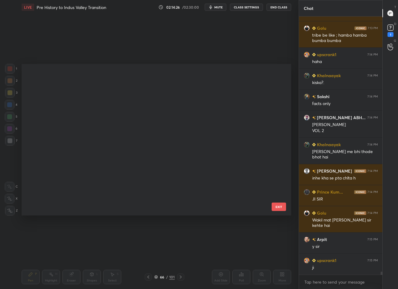
scroll to position [150, 266]
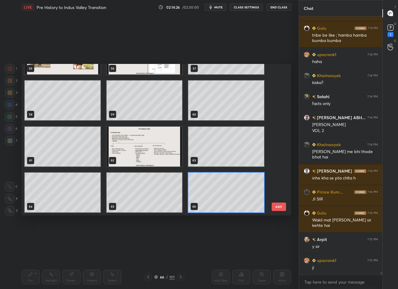
click at [150, 150] on img "grid" at bounding box center [144, 146] width 76 height 40
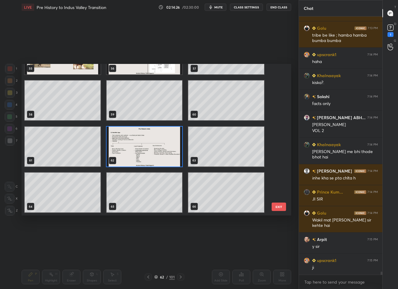
click at [150, 150] on img "grid" at bounding box center [144, 146] width 76 height 40
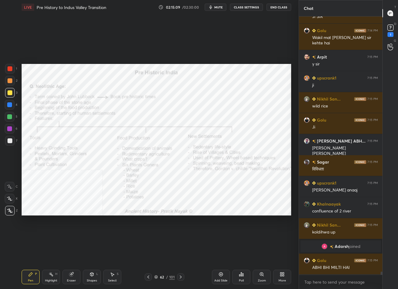
scroll to position [22443, 0]
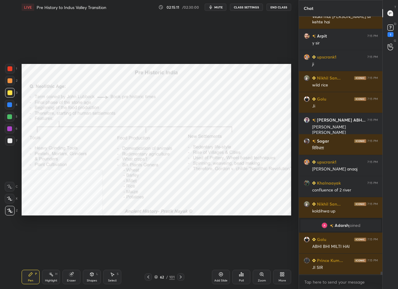
click at [11, 70] on div at bounding box center [9, 68] width 5 height 5
click at [163, 275] on div "62" at bounding box center [162, 277] width 6 height 4
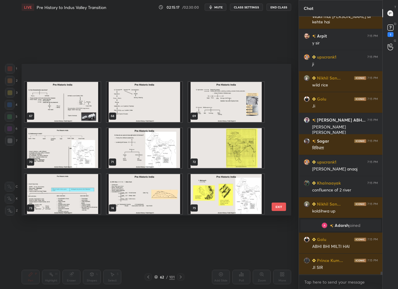
scroll to position [1014, 0]
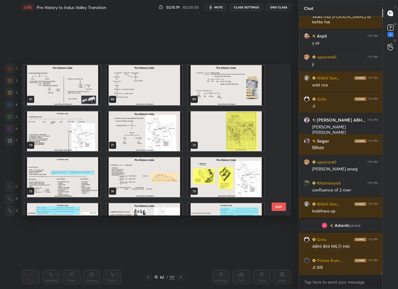
click at [205, 127] on img "grid" at bounding box center [226, 131] width 76 height 40
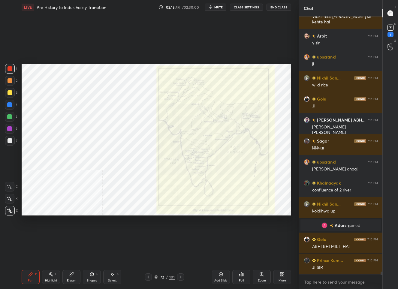
click at [262, 278] on div "Zoom" at bounding box center [262, 277] width 18 height 14
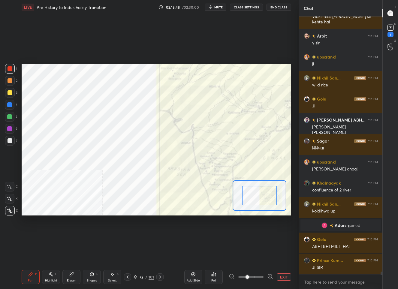
click at [270, 275] on icon at bounding box center [270, 276] width 6 height 6
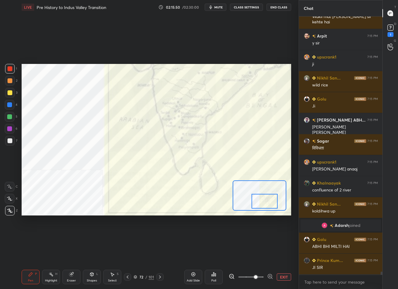
drag, startPoint x: 257, startPoint y: 194, endPoint x: 262, endPoint y: 200, distance: 7.4
click at [262, 200] on div at bounding box center [264, 201] width 26 height 15
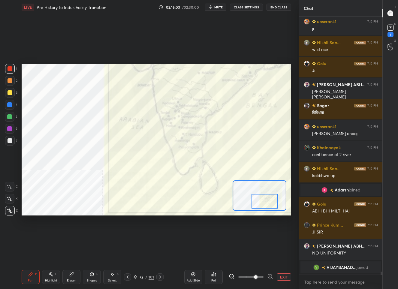
scroll to position [22482, 0]
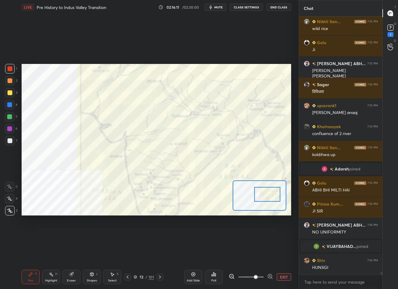
drag, startPoint x: 268, startPoint y: 205, endPoint x: 270, endPoint y: 198, distance: 7.4
click at [270, 198] on div at bounding box center [267, 194] width 26 height 15
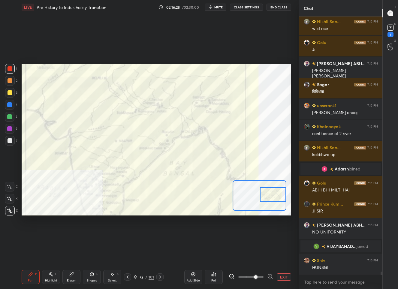
drag, startPoint x: 271, startPoint y: 189, endPoint x: 278, endPoint y: 190, distance: 6.6
click at [278, 190] on div at bounding box center [273, 194] width 26 height 15
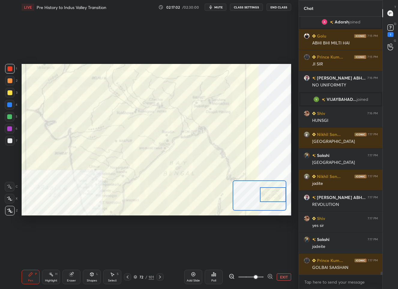
scroll to position [22655, 0]
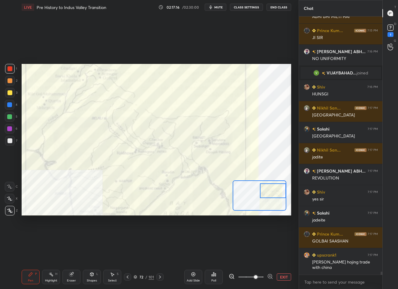
drag, startPoint x: 265, startPoint y: 194, endPoint x: 266, endPoint y: 190, distance: 3.6
click at [266, 190] on div at bounding box center [273, 190] width 26 height 15
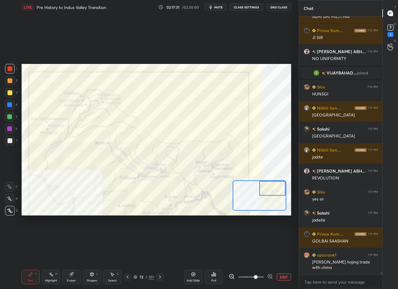
drag, startPoint x: 264, startPoint y: 187, endPoint x: 264, endPoint y: 184, distance: 3.1
click at [264, 184] on div at bounding box center [272, 188] width 26 height 15
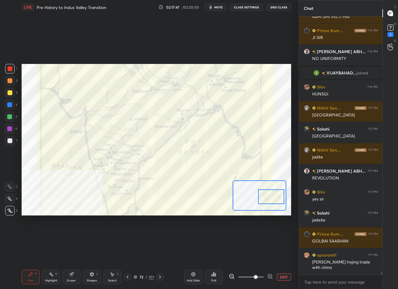
drag, startPoint x: 266, startPoint y: 189, endPoint x: 265, endPoint y: 197, distance: 8.5
click at [265, 197] on div at bounding box center [271, 196] width 26 height 15
click at [289, 278] on button "EXIT" at bounding box center [284, 276] width 14 height 7
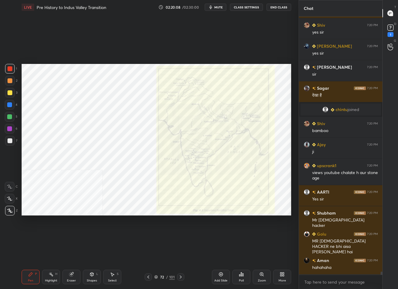
scroll to position [23072, 0]
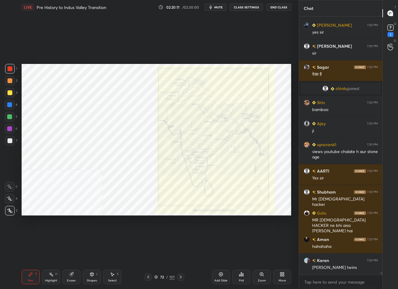
click at [163, 278] on div "72" at bounding box center [162, 277] width 6 height 4
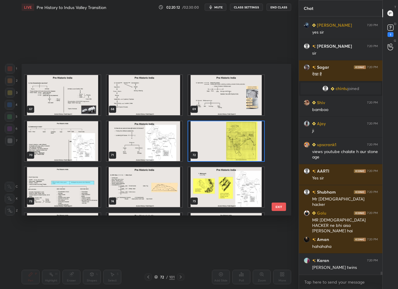
scroll to position [1021, 0]
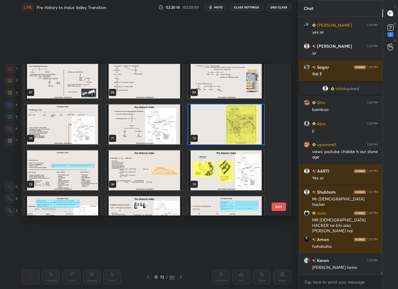
click at [74, 179] on img "grid" at bounding box center [63, 170] width 76 height 40
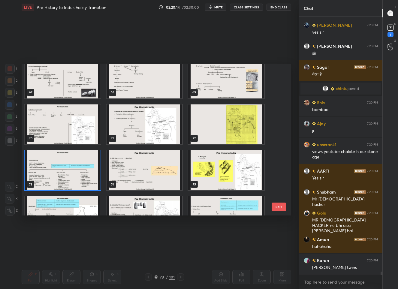
click at [74, 179] on img "grid" at bounding box center [63, 170] width 76 height 40
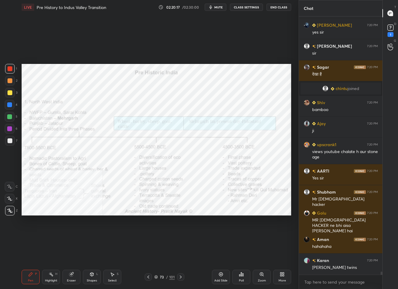
click at [156, 278] on icon at bounding box center [155, 277] width 3 height 1
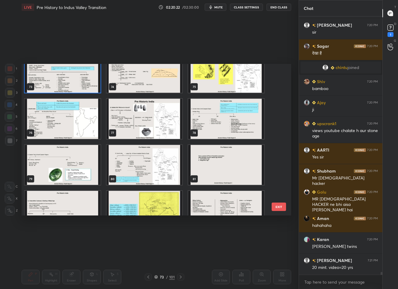
scroll to position [1157, 0]
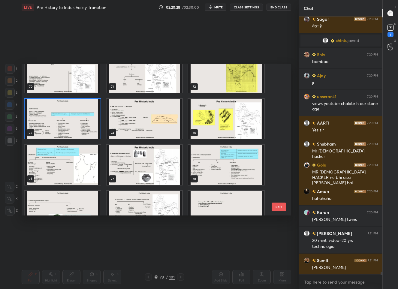
click at [79, 124] on img "grid" at bounding box center [63, 119] width 76 height 40
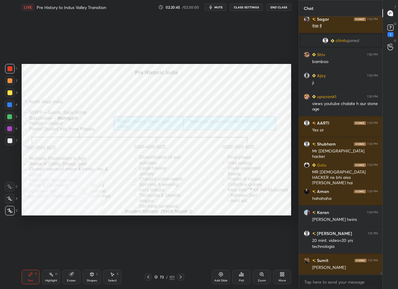
scroll to position [23141, 0]
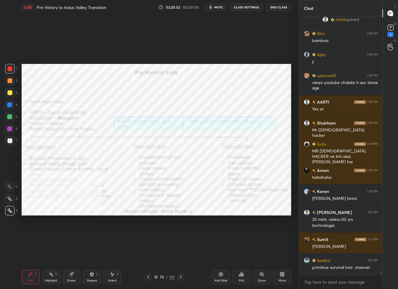
click at [163, 276] on div "73" at bounding box center [162, 277] width 6 height 4
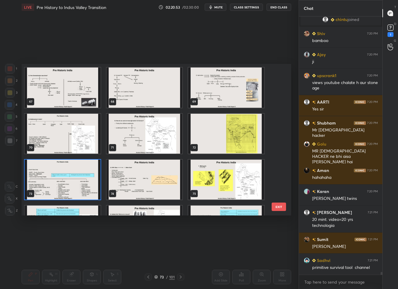
scroll to position [1024, 0]
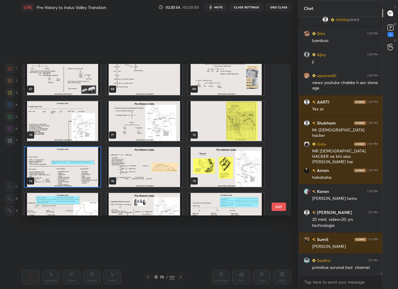
click at [200, 170] on img "grid" at bounding box center [226, 167] width 76 height 40
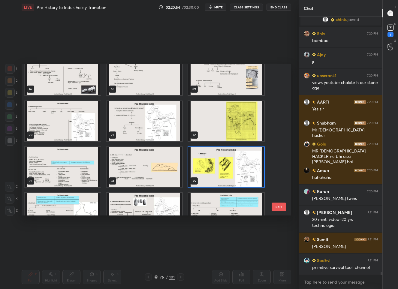
click at [200, 170] on img "grid" at bounding box center [226, 167] width 76 height 40
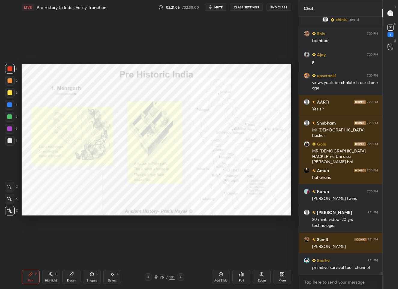
click at [167, 275] on div "/" at bounding box center [167, 277] width 2 height 4
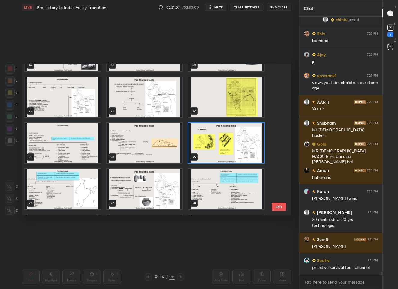
scroll to position [1064, 0]
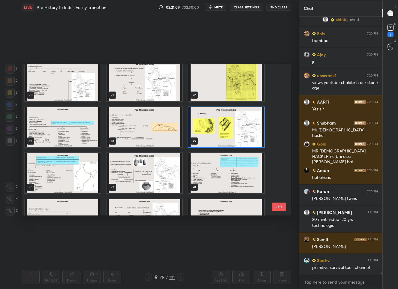
click at [70, 176] on img "grid" at bounding box center [63, 173] width 76 height 40
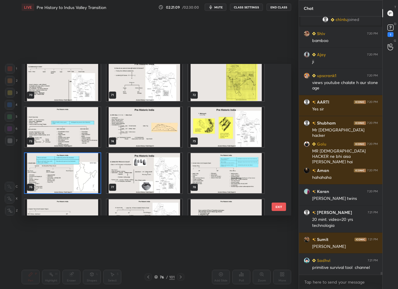
click at [70, 176] on img "grid" at bounding box center [63, 173] width 76 height 40
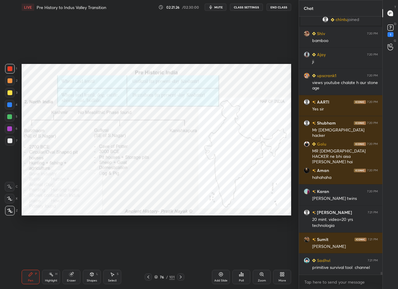
click at [164, 273] on div "Pen P Highlight H Eraser Shapes L Select S 76 / 101 Add Slide Poll Zoom More" at bounding box center [156, 277] width 269 height 24
click at [164, 275] on div "76" at bounding box center [162, 277] width 6 height 4
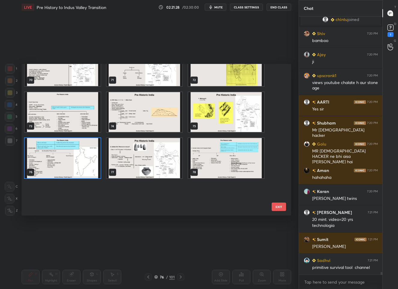
scroll to position [1096, 0]
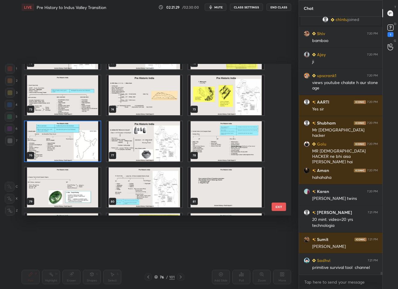
click at [199, 141] on img "grid" at bounding box center [226, 141] width 76 height 40
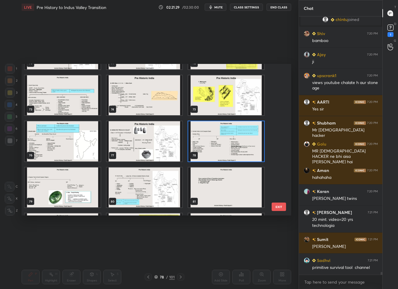
click at [199, 141] on img "grid" at bounding box center [226, 141] width 76 height 40
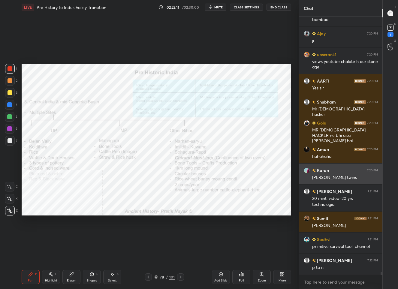
scroll to position [23183, 0]
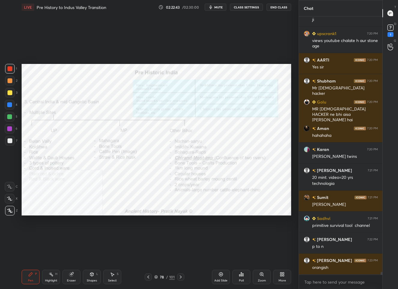
click at [163, 278] on div "78" at bounding box center [162, 277] width 6 height 4
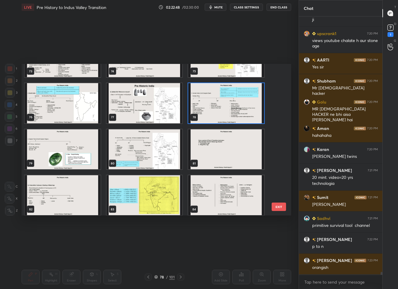
scroll to position [1149, 0]
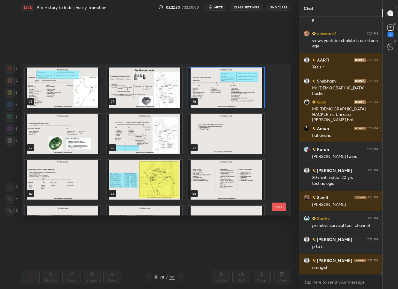
click at [122, 139] on img "grid" at bounding box center [144, 134] width 76 height 40
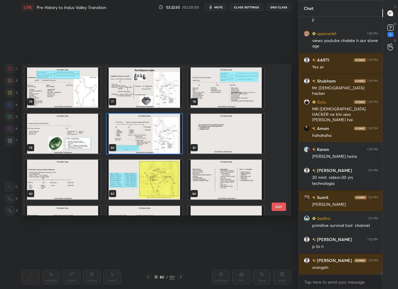
click at [122, 139] on img "grid" at bounding box center [144, 134] width 76 height 40
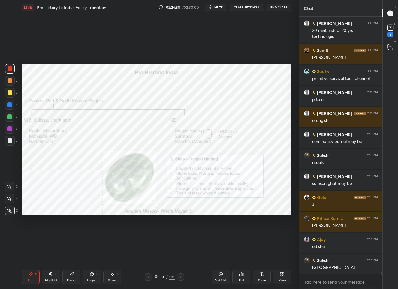
scroll to position [23351, 0]
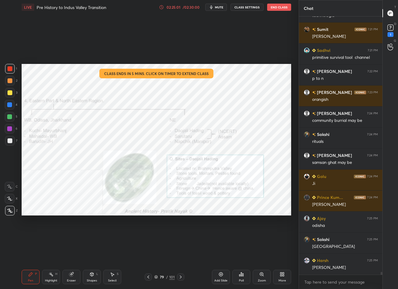
click at [172, 10] on div "02:25:01 / 02:30:00 mute CLASS SETTINGS End Class" at bounding box center [225, 7] width 132 height 7
click at [172, 10] on div "02:25:02 / 02:30:00 mute CLASS SETTINGS End Class" at bounding box center [225, 7] width 132 height 7
click at [172, 8] on div "02:25:02" at bounding box center [173, 7] width 17 height 4
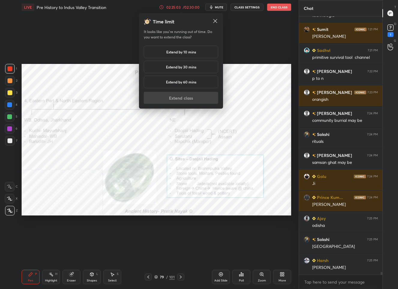
click at [162, 51] on div "Extend by 10 mins" at bounding box center [181, 52] width 74 height 13
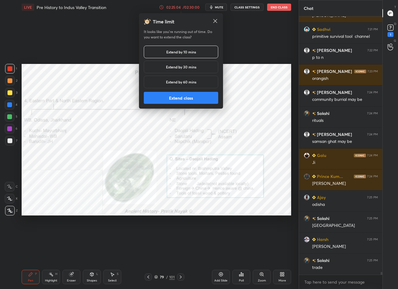
click at [171, 65] on h5 "Extend by 30 mins" at bounding box center [181, 66] width 30 height 5
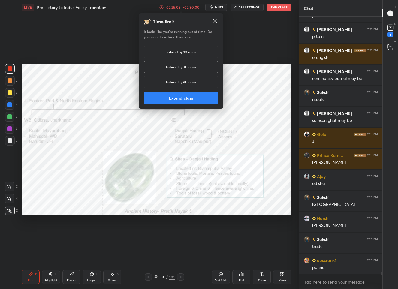
click at [172, 98] on button "Extend class" at bounding box center [181, 98] width 74 height 12
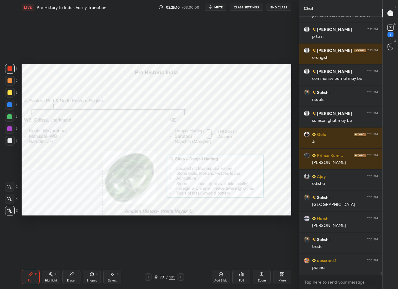
click at [161, 276] on div "79" at bounding box center [162, 277] width 6 height 4
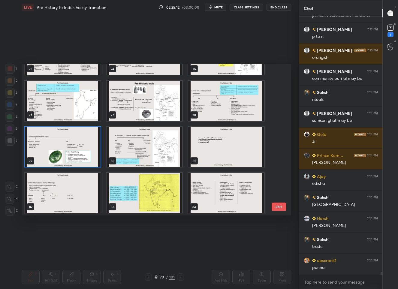
scroll to position [23419, 0]
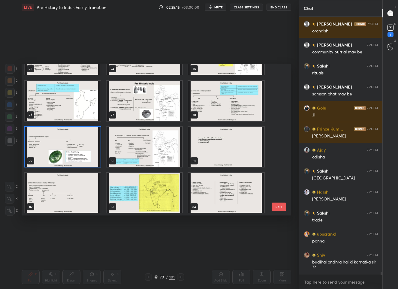
click at [168, 151] on img "grid" at bounding box center [144, 147] width 76 height 40
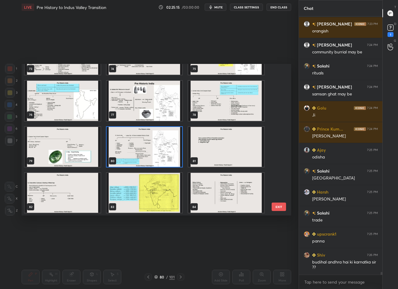
click at [168, 151] on img "grid" at bounding box center [144, 147] width 76 height 40
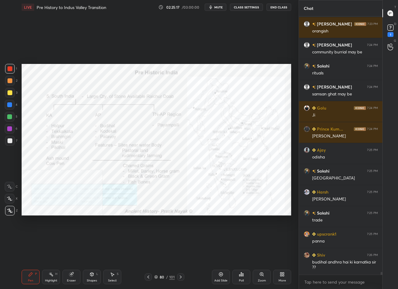
scroll to position [23440, 0]
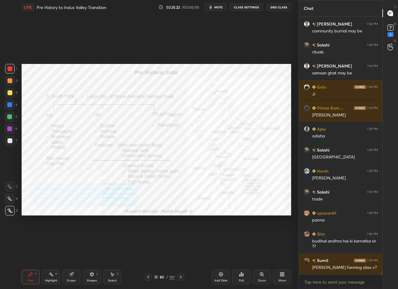
click at [158, 278] on div "80 / 101" at bounding box center [164, 276] width 20 height 5
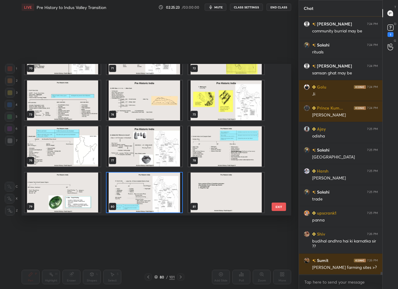
scroll to position [1042, 0]
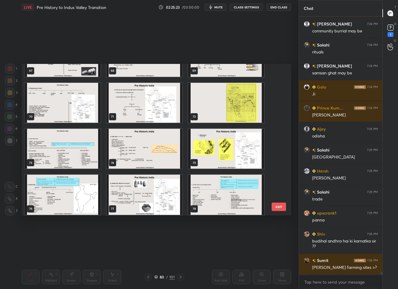
click at [221, 105] on img "grid" at bounding box center [226, 102] width 76 height 40
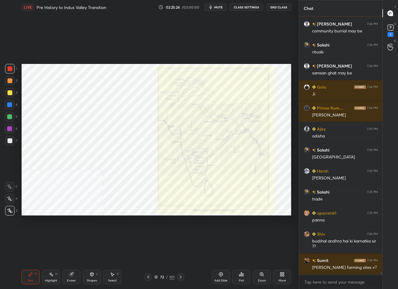
click at [221, 105] on img "grid" at bounding box center [226, 102] width 76 height 40
drag, startPoint x: 76, startPoint y: 277, endPoint x: 52, endPoint y: 262, distance: 28.2
click at [76, 277] on div "Eraser" at bounding box center [71, 277] width 18 height 14
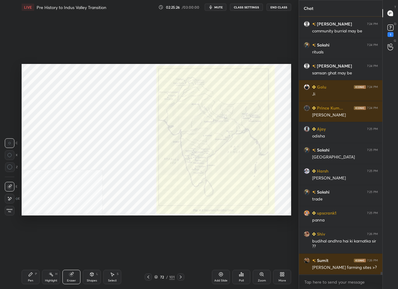
click at [10, 207] on div "Erase all" at bounding box center [10, 211] width 10 height 10
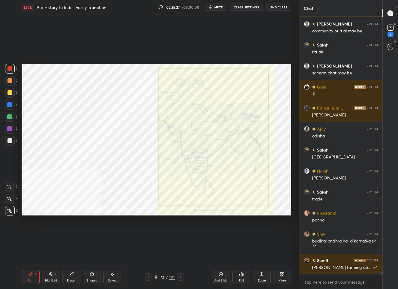
scroll to position [23461, 0]
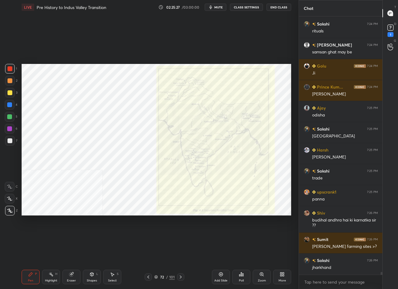
click at [259, 277] on div "Zoom" at bounding box center [262, 277] width 18 height 14
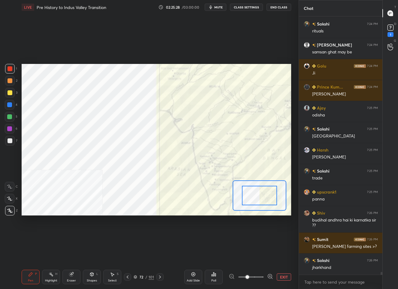
click at [259, 277] on span at bounding box center [250, 276] width 25 height 9
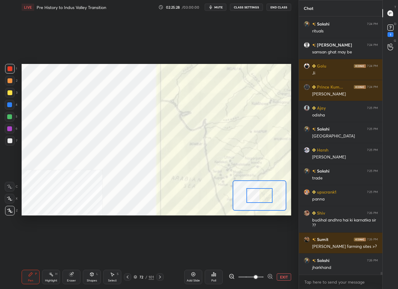
click at [266, 276] on div at bounding box center [251, 276] width 44 height 7
click at [247, 193] on div at bounding box center [259, 195] width 54 height 30
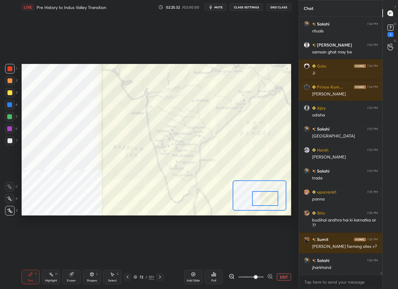
drag, startPoint x: 247, startPoint y: 191, endPoint x: 265, endPoint y: 196, distance: 18.9
click at [265, 196] on div at bounding box center [265, 198] width 26 height 15
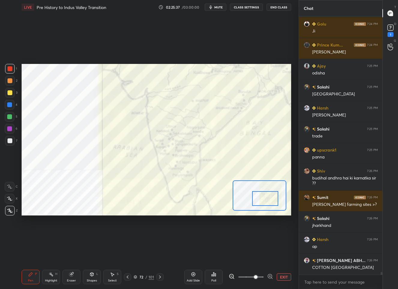
scroll to position [23524, 0]
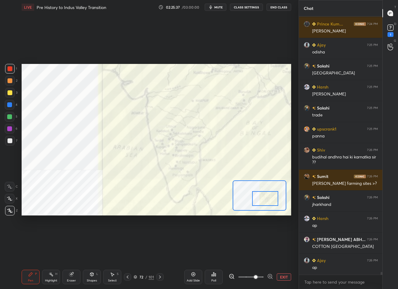
click at [279, 277] on button "EXIT" at bounding box center [284, 276] width 14 height 7
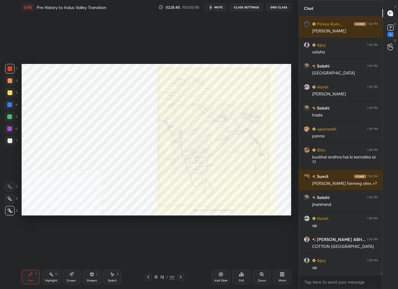
scroll to position [23538, 0]
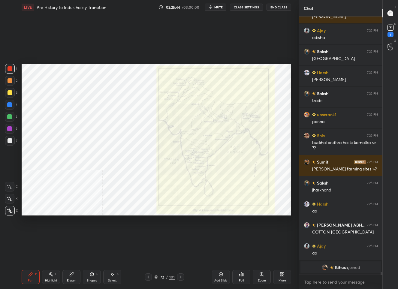
click at [325, 266] on img "grid" at bounding box center [324, 267] width 6 height 6
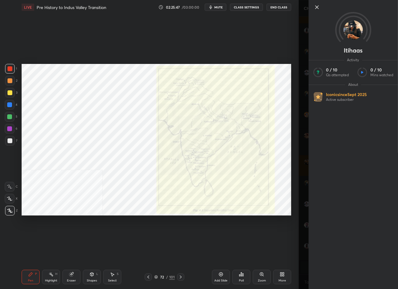
click at [316, 8] on icon at bounding box center [316, 7] width 7 height 7
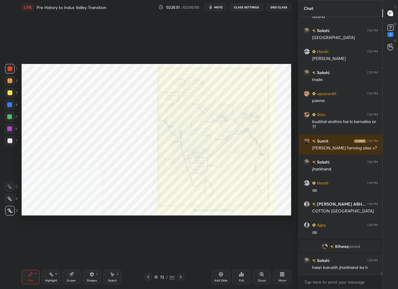
scroll to position [23397, 0]
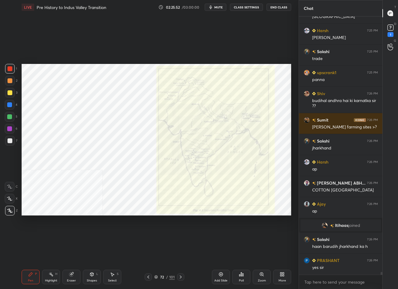
click at [163, 276] on div "72" at bounding box center [162, 277] width 6 height 4
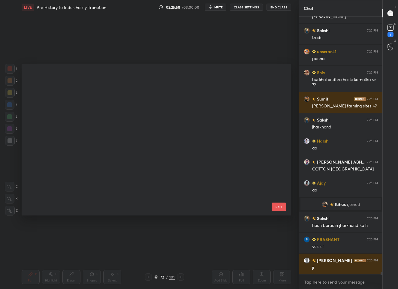
scroll to position [0, 0]
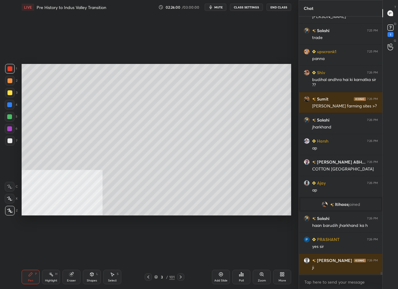
click at [96, 278] on div "Shapes L" at bounding box center [92, 277] width 18 height 14
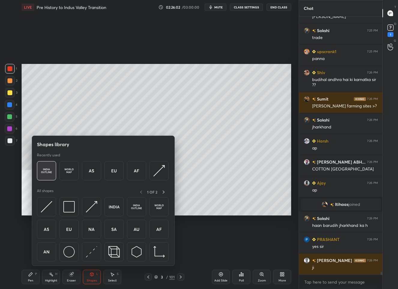
click at [49, 169] on img at bounding box center [46, 170] width 11 height 11
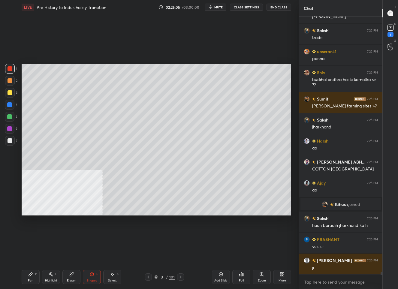
click at [30, 279] on div "Pen" at bounding box center [30, 280] width 5 height 3
click at [13, 139] on div at bounding box center [10, 141] width 10 height 10
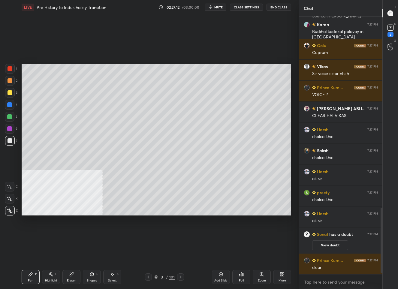
scroll to position [758, 0]
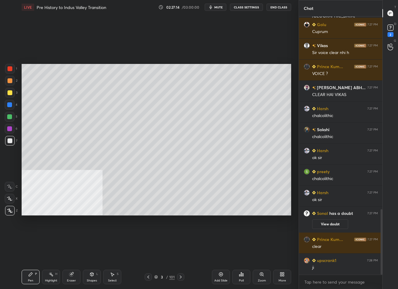
click at [163, 278] on div "3" at bounding box center [162, 277] width 6 height 4
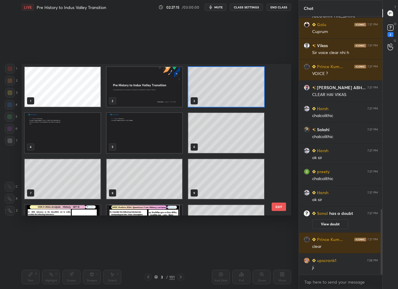
scroll to position [150, 266]
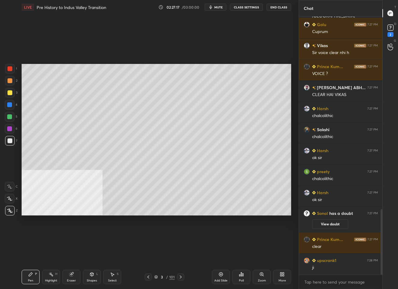
click at [218, 278] on div "Add Slide" at bounding box center [221, 277] width 18 height 14
click at [386, 28] on icon at bounding box center [390, 27] width 9 height 9
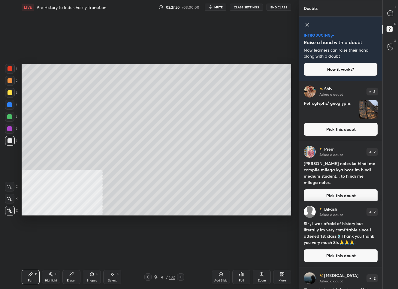
click at [335, 128] on button "Pick this doubt" at bounding box center [341, 129] width 74 height 13
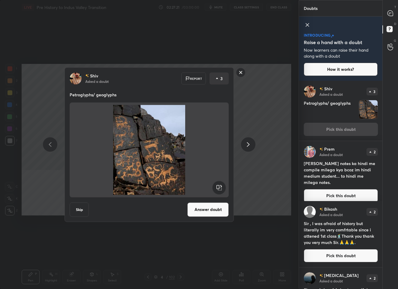
click at [216, 210] on button "Answer doubt" at bounding box center [207, 209] width 41 height 14
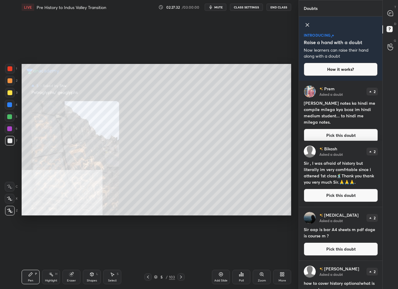
click at [332, 129] on button "Pick this doubt" at bounding box center [341, 135] width 74 height 13
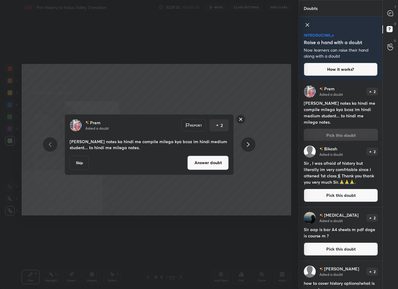
click at [214, 163] on button "Answer doubt" at bounding box center [207, 162] width 41 height 14
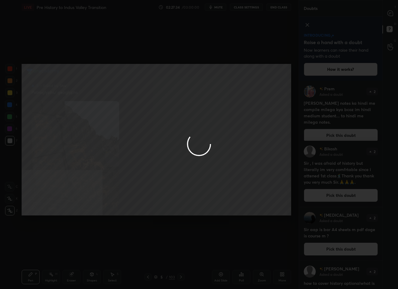
click at [388, 11] on div at bounding box center [199, 144] width 398 height 289
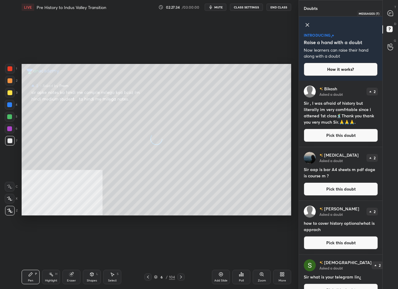
click at [389, 13] on icon at bounding box center [389, 12] width 5 height 5
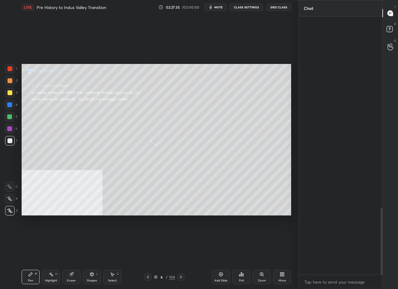
click at [389, 13] on icon at bounding box center [389, 12] width 5 height 5
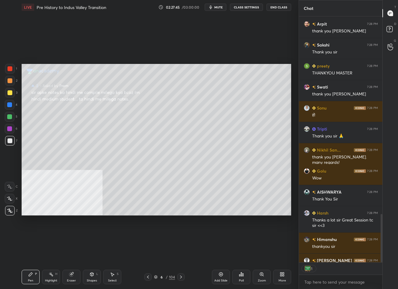
scroll to position [2, 2]
click at [388, 30] on rect at bounding box center [389, 29] width 6 height 6
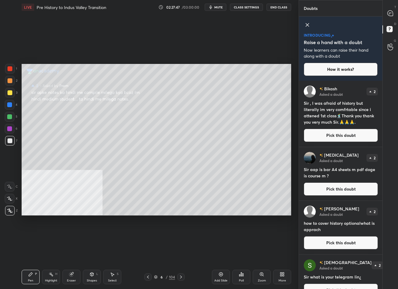
click at [327, 138] on button "Pick this doubt" at bounding box center [341, 135] width 74 height 13
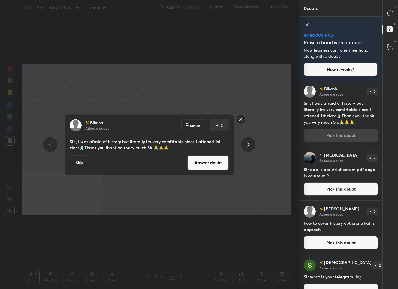
click at [212, 164] on button "Answer doubt" at bounding box center [207, 162] width 41 height 14
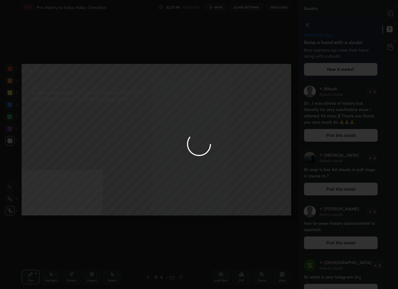
click at [390, 13] on div at bounding box center [199, 144] width 398 height 289
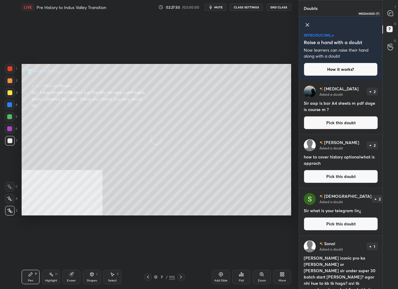
click at [390, 13] on icon at bounding box center [389, 12] width 5 height 5
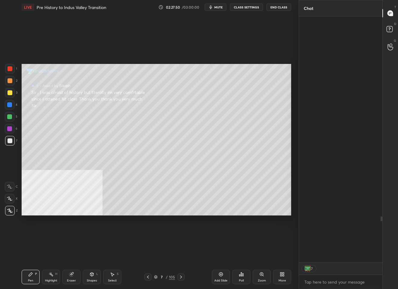
click at [390, 13] on icon at bounding box center [389, 12] width 5 height 5
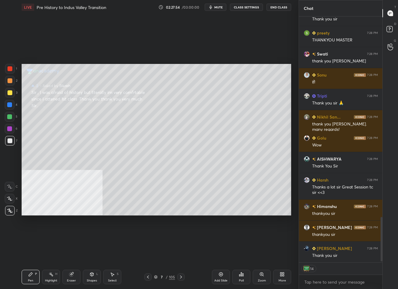
scroll to position [1113, 0]
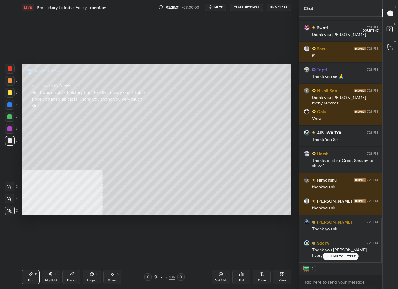
click at [389, 28] on icon at bounding box center [389, 29] width 2 height 2
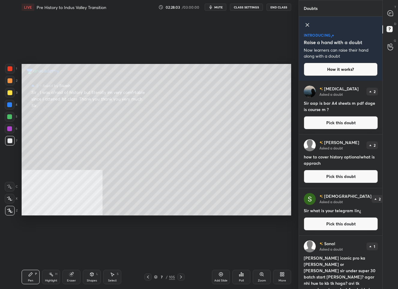
click at [340, 124] on button "Pick this doubt" at bounding box center [341, 122] width 74 height 13
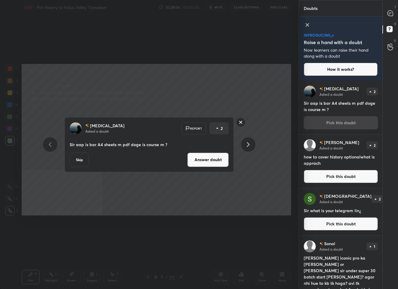
click at [204, 161] on button "Answer doubt" at bounding box center [207, 159] width 41 height 14
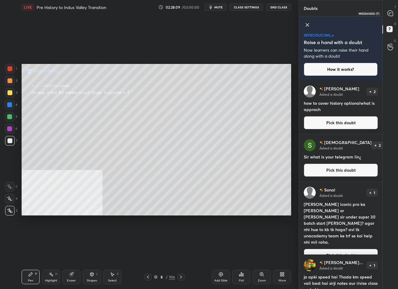
click at [391, 15] on icon at bounding box center [389, 12] width 5 height 5
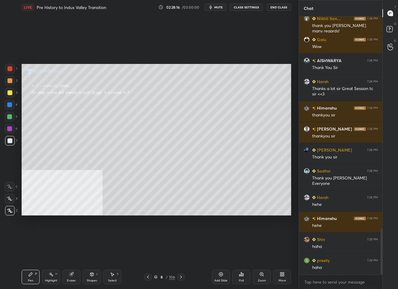
scroll to position [1206, 0]
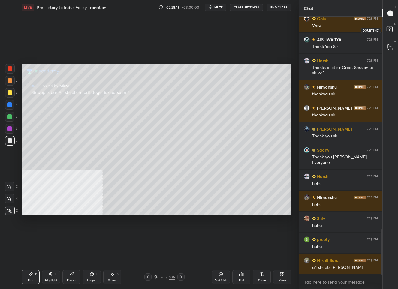
click at [386, 28] on icon at bounding box center [390, 30] width 11 height 11
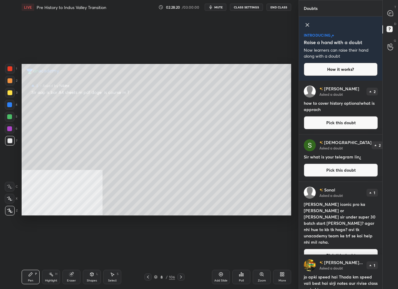
click at [329, 119] on button "Pick this doubt" at bounding box center [341, 122] width 74 height 13
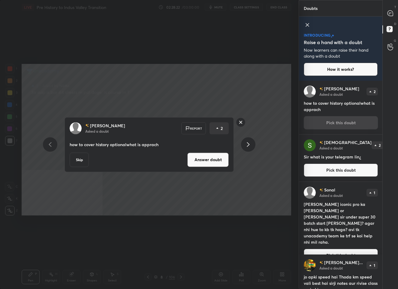
click at [204, 161] on button "Answer doubt" at bounding box center [207, 159] width 41 height 14
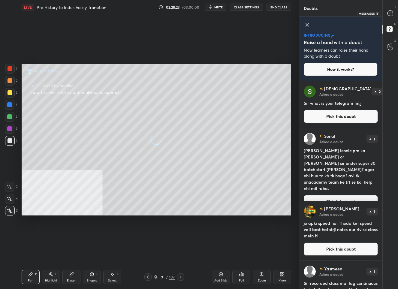
click at [387, 10] on icon at bounding box center [390, 13] width 6 height 6
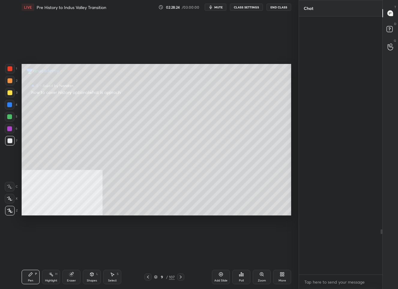
scroll to position [256, 82]
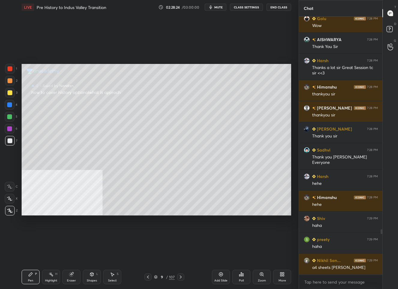
click at [388, 11] on icon at bounding box center [389, 12] width 5 height 5
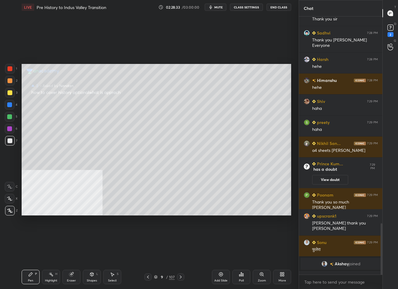
scroll to position [1041, 0]
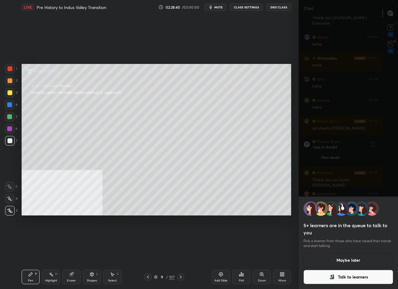
click at [336, 277] on button "Talk to learners" at bounding box center [348, 277] width 90 height 14
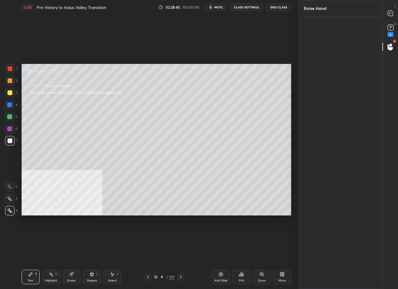
scroll to position [2, 2]
click at [311, 42] on img "grid" at bounding box center [315, 40] width 17 height 17
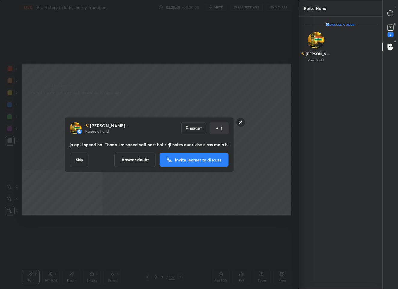
click at [191, 157] on p "Invite learner to discuss" at bounding box center [198, 159] width 46 height 4
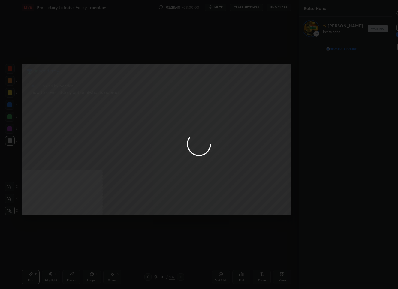
scroll to position [245, 83]
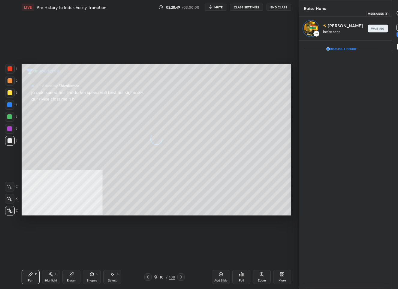
click at [396, 13] on icon at bounding box center [398, 12] width 5 height 5
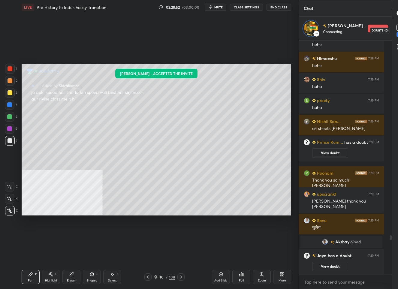
click at [397, 26] on icon at bounding box center [399, 27] width 2 height 2
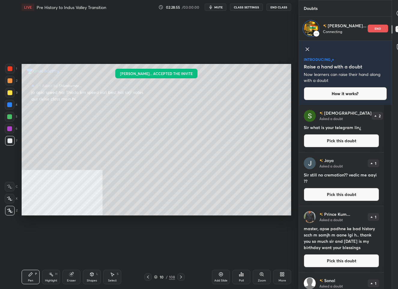
click at [322, 197] on button "Pick this doubt" at bounding box center [341, 194] width 75 height 13
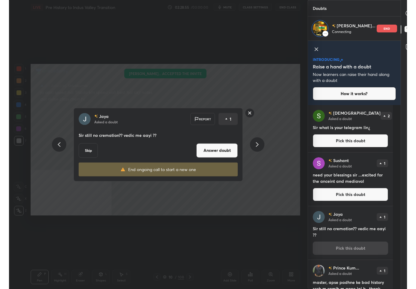
scroll to position [182, 93]
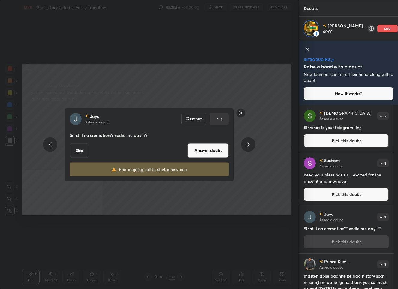
click at [211, 153] on button "Answer doubt" at bounding box center [207, 150] width 41 height 14
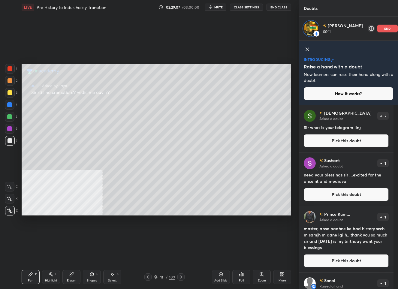
click at [241, 53] on div "Setting up your live class Poll for secs No correct answer Start poll" at bounding box center [156, 139] width 274 height 250
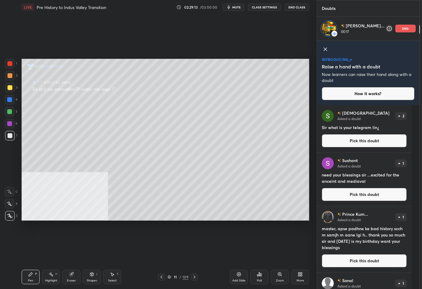
scroll to position [250, 292]
click at [237, 273] on icon at bounding box center [239, 274] width 4 height 4
click at [397, 12] on icon at bounding box center [426, 12] width 5 height 5
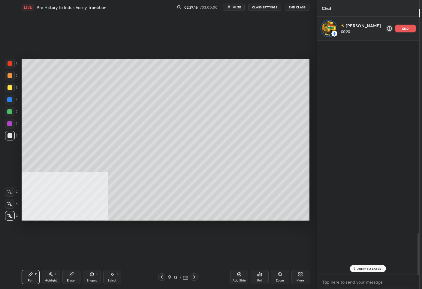
scroll to position [232, 93]
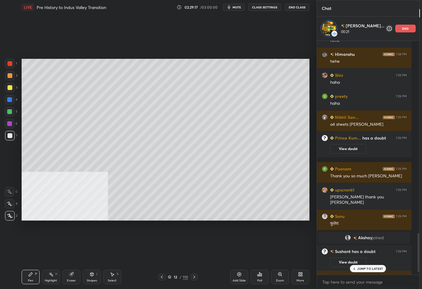
click at [353, 268] on div "JUMP TO LATEST" at bounding box center [368, 268] width 36 height 7
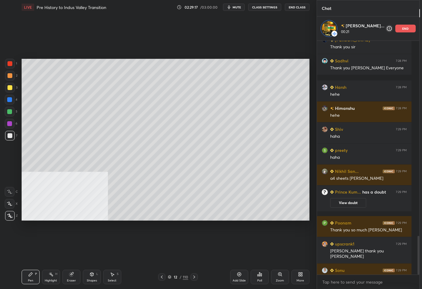
scroll to position [1180, 0]
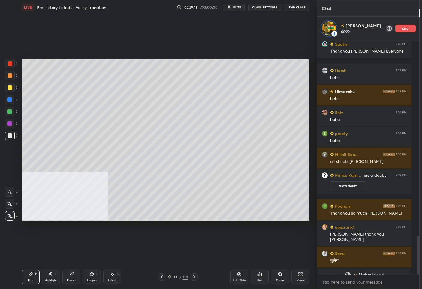
click at [12, 88] on div at bounding box center [10, 88] width 10 height 10
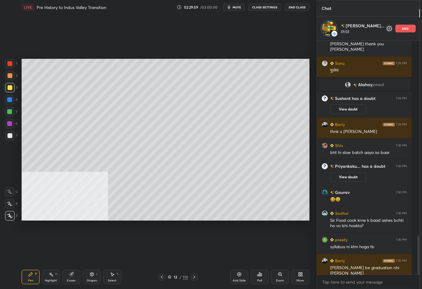
scroll to position [1203, 0]
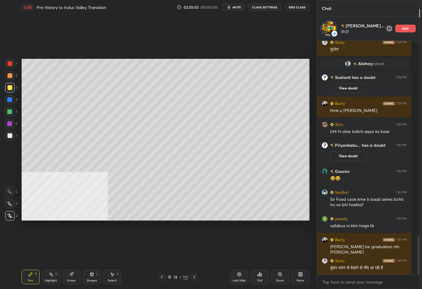
click at [397, 30] on p "end" at bounding box center [405, 28] width 7 height 3
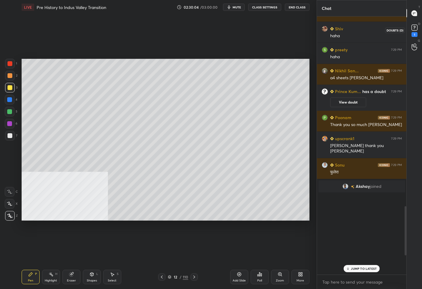
scroll to position [987, 0]
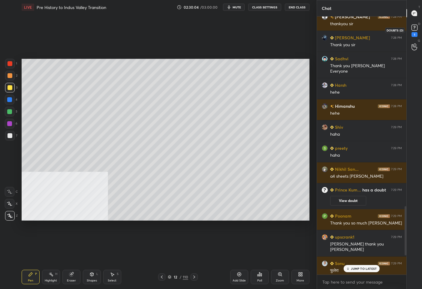
click at [397, 28] on icon at bounding box center [414, 27] width 2 height 2
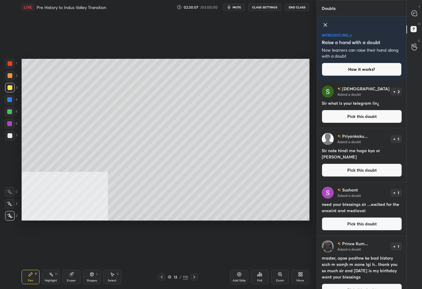
click at [341, 223] on button "Pick this doubt" at bounding box center [362, 223] width 80 height 13
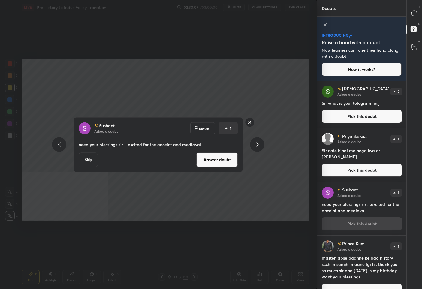
click at [221, 161] on button "Answer doubt" at bounding box center [216, 159] width 41 height 14
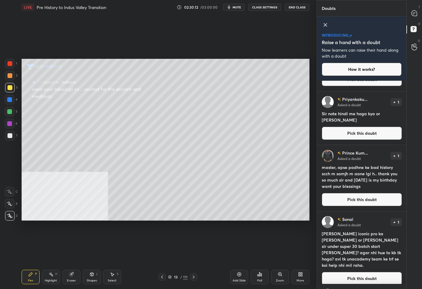
scroll to position [54, 0]
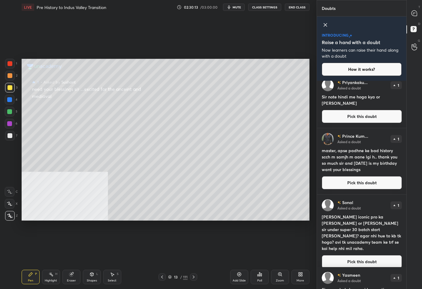
click at [357, 180] on button "Pick this doubt" at bounding box center [362, 182] width 80 height 13
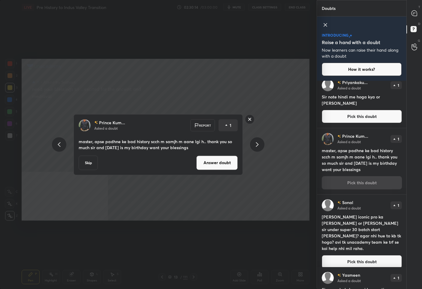
click at [210, 166] on button "Answer doubt" at bounding box center [216, 162] width 41 height 14
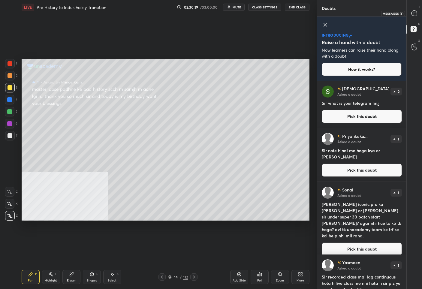
click at [397, 11] on icon at bounding box center [413, 12] width 5 height 5
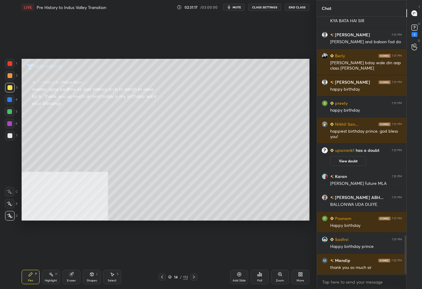
scroll to position [1458, 0]
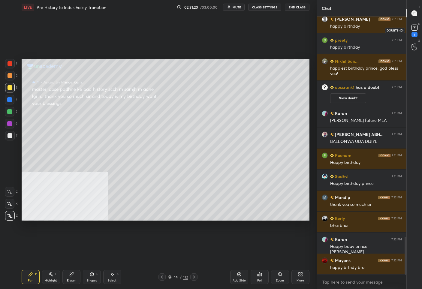
click at [397, 30] on rect at bounding box center [414, 28] width 6 height 6
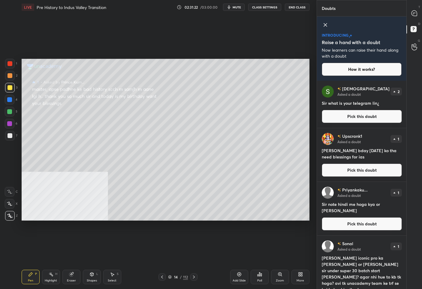
click at [346, 174] on button "Pick this doubt" at bounding box center [362, 169] width 80 height 13
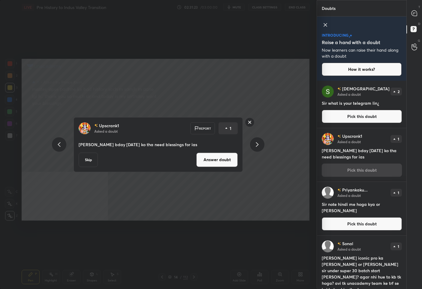
click at [217, 166] on button "Answer doubt" at bounding box center [216, 159] width 41 height 14
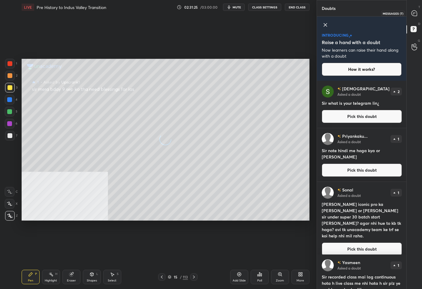
click at [397, 13] on icon at bounding box center [413, 12] width 5 height 5
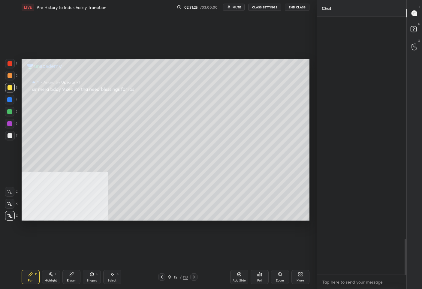
scroll to position [256, 88]
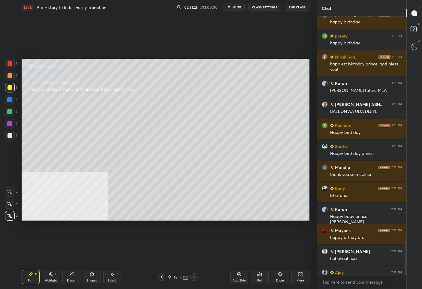
drag, startPoint x: 414, startPoint y: 13, endPoint x: 410, endPoint y: 16, distance: 4.5
click at [397, 14] on icon at bounding box center [414, 13] width 6 height 6
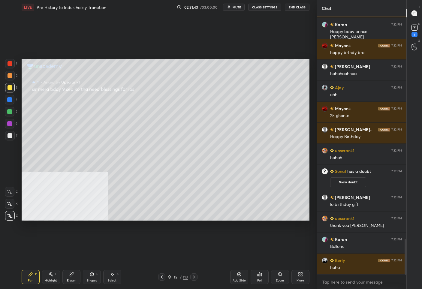
scroll to position [1611, 0]
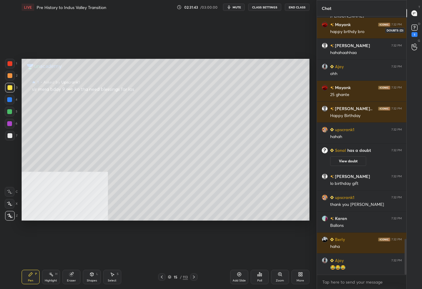
click at [397, 25] on rect at bounding box center [414, 28] width 6 height 6
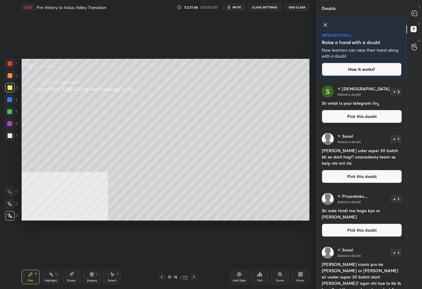
scroll to position [35, 0]
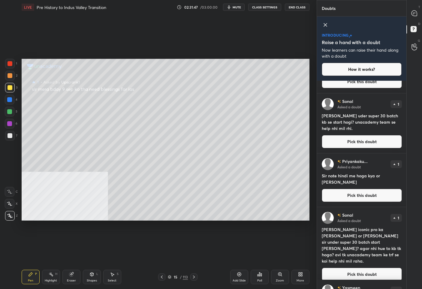
click at [347, 269] on button "Pick this doubt" at bounding box center [362, 274] width 80 height 13
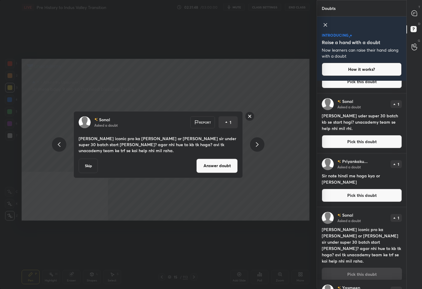
click at [223, 168] on button "Answer doubt" at bounding box center [216, 165] width 41 height 14
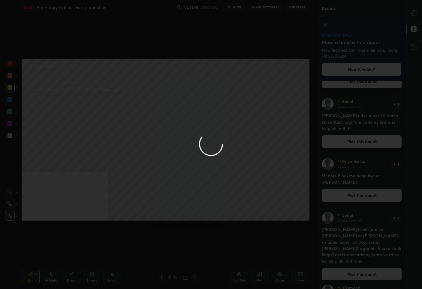
scroll to position [0, 0]
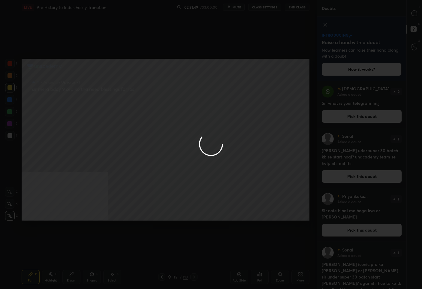
click at [397, 15] on div at bounding box center [211, 144] width 422 height 289
click at [397, 14] on div at bounding box center [211, 144] width 422 height 289
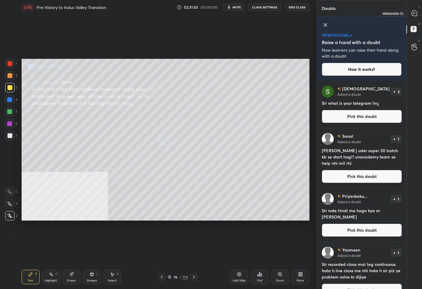
click at [397, 14] on icon at bounding box center [413, 12] width 5 height 5
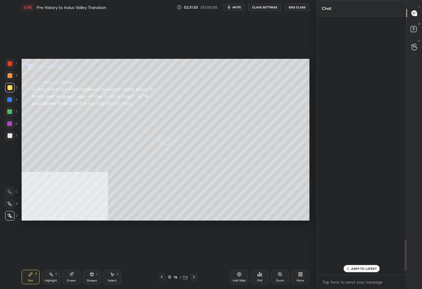
scroll to position [256, 88]
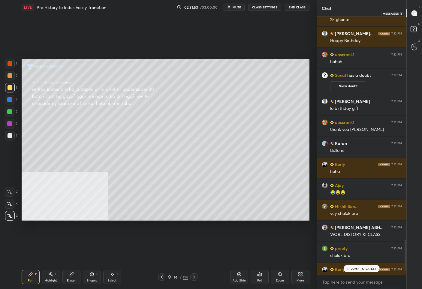
click at [397, 12] on icon at bounding box center [413, 12] width 5 height 5
click at [359, 265] on div "JUMP TO LATEST" at bounding box center [361, 268] width 36 height 7
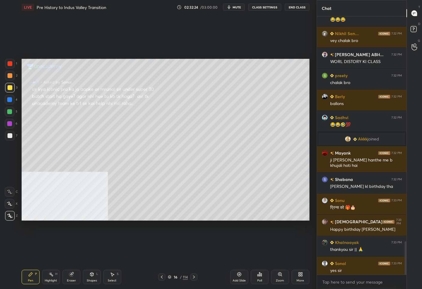
scroll to position [1746, 0]
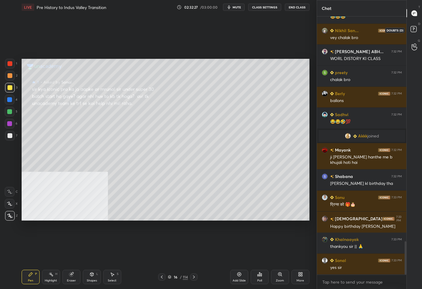
click at [397, 25] on icon at bounding box center [414, 30] width 11 height 11
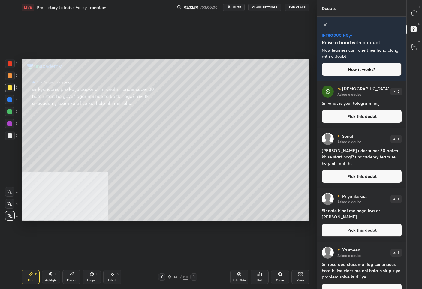
scroll to position [51, 0]
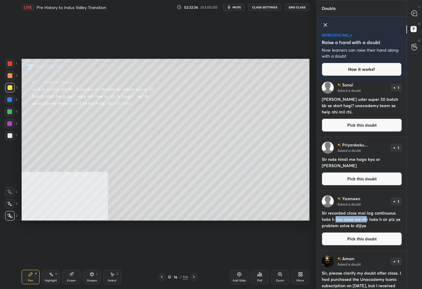
drag, startPoint x: 336, startPoint y: 220, endPoint x: 366, endPoint y: 219, distance: 30.0
click at [366, 219] on h4 "Sir recorded class mai lag continuous hota h live class me nhi hota h sir plz y…" at bounding box center [362, 219] width 80 height 19
click at [372, 219] on h4 "Sir recorded class mai lag continuous hota h live class me nhi hota h sir plz y…" at bounding box center [362, 219] width 80 height 19
click at [365, 243] on button "Pick this doubt" at bounding box center [362, 238] width 80 height 13
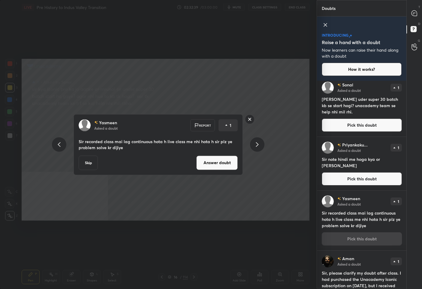
click at [211, 162] on button "Answer doubt" at bounding box center [216, 162] width 41 height 14
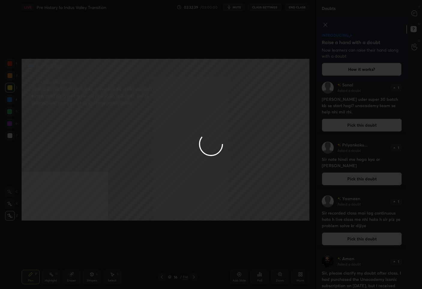
scroll to position [0, 0]
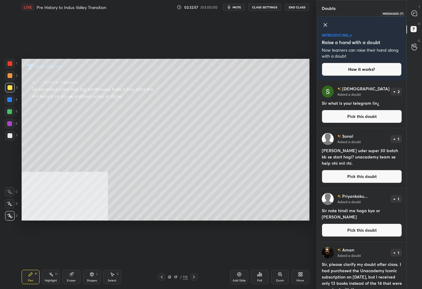
click at [397, 14] on icon at bounding box center [413, 12] width 5 height 5
type textarea "x"
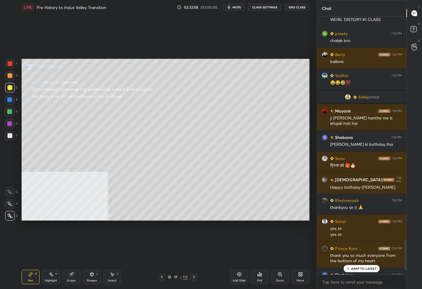
scroll to position [1922, 0]
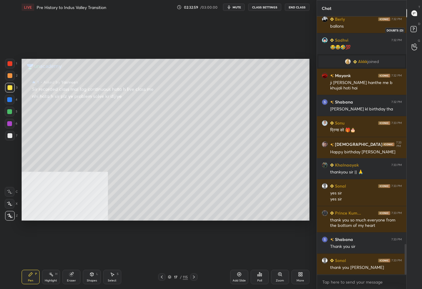
click at [397, 27] on rect at bounding box center [413, 29] width 6 height 6
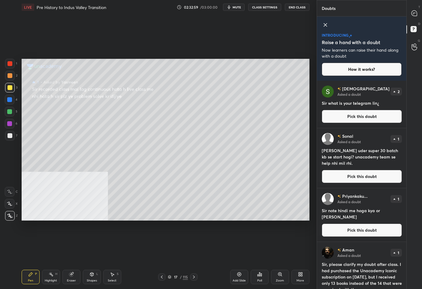
scroll to position [76, 0]
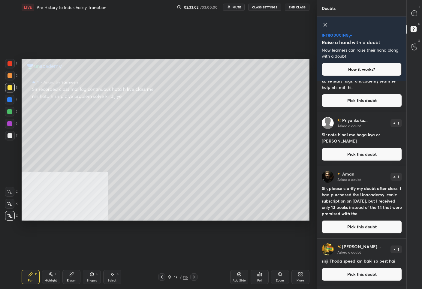
click at [354, 223] on button "Pick this doubt" at bounding box center [362, 226] width 80 height 13
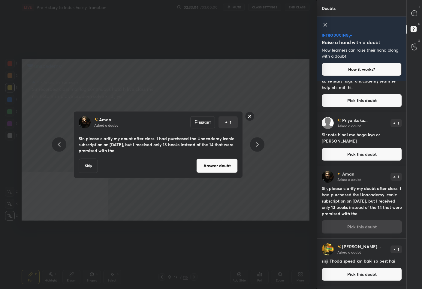
click at [222, 165] on button "Answer doubt" at bounding box center [216, 165] width 41 height 14
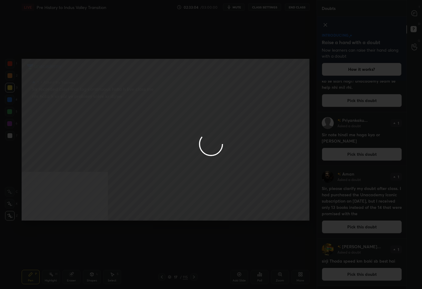
scroll to position [0, 0]
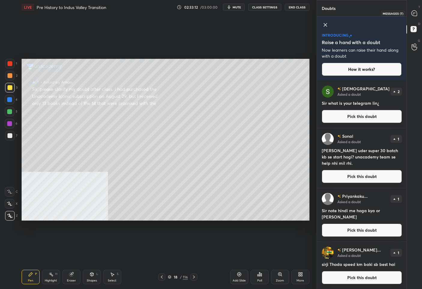
click at [414, 10] on icon at bounding box center [413, 12] width 5 height 5
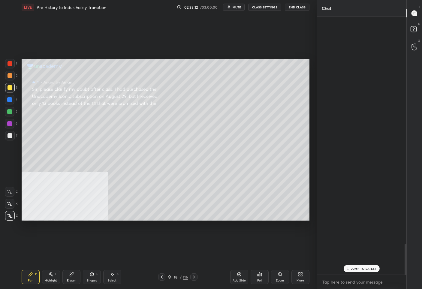
scroll to position [256, 88]
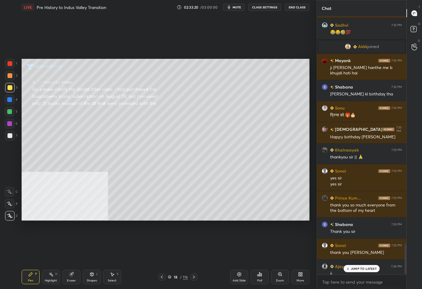
click at [348, 269] on icon at bounding box center [348, 268] width 0 height 2
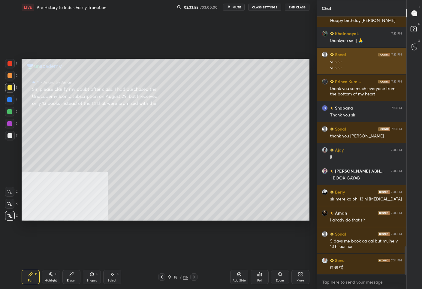
scroll to position [2094, 0]
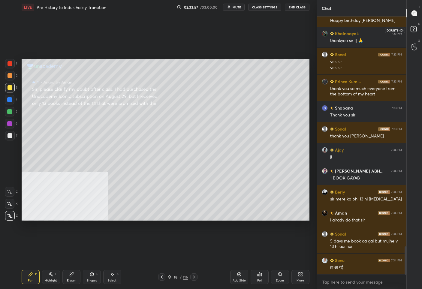
click at [413, 28] on icon at bounding box center [413, 29] width 2 height 2
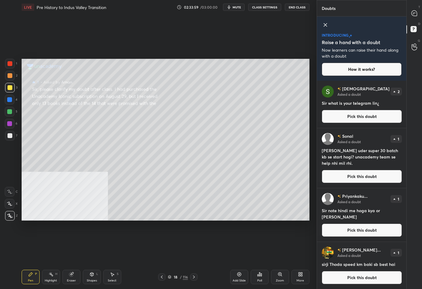
scroll to position [47, 0]
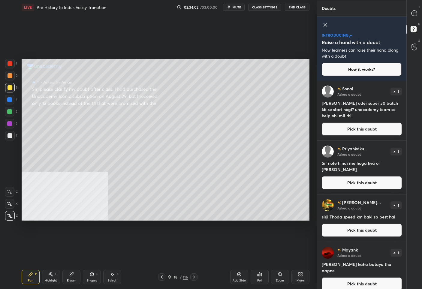
click at [351, 277] on button "Pick this doubt" at bounding box center [362, 283] width 80 height 13
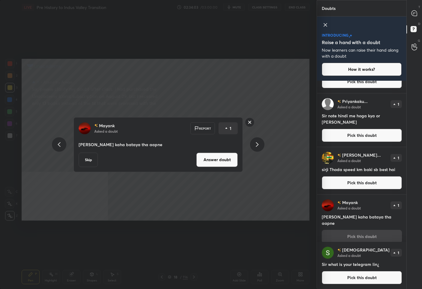
click at [224, 160] on button "Answer doubt" at bounding box center [216, 159] width 41 height 14
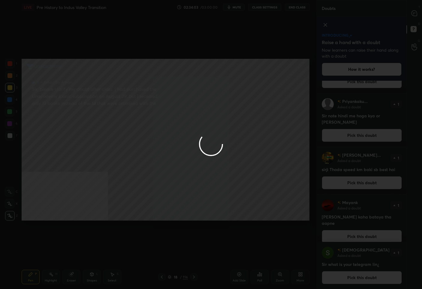
scroll to position [0, 0]
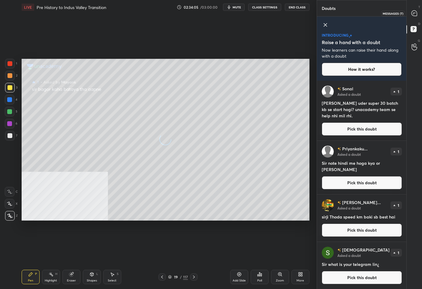
click at [414, 14] on icon at bounding box center [413, 12] width 5 height 5
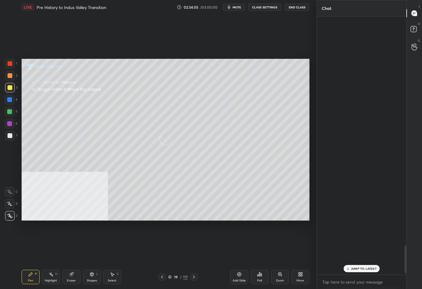
click at [414, 14] on icon at bounding box center [413, 12] width 5 height 5
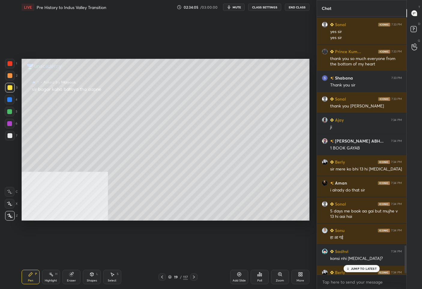
click at [414, 14] on icon at bounding box center [413, 12] width 5 height 5
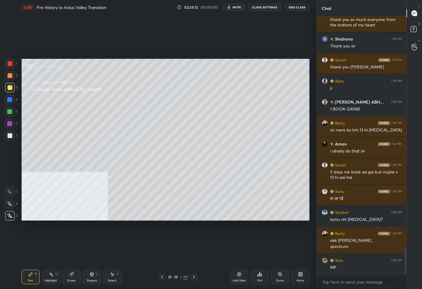
scroll to position [2184, 0]
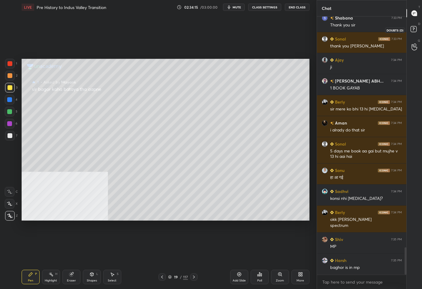
click at [414, 31] on rect at bounding box center [413, 29] width 6 height 6
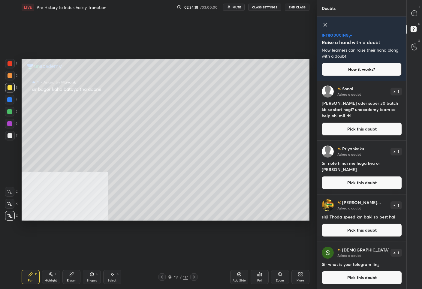
scroll to position [0, 0]
click at [414, 11] on icon at bounding box center [413, 12] width 5 height 5
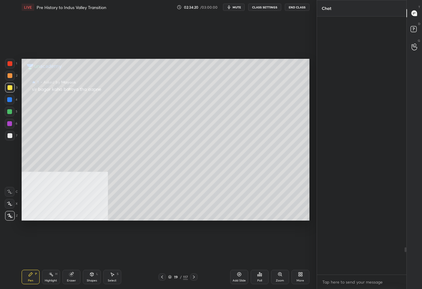
scroll to position [256, 88]
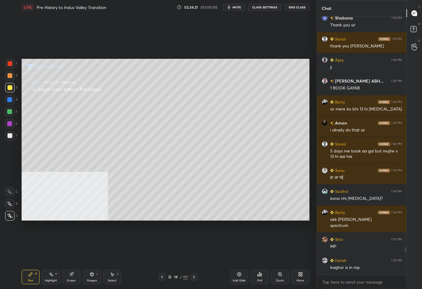
click at [171, 278] on icon at bounding box center [170, 277] width 4 height 4
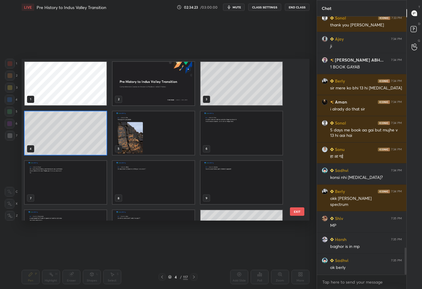
scroll to position [2226, 0]
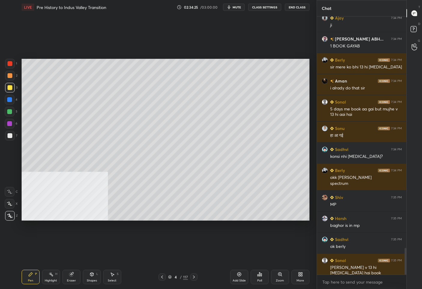
click at [10, 141] on div "7" at bounding box center [11, 137] width 12 height 12
click at [91, 277] on div "Shapes L" at bounding box center [92, 277] width 18 height 14
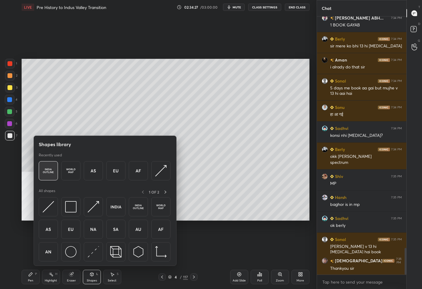
click at [48, 172] on img at bounding box center [48, 170] width 11 height 11
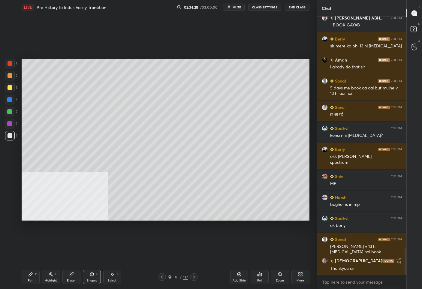
scroll to position [0, 0]
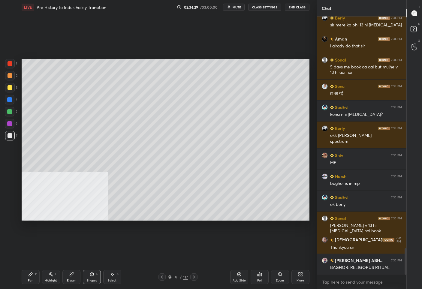
click at [274, 201] on div "Setting up your live class Poll for secs No correct answer Start poll" at bounding box center [165, 139] width 292 height 250
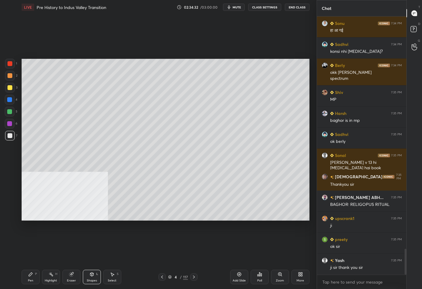
drag, startPoint x: 163, startPoint y: 52, endPoint x: 311, endPoint y: 219, distance: 223.1
click at [311, 219] on div "Setting up your live class Poll for secs No correct answer Start poll" at bounding box center [165, 139] width 292 height 250
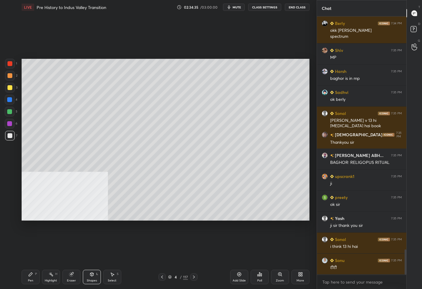
click at [293, 4] on button "End Class" at bounding box center [297, 7] width 25 height 7
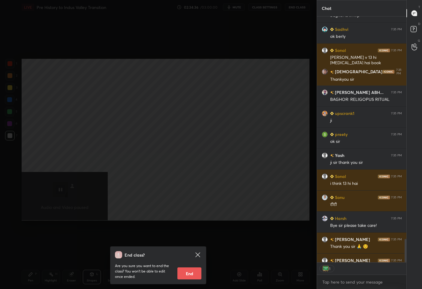
click at [194, 276] on button "End" at bounding box center [189, 273] width 24 height 12
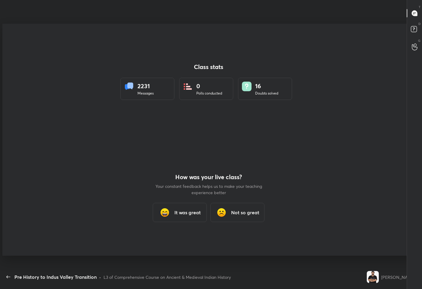
click at [174, 214] on div "It was great" at bounding box center [180, 212] width 54 height 19
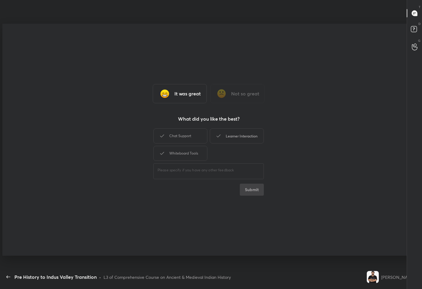
click at [229, 139] on div "Learner Interaction" at bounding box center [237, 135] width 54 height 15
click at [247, 188] on button "Submit" at bounding box center [252, 190] width 24 height 12
